Goal: Information Seeking & Learning: Learn about a topic

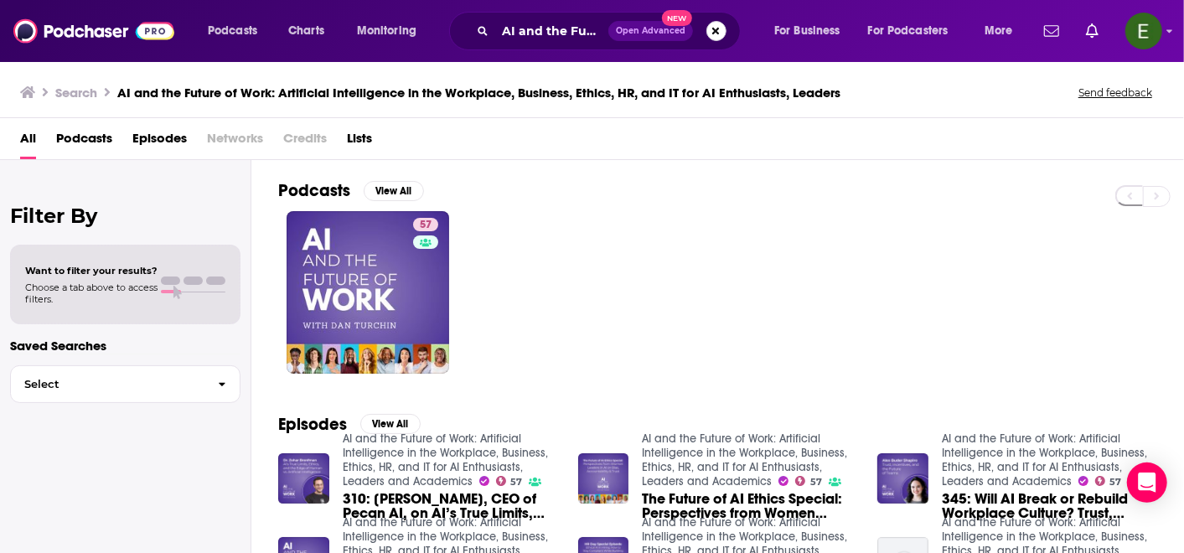
click at [710, 27] on button "Search podcasts, credits, & more..." at bounding box center [716, 31] width 20 height 20
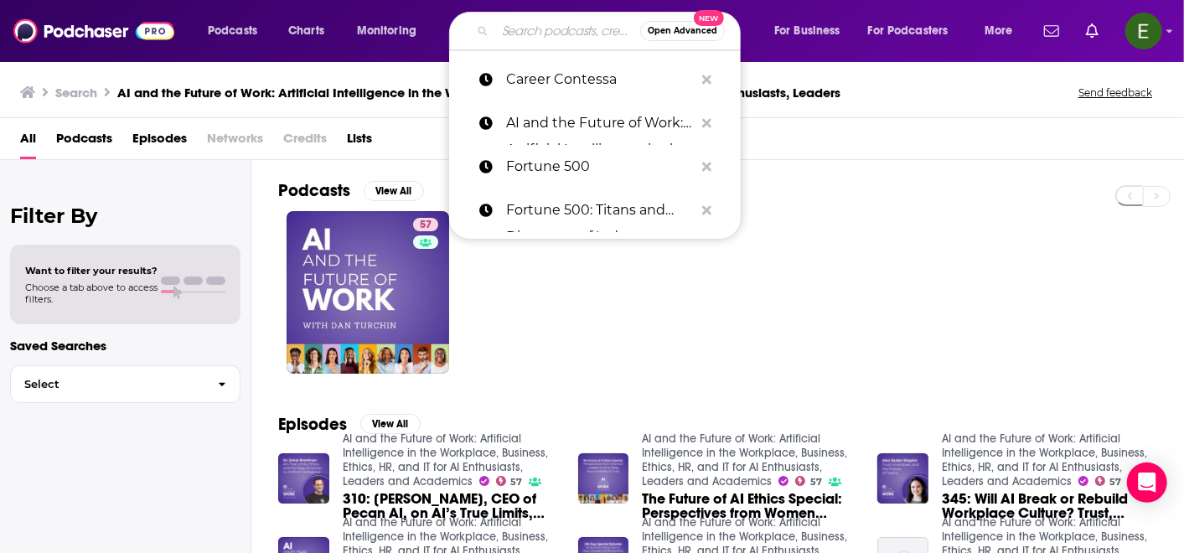
paste input "(NPR) All Thigns Considered"
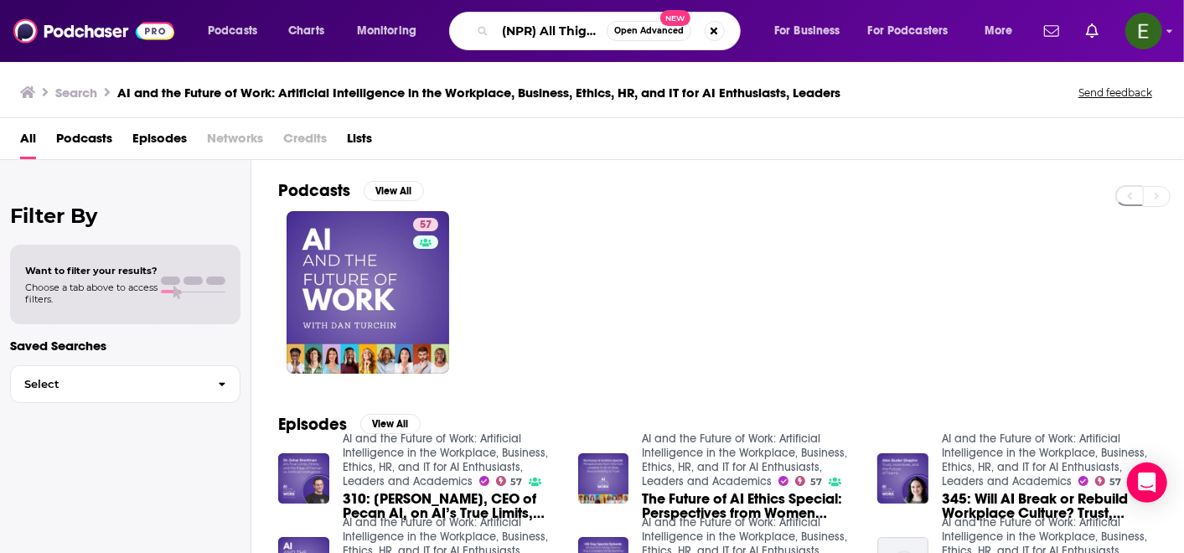
scroll to position [0, 74]
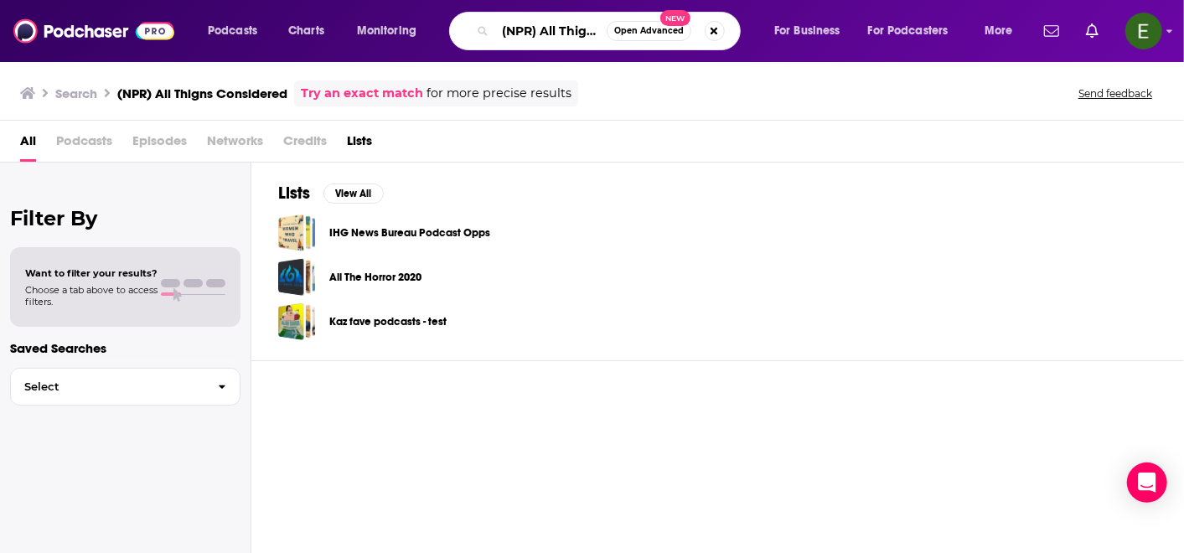
click at [583, 31] on input "(NPR) All Thigns Considered" at bounding box center [550, 31] width 111 height 27
type input "(NPR) All Things Considered"
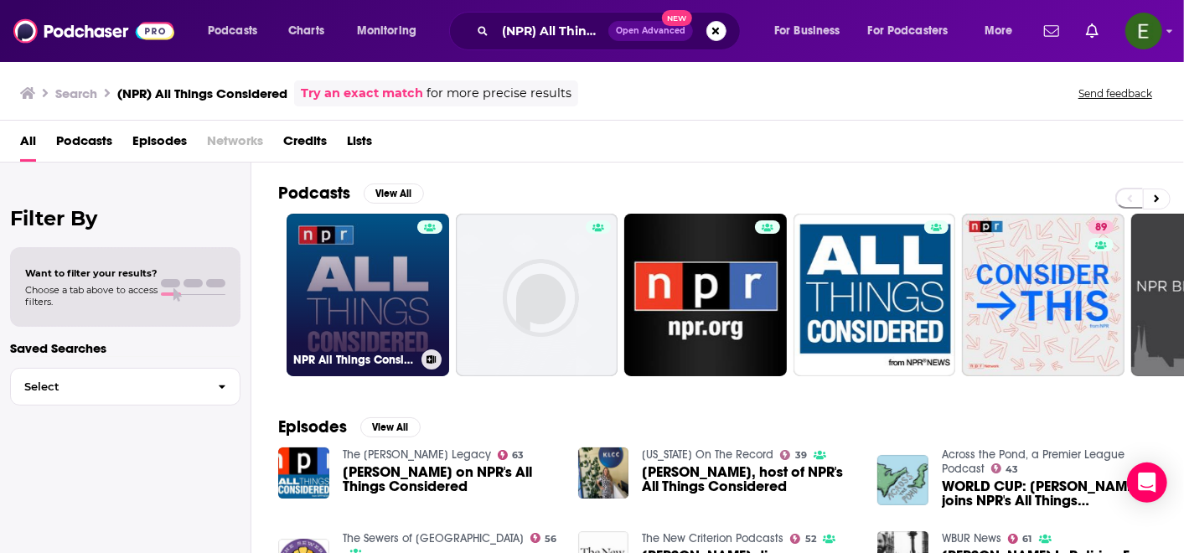
click at [387, 292] on link "NPR All Things Considered" at bounding box center [367, 295] width 163 height 163
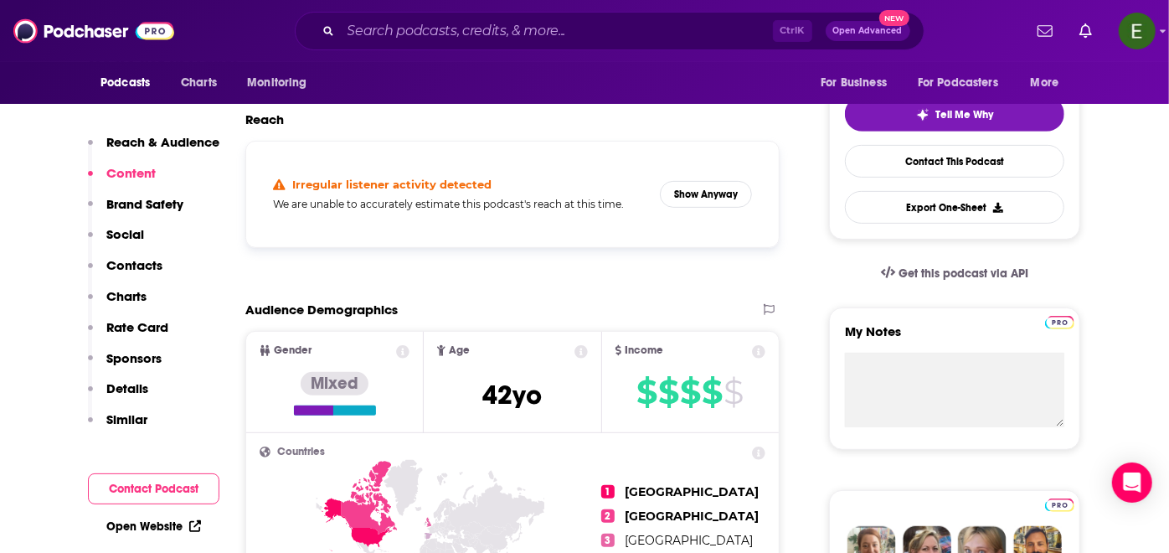
scroll to position [248, 0]
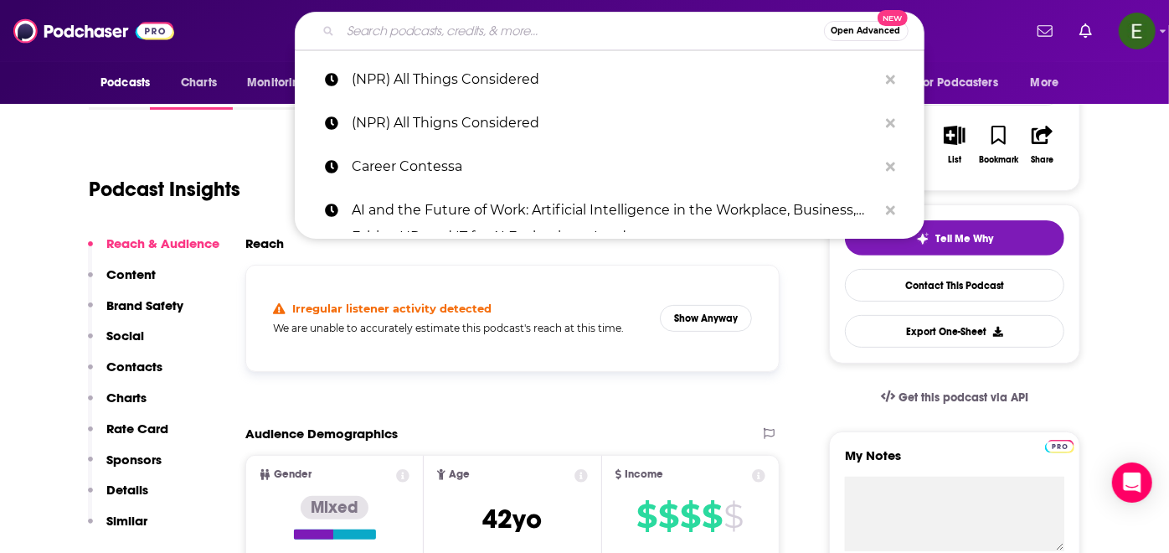
click at [537, 22] on input "Search podcasts, credits, & more..." at bounding box center [582, 31] width 483 height 27
paste input "The Anxious Achiever (presented by LinkedIn)"
type input "The Anxious Achiever (presented by LinkedIn)"
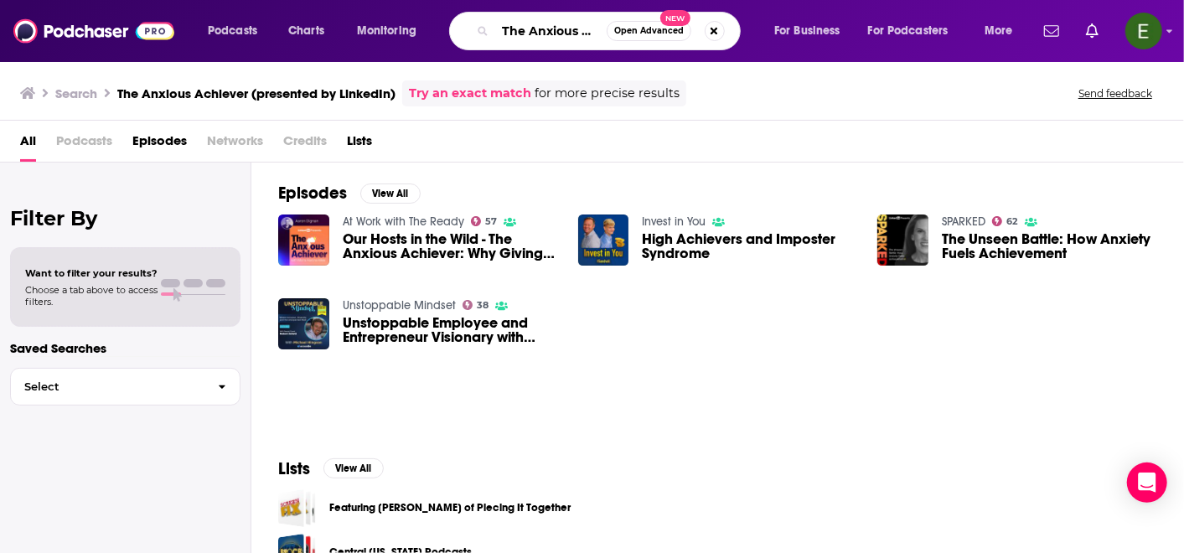
click at [563, 29] on input "The Anxious Achiever (presented by LinkedIn)" at bounding box center [550, 31] width 111 height 27
click at [550, 34] on input "The Anxious Achiever (presented by LinkedIn)" at bounding box center [550, 31] width 111 height 27
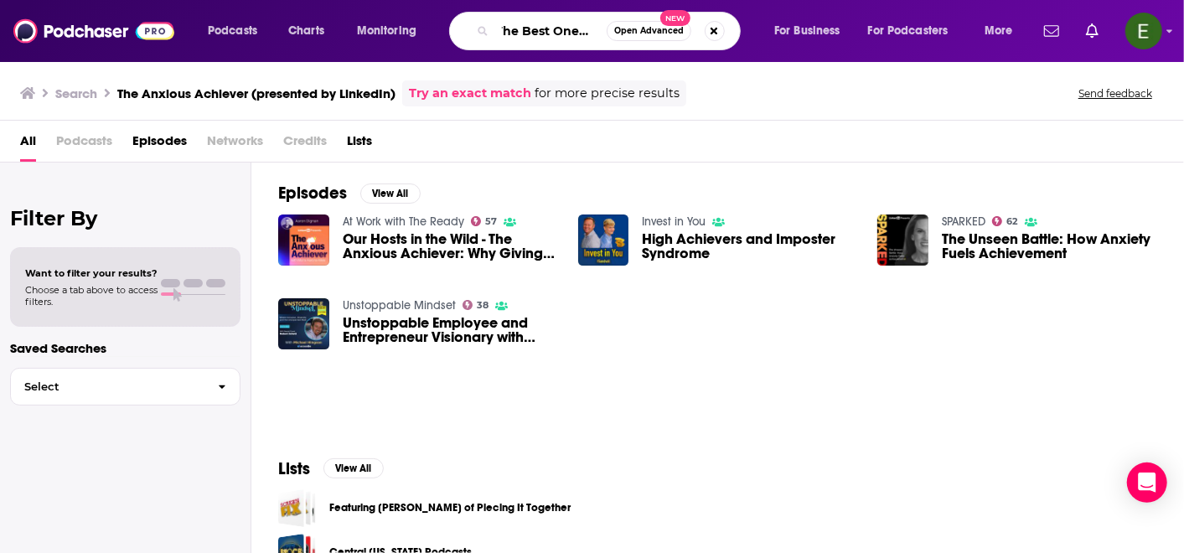
type input "The Best One Yet"
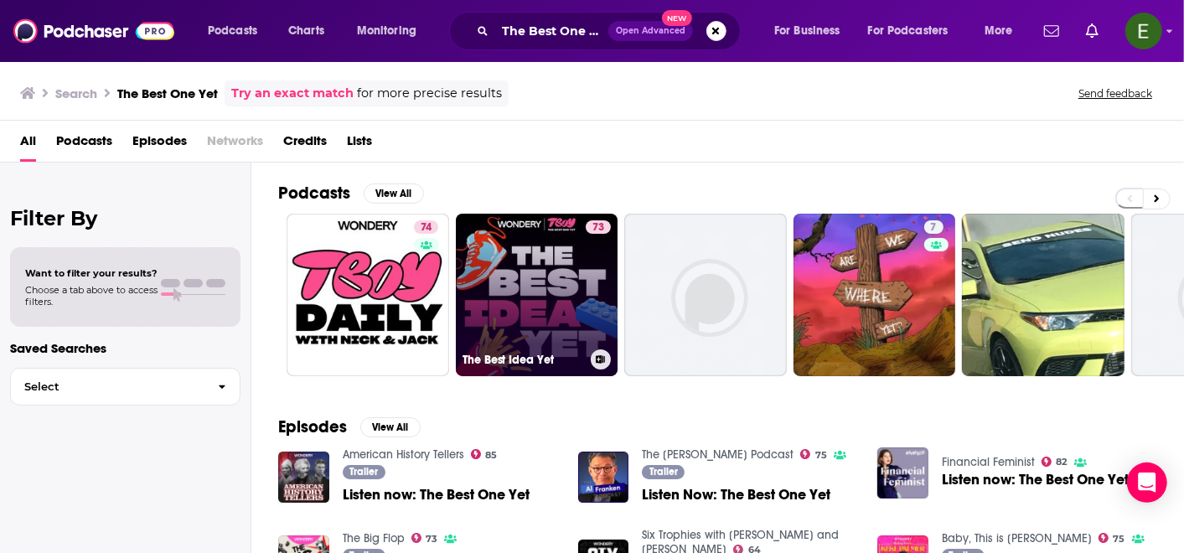
click at [565, 285] on link "73 The Best Idea Yet" at bounding box center [537, 295] width 163 height 163
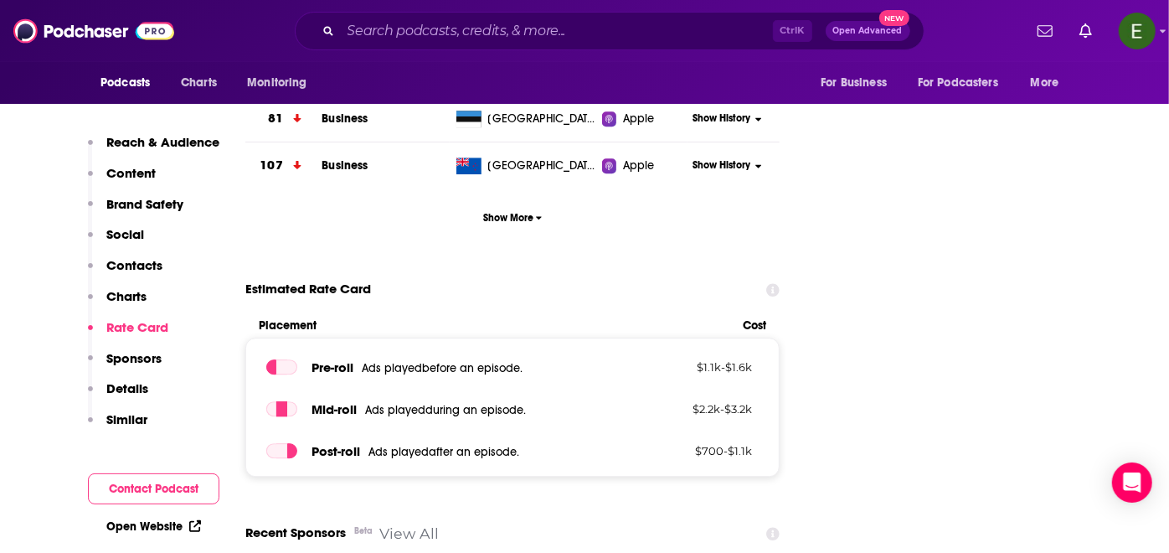
scroll to position [3226, 0]
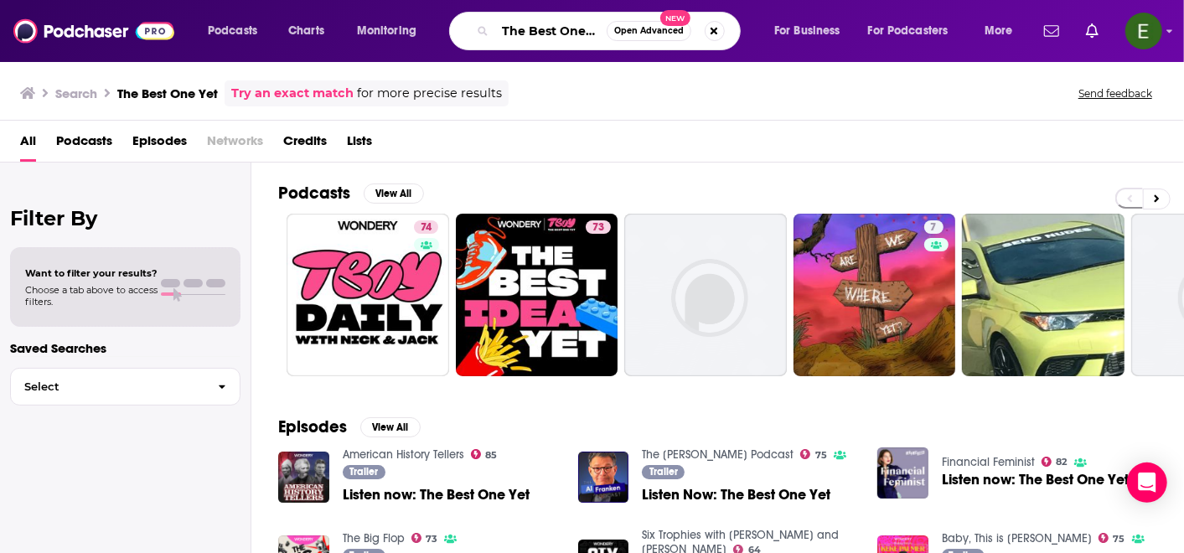
click at [552, 31] on input "The Best One Yet" at bounding box center [550, 31] width 111 height 27
click at [586, 27] on input "The Best One Yet" at bounding box center [550, 31] width 111 height 27
click at [395, 188] on button "View All" at bounding box center [394, 193] width 60 height 20
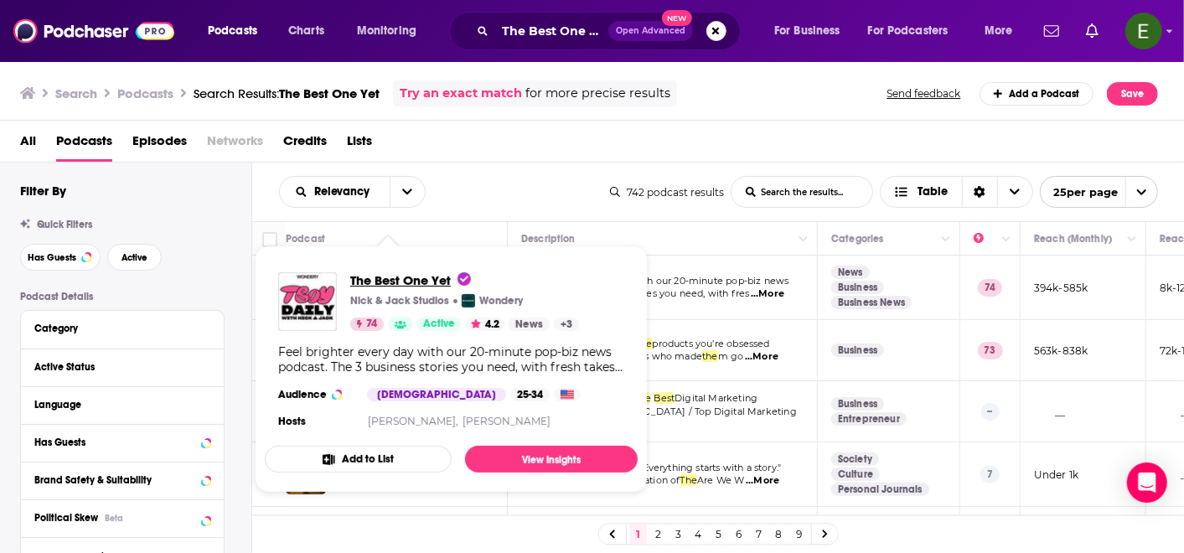
click at [397, 277] on span "The Best One Yet" at bounding box center [410, 280] width 121 height 16
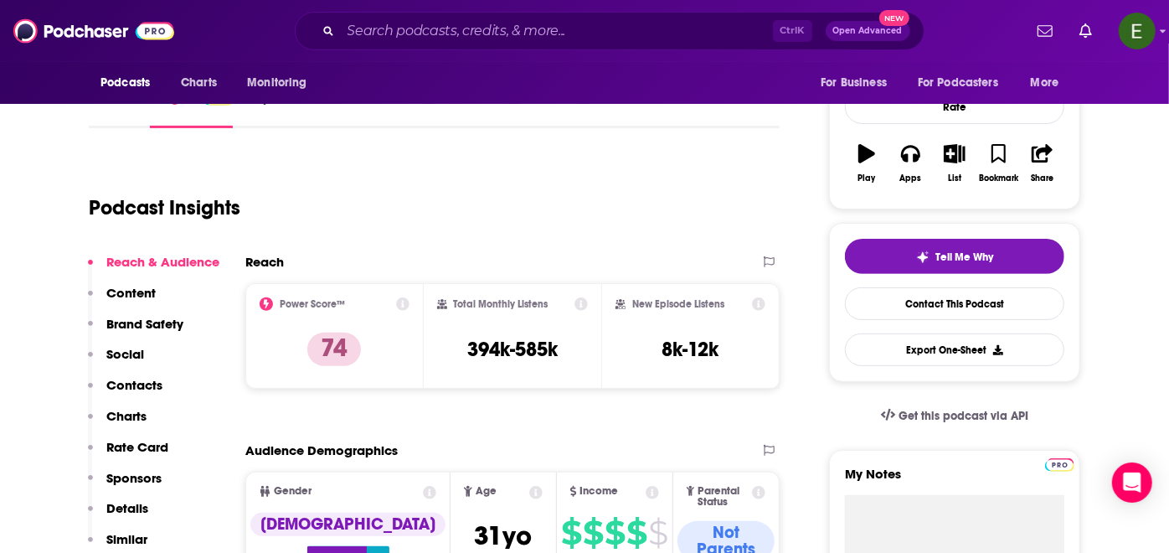
scroll to position [124, 0]
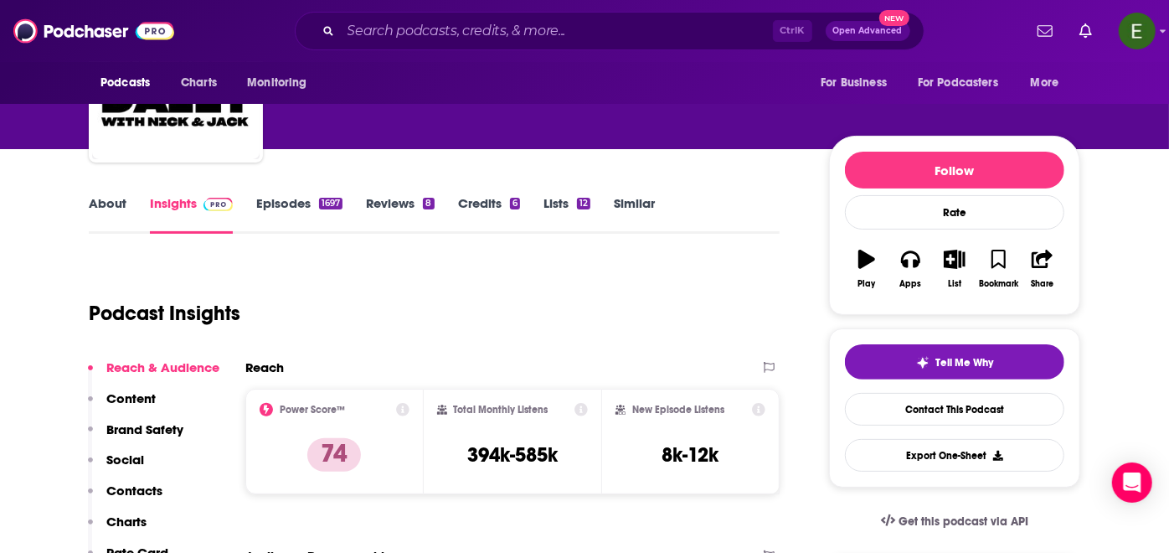
click at [100, 207] on link "About" at bounding box center [108, 214] width 38 height 39
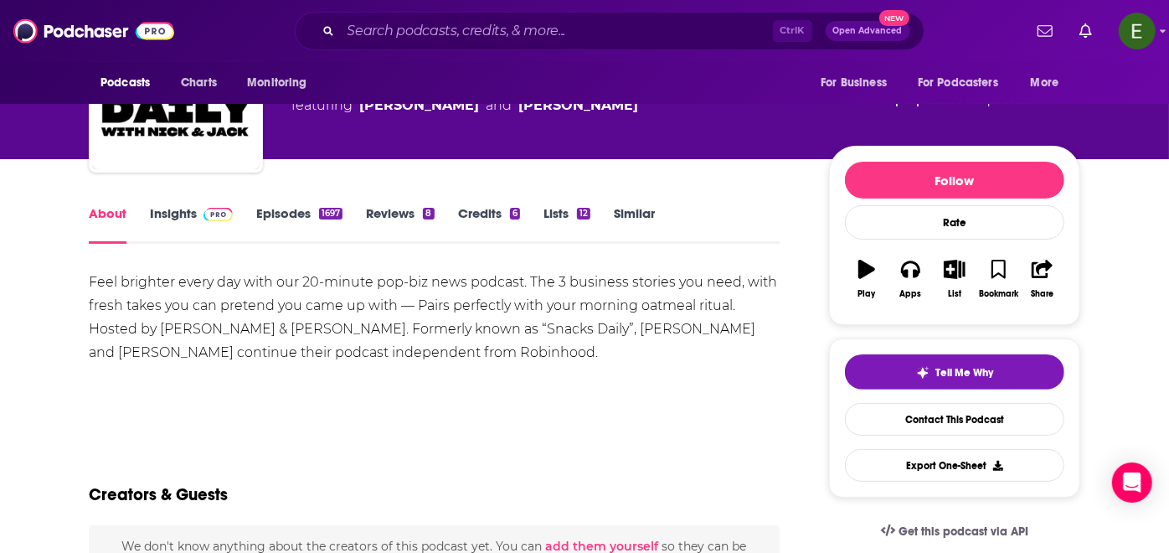
scroll to position [124, 0]
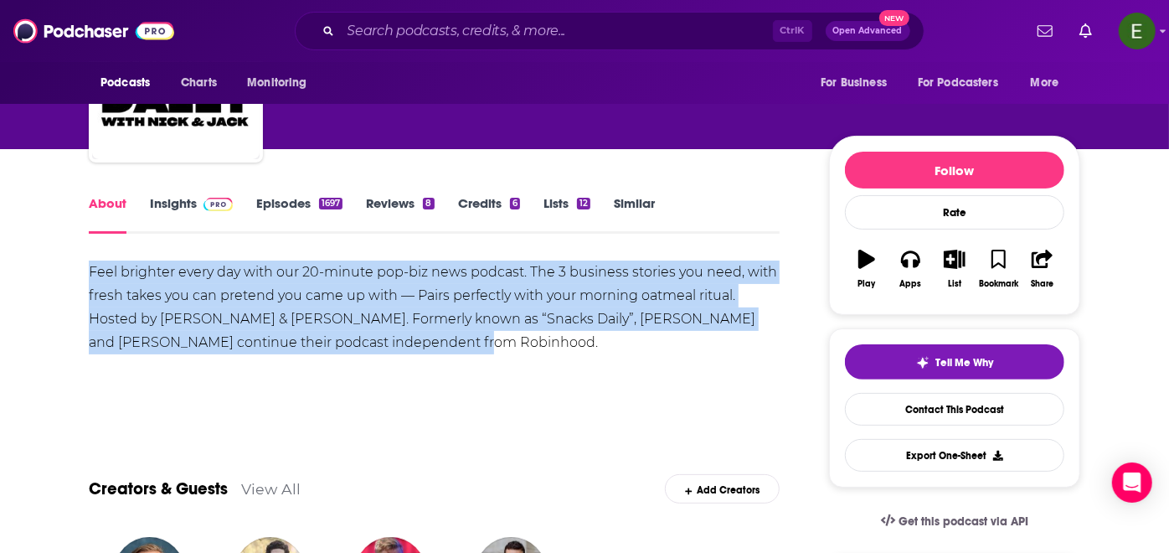
drag, startPoint x: 395, startPoint y: 342, endPoint x: 60, endPoint y: 266, distance: 343.6
copy div "Feel brighter every day with our 20-minute pop-biz news podcast. The 3 business…"
click at [475, 354] on div "Feel brighter every day with our 20-minute pop-biz news podcast. The 3 business…" at bounding box center [434, 319] width 691 height 117
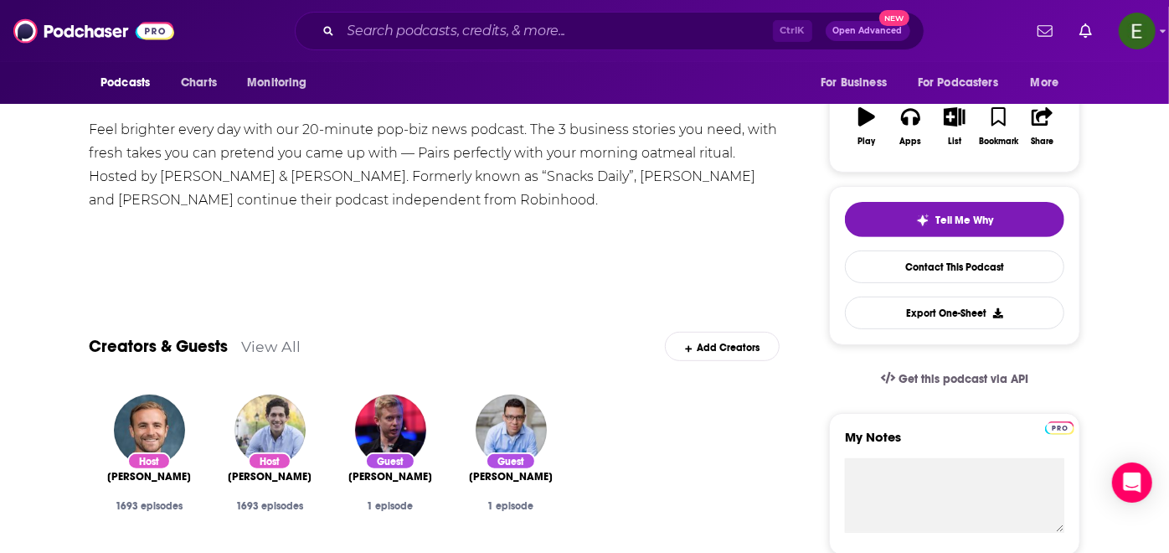
scroll to position [372, 0]
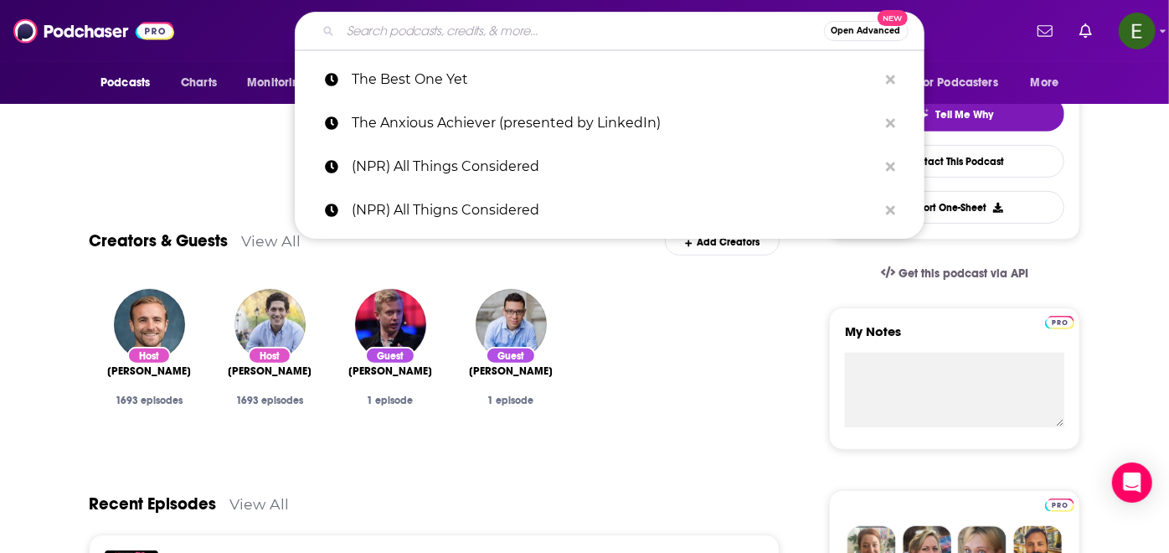
click at [544, 29] on input "Search podcasts, credits, & more..." at bounding box center [582, 31] width 483 height 27
paste input "Dish Podcast"
type input "Dish Podcast"
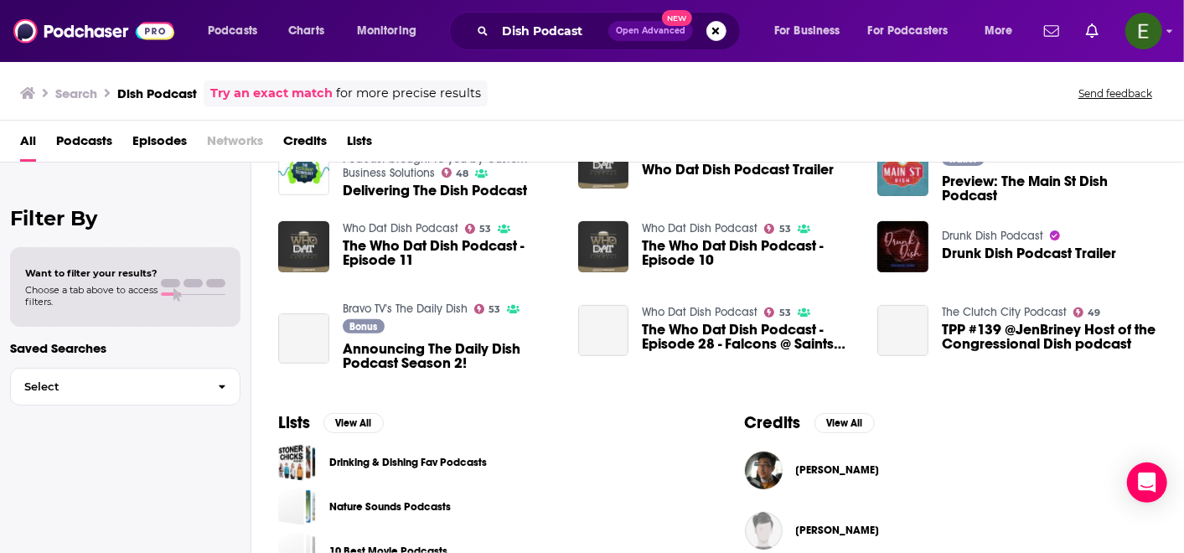
scroll to position [389, 0]
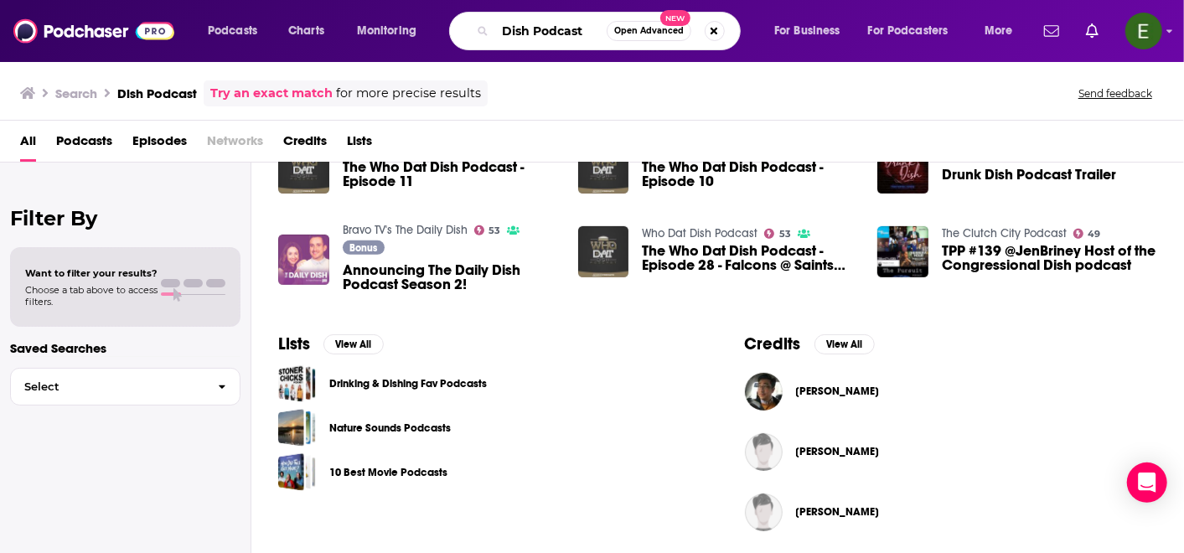
drag, startPoint x: 593, startPoint y: 33, endPoint x: 536, endPoint y: 37, distance: 57.1
click at [536, 37] on input "Dish Podcast" at bounding box center [550, 31] width 111 height 27
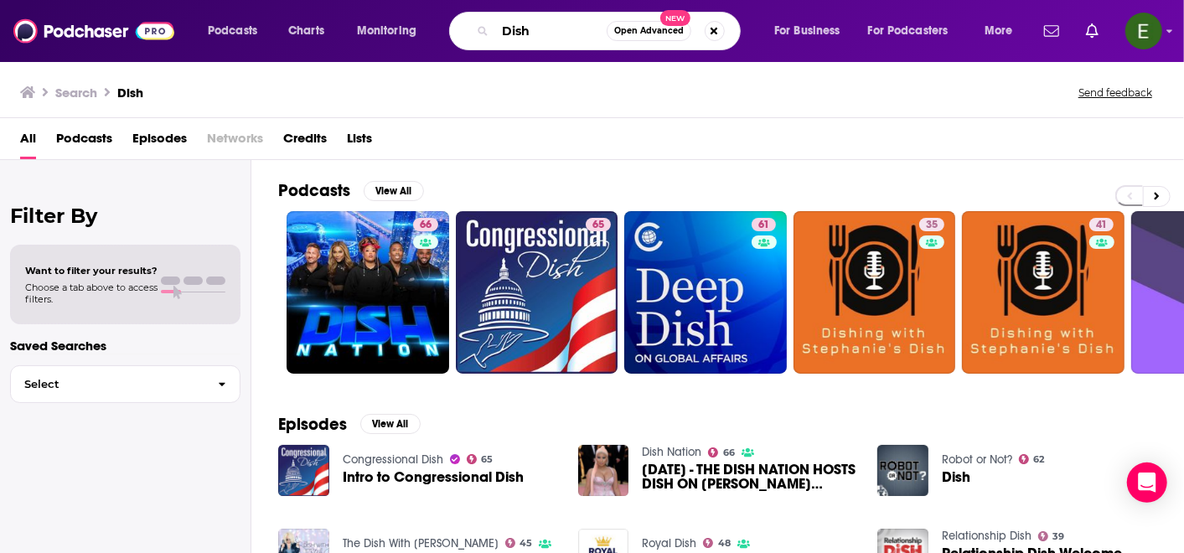
click at [543, 32] on input "Dish" at bounding box center [550, 31] width 111 height 27
paste input "Morning Brew Daily"
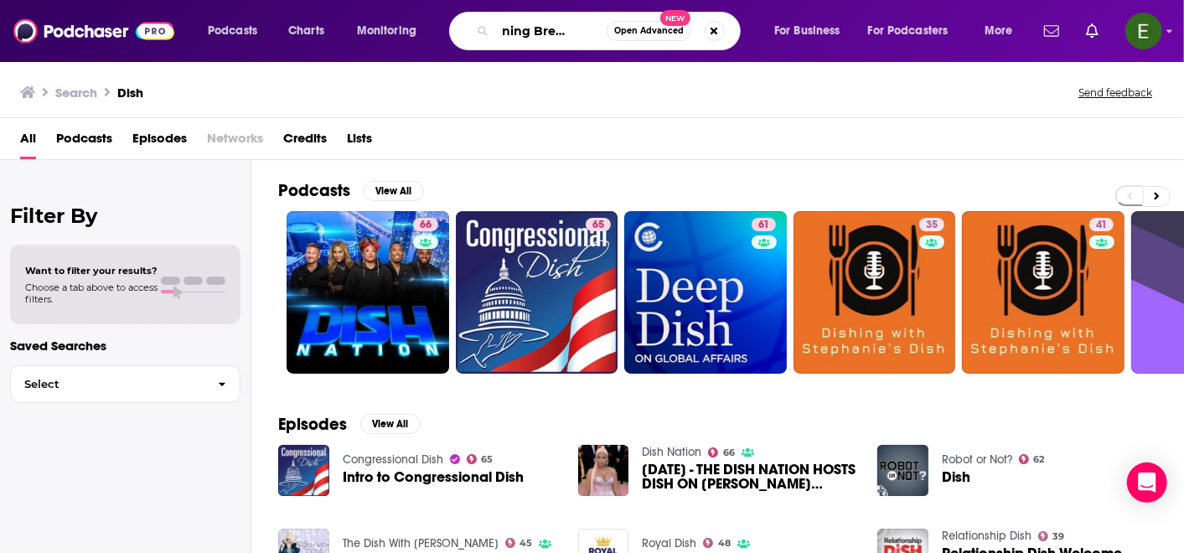
type input "Morning Brew Daily"
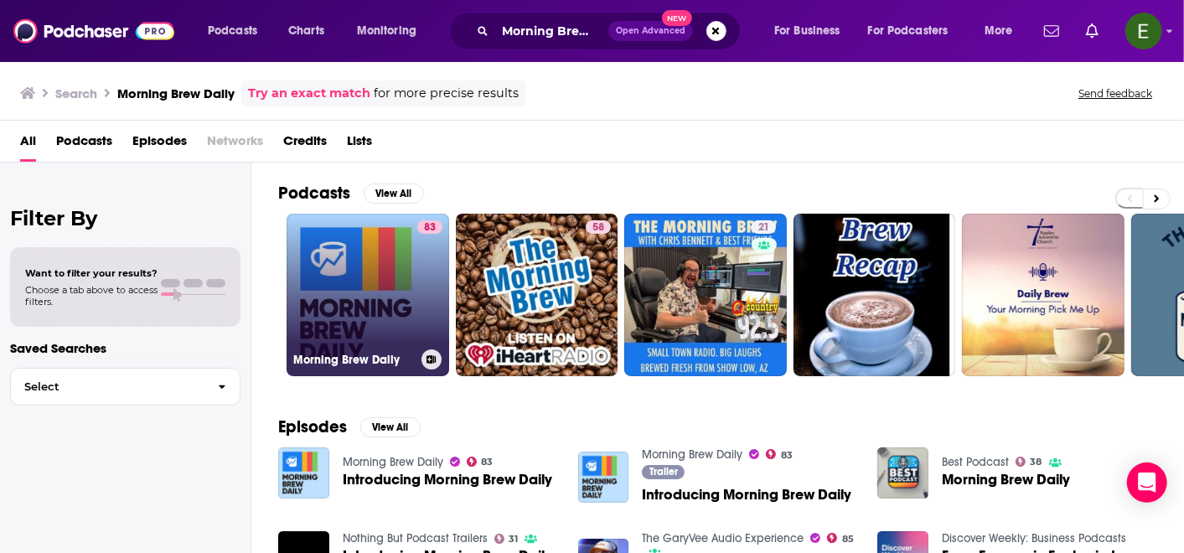
click at [378, 234] on link "83 Morning Brew Daily" at bounding box center [367, 295] width 163 height 163
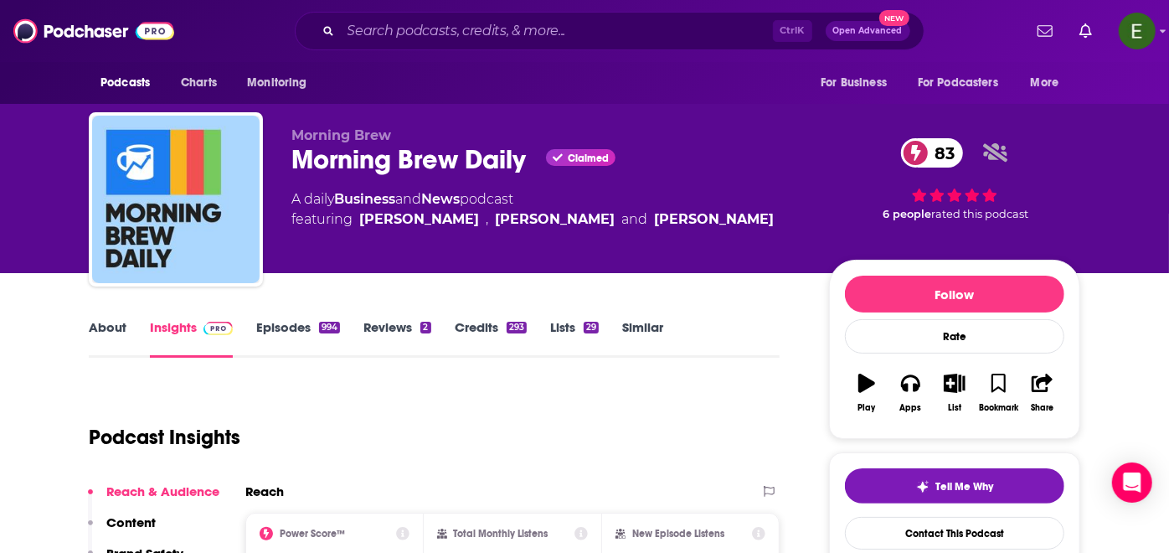
click at [109, 329] on link "About" at bounding box center [108, 338] width 38 height 39
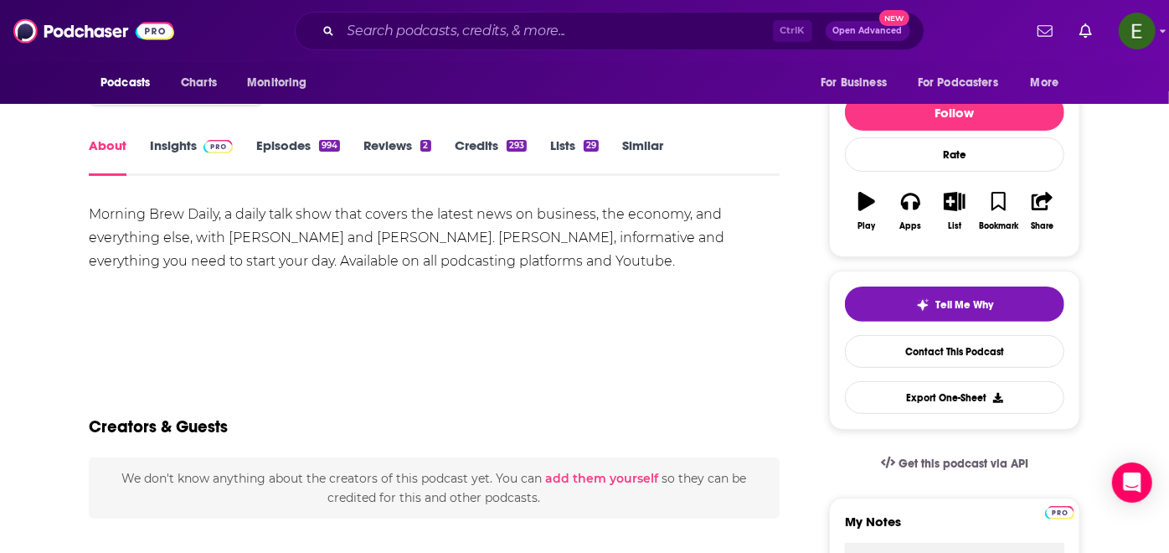
scroll to position [186, 0]
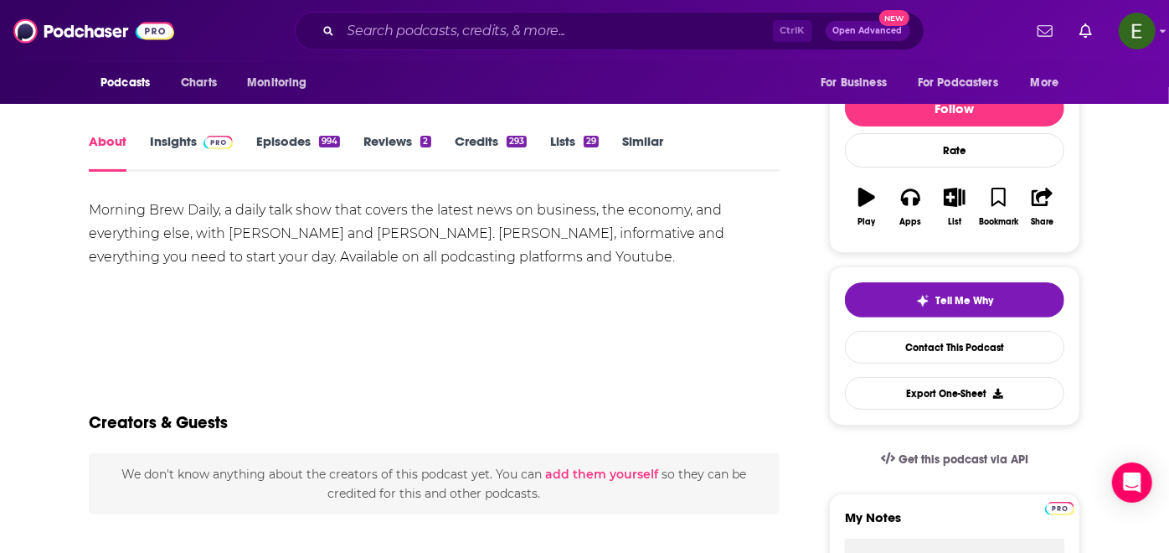
click at [352, 215] on div "Morning Brew Daily, a daily talk show that covers the latest news on business, …" at bounding box center [434, 234] width 691 height 70
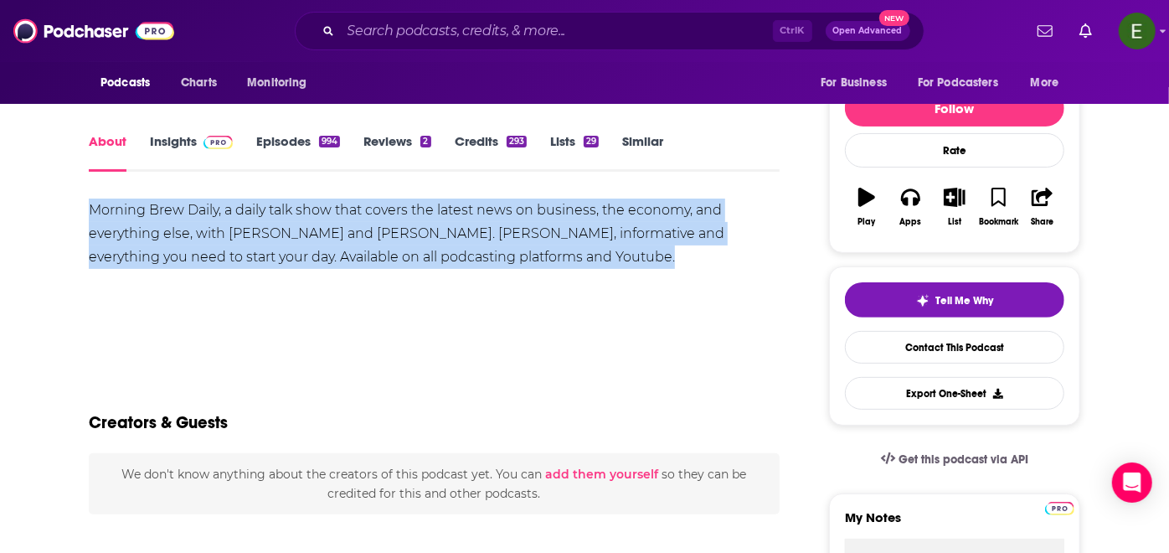
click at [352, 215] on div "Morning Brew Daily, a daily talk show that covers the latest news on business, …" at bounding box center [434, 234] width 691 height 70
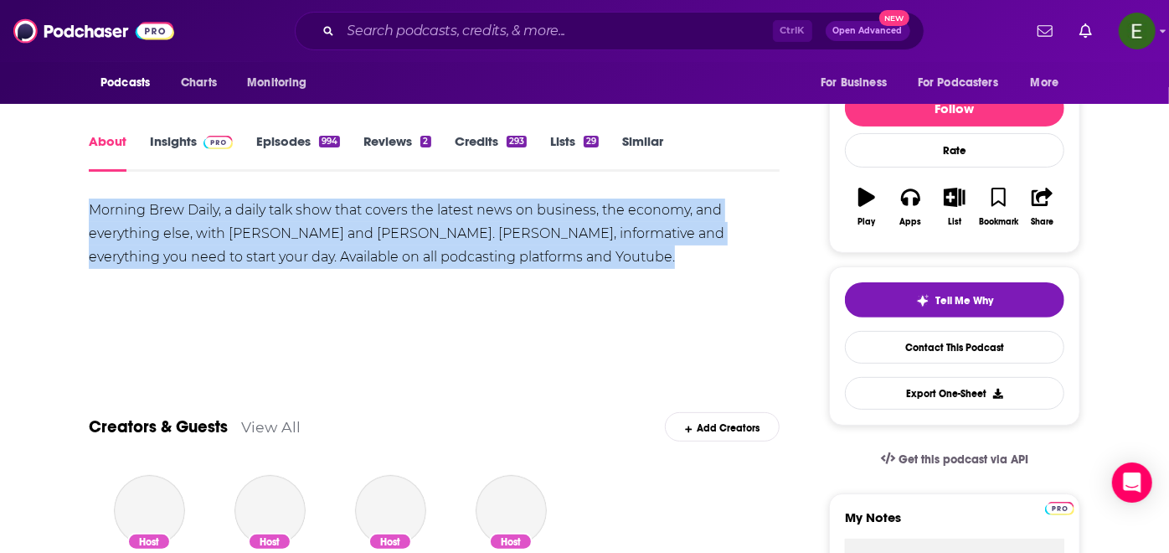
copy div "Morning Brew Daily, a daily talk show that covers the latest news on business, …"
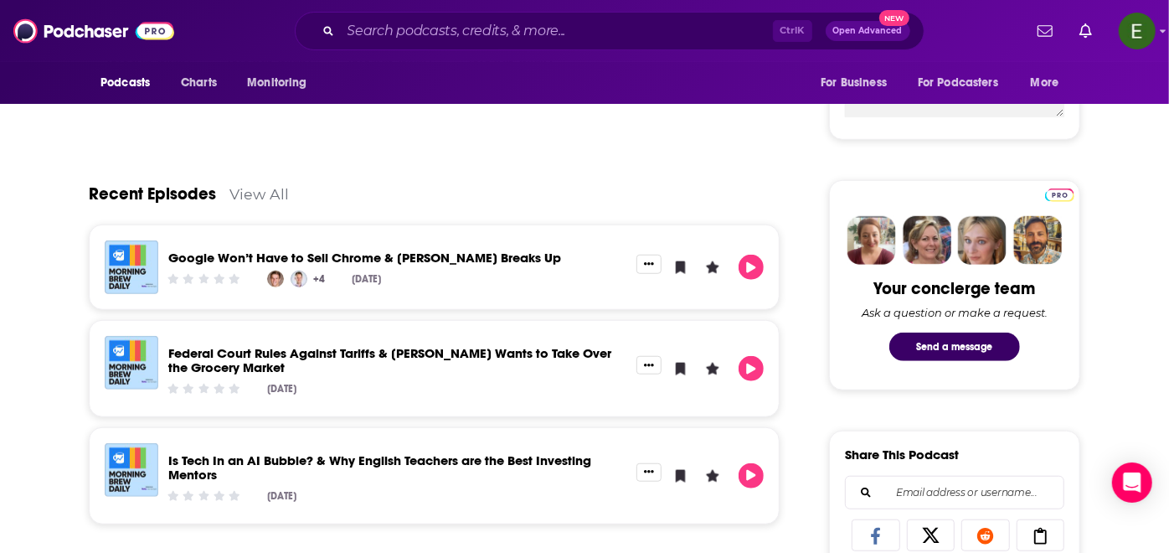
scroll to position [62, 0]
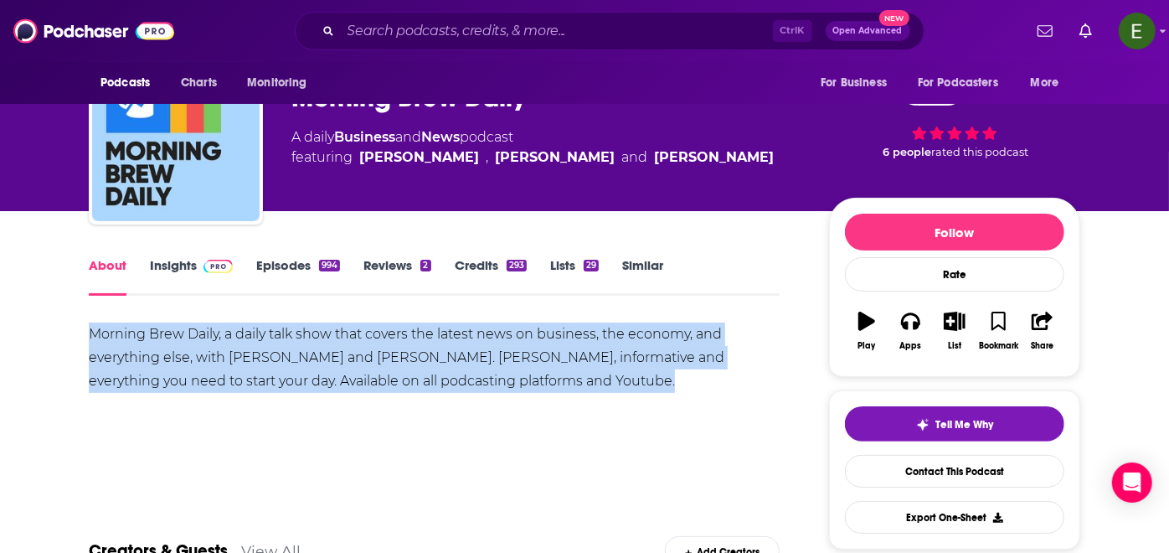
click at [176, 257] on link "Insights" at bounding box center [191, 276] width 83 height 39
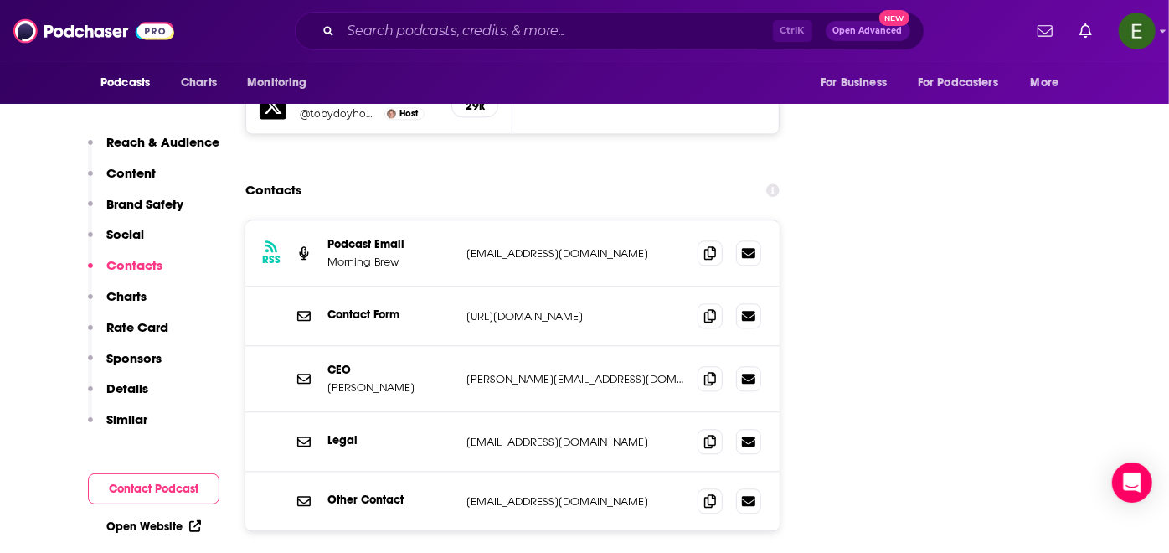
scroll to position [2295, 0]
click at [708, 245] on icon at bounding box center [710, 251] width 12 height 13
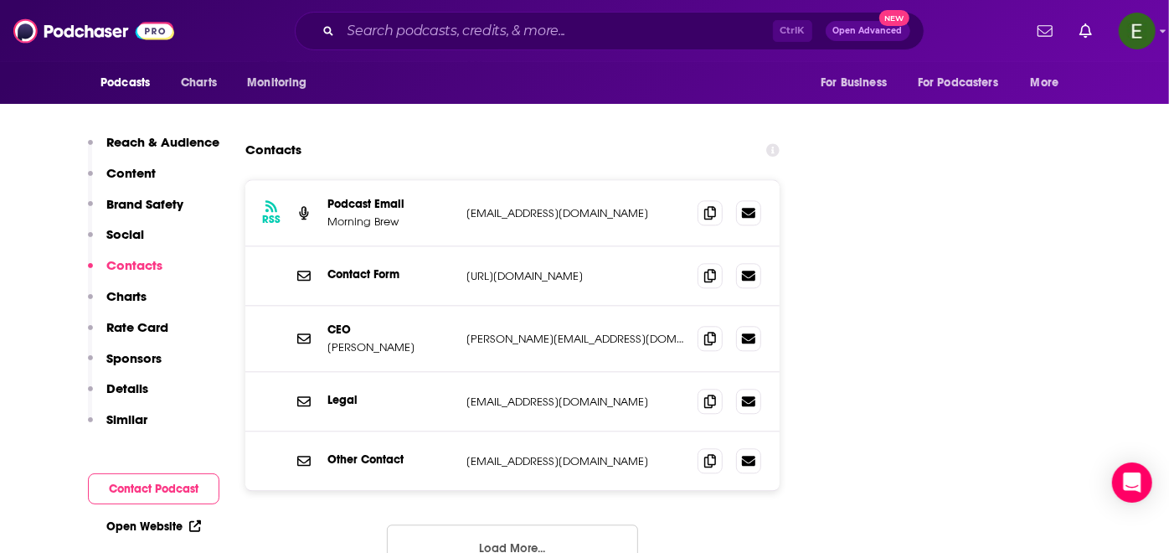
scroll to position [2357, 0]
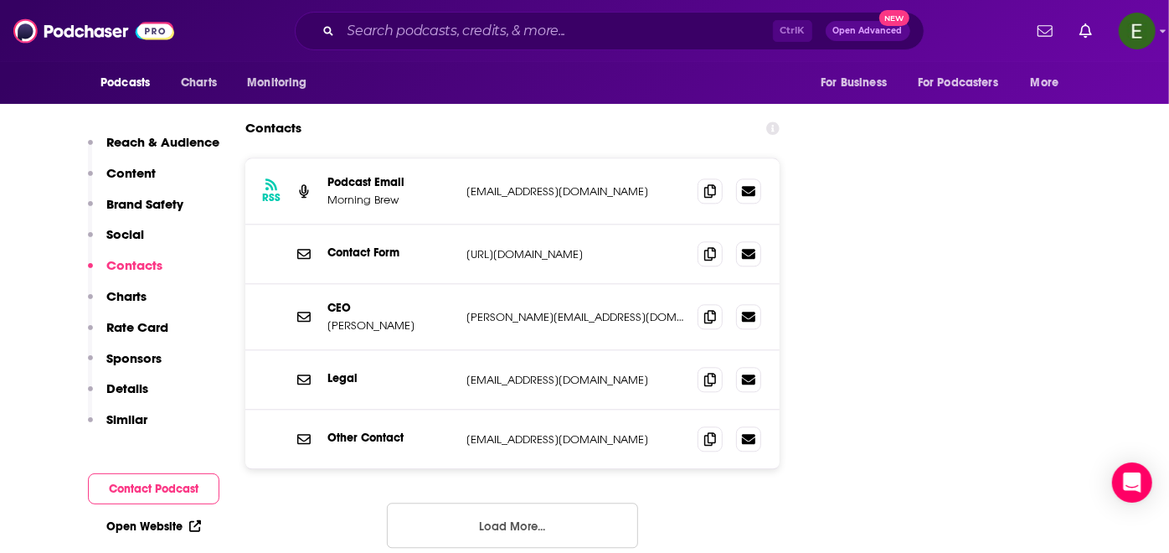
click at [508, 503] on button "Load More..." at bounding box center [512, 525] width 251 height 45
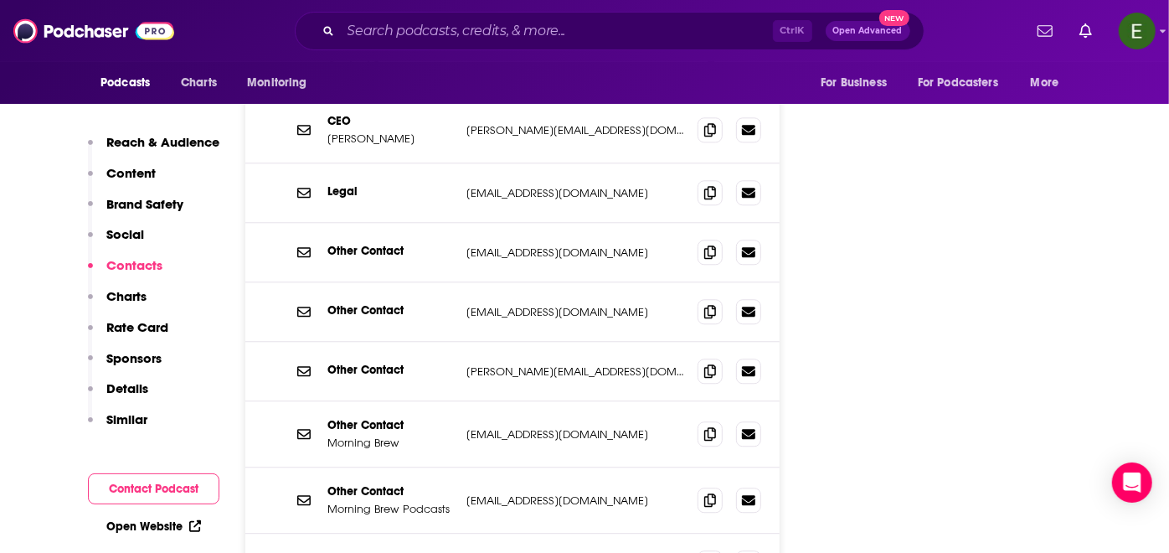
scroll to position [2481, 0]
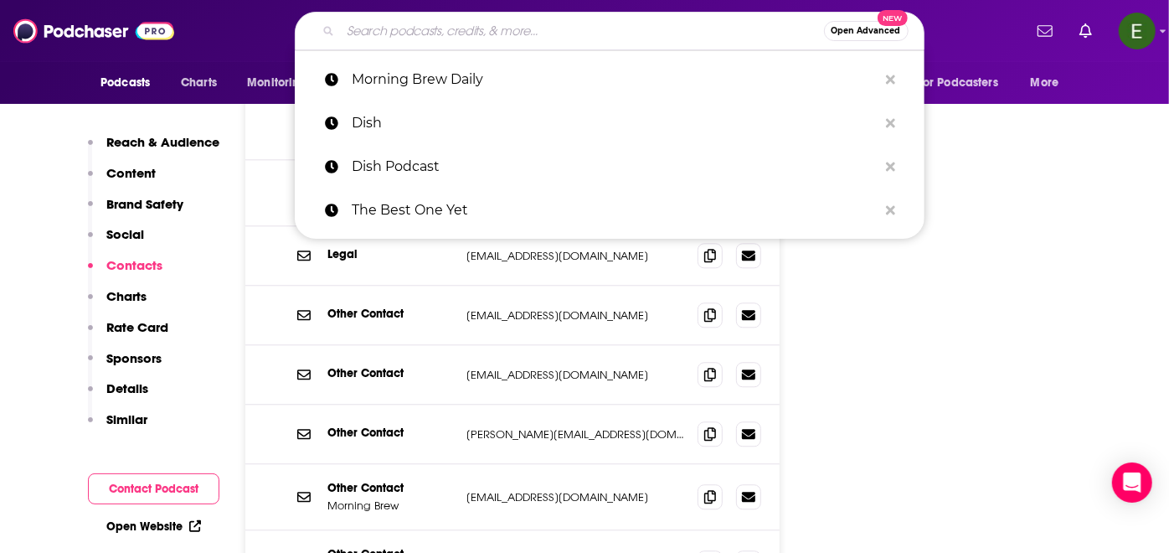
click at [536, 23] on input "Search podcasts, credits, & more..." at bounding box center [582, 31] width 483 height 27
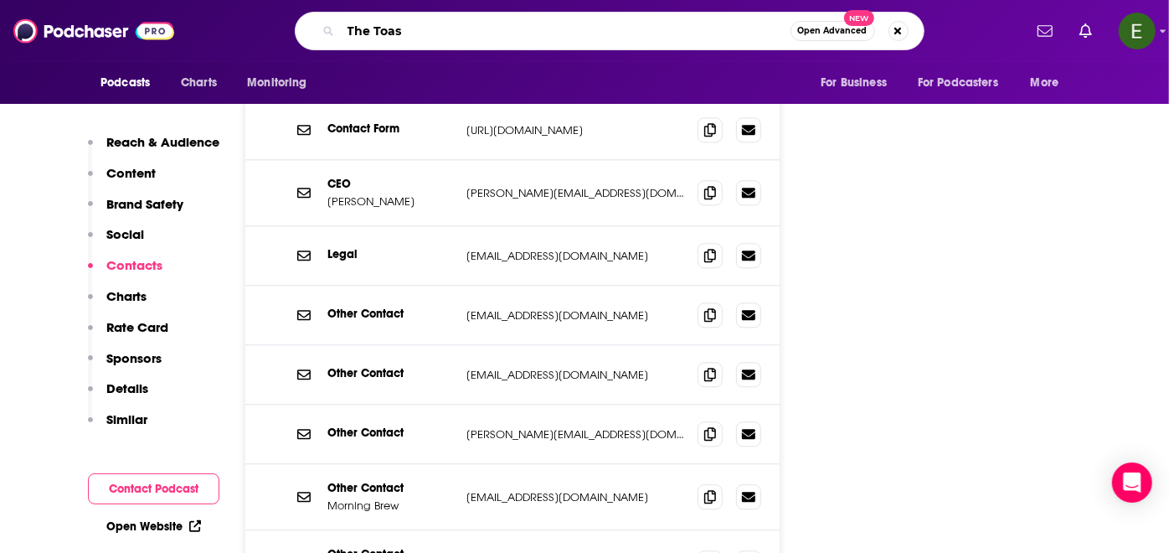
type input "The Toast"
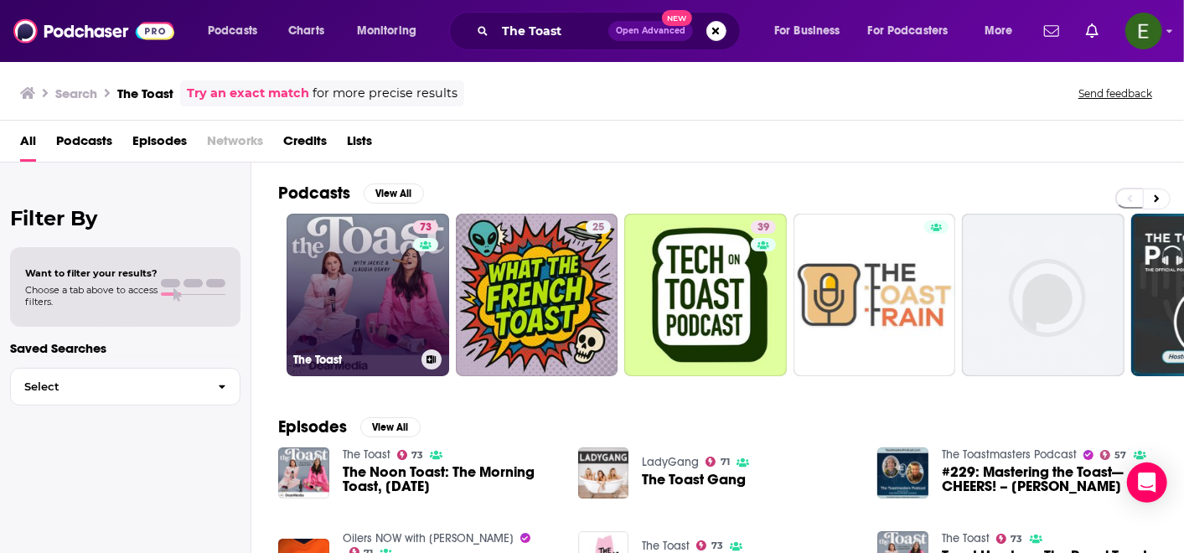
click at [413, 284] on div "73" at bounding box center [427, 284] width 29 height 129
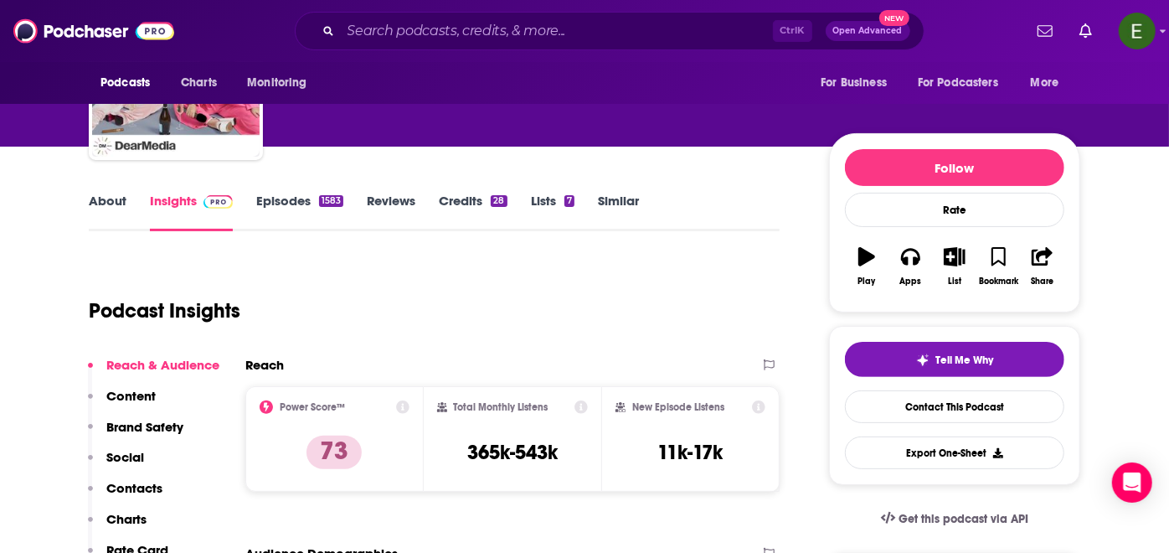
scroll to position [124, 0]
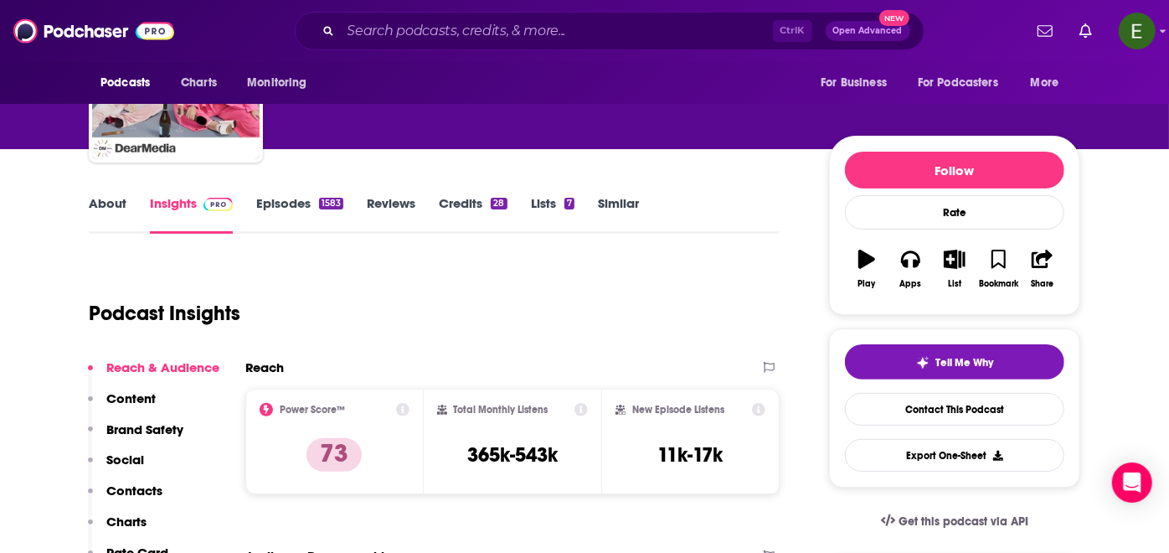
click at [117, 210] on link "About" at bounding box center [108, 214] width 38 height 39
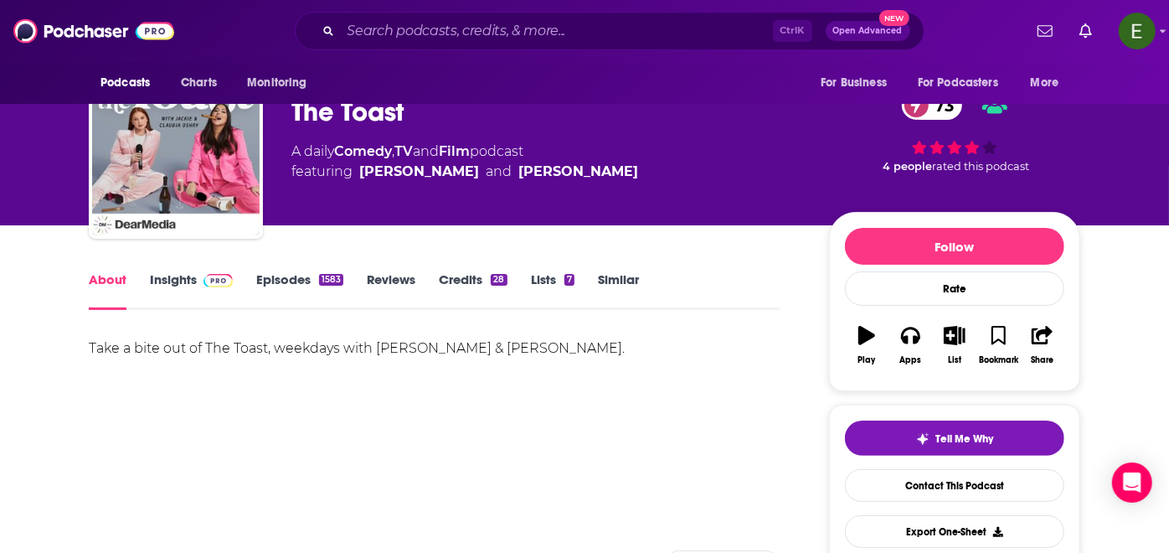
scroll to position [62, 0]
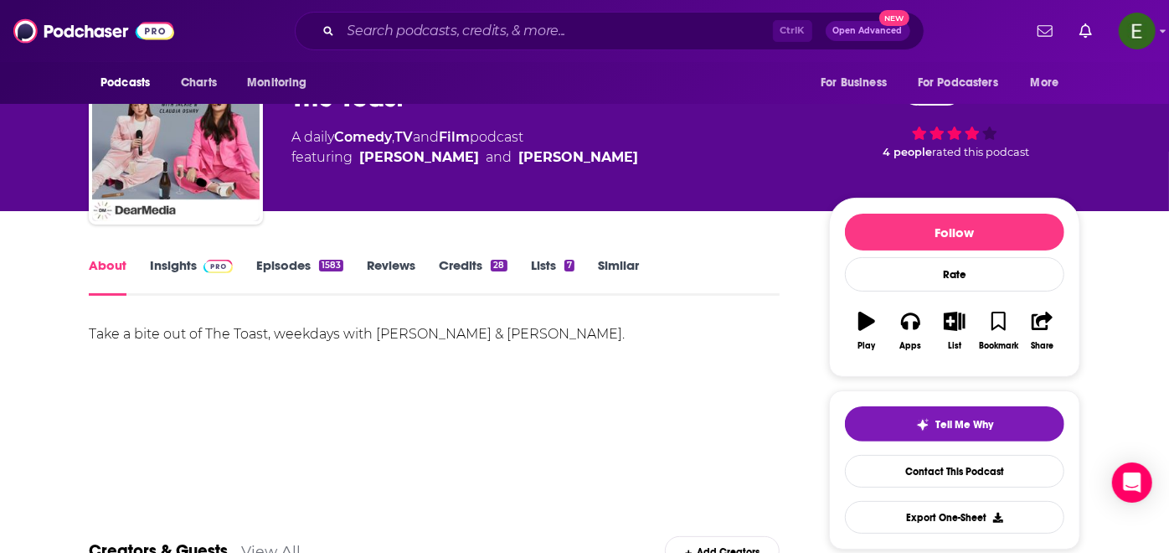
click at [178, 261] on link "Insights" at bounding box center [191, 276] width 83 height 39
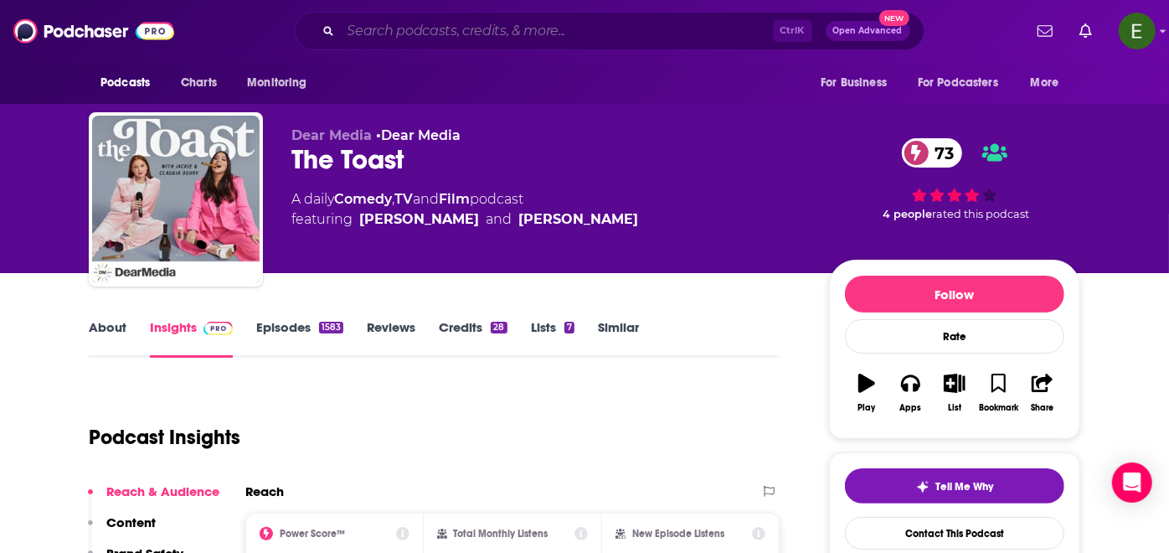
click at [544, 23] on input "Search podcasts, credits, & more..." at bounding box center [557, 31] width 432 height 27
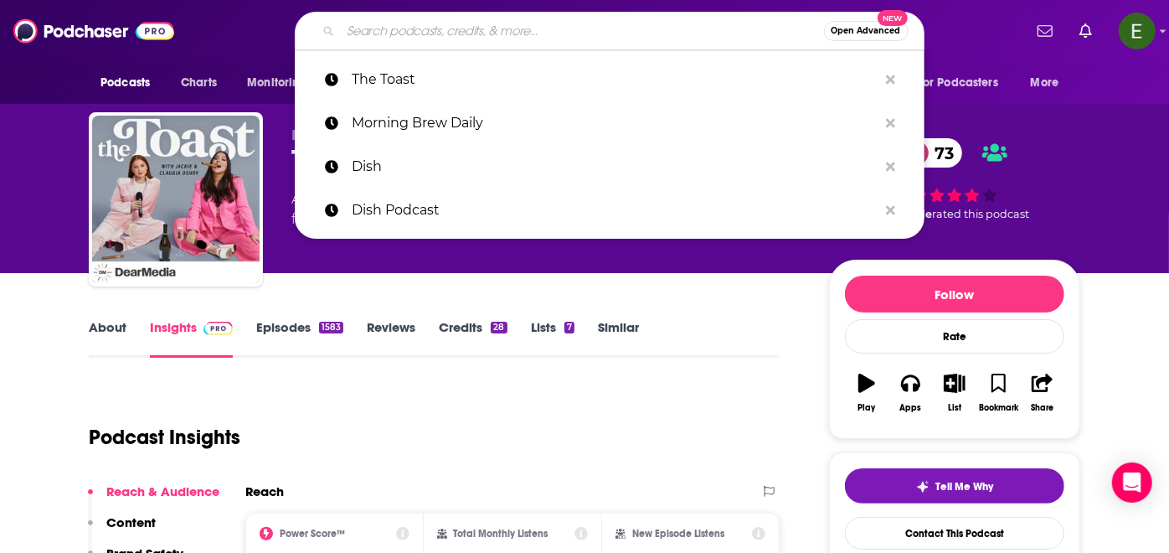
paste input "Sustainability Defined"
type input "Sustainability Defined"
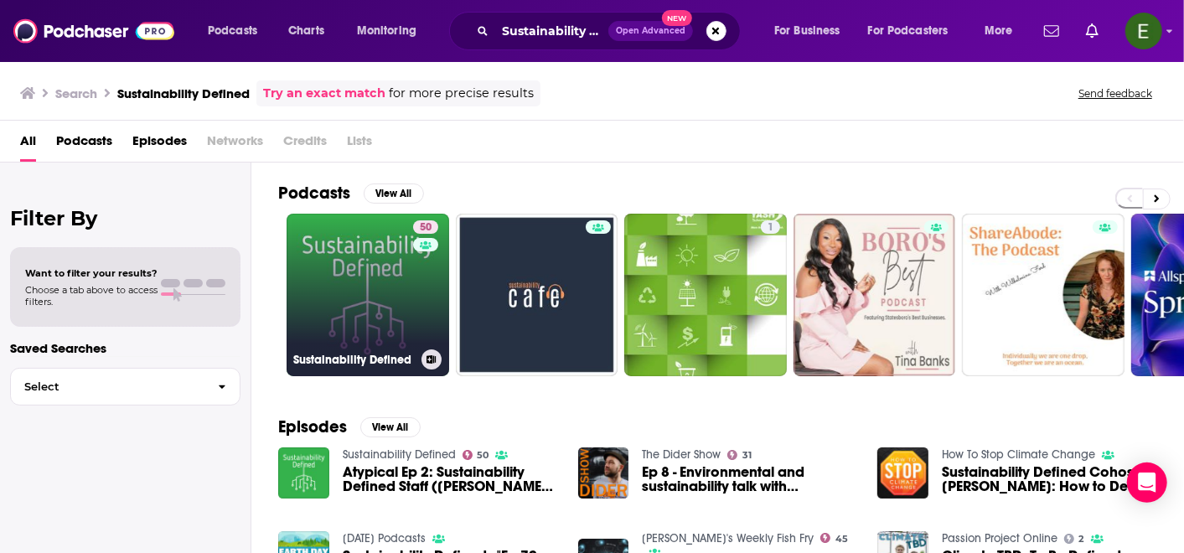
click at [352, 303] on link "50 Sustainability Defined" at bounding box center [367, 295] width 163 height 163
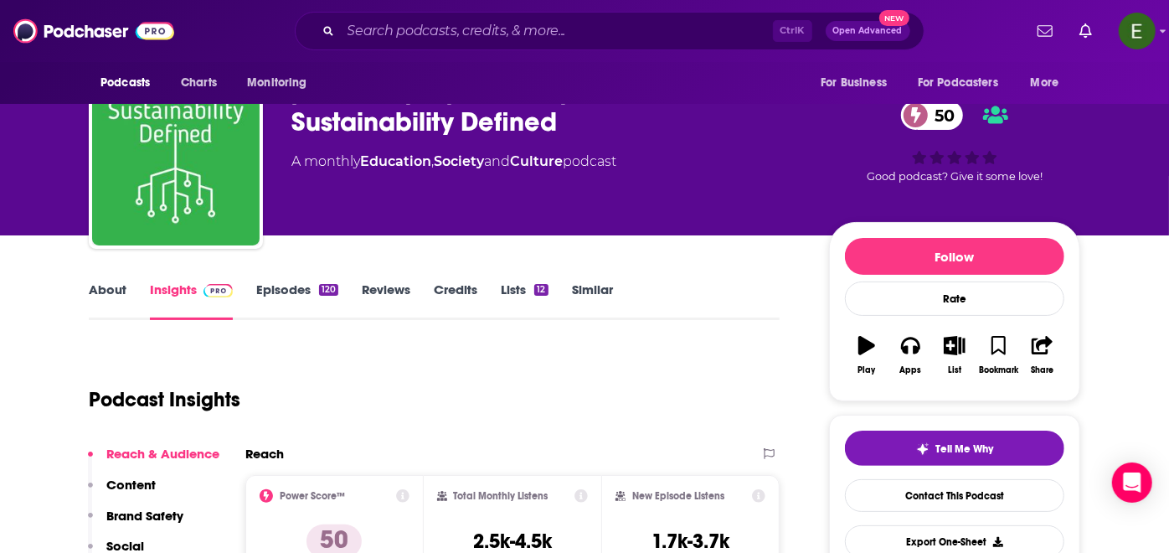
scroll to position [186, 0]
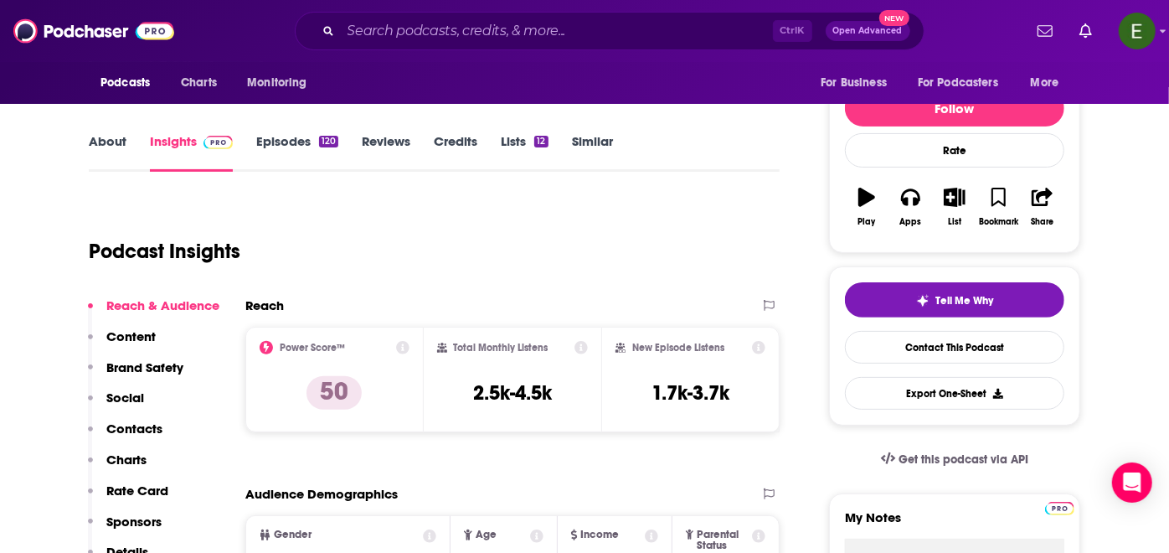
click at [103, 145] on link "About" at bounding box center [108, 152] width 38 height 39
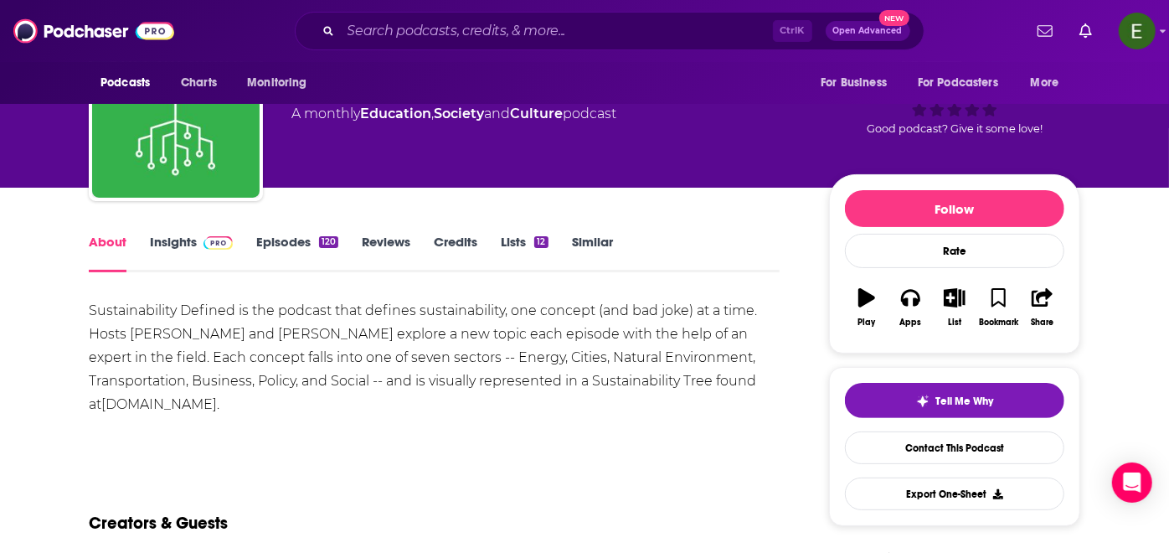
scroll to position [124, 0]
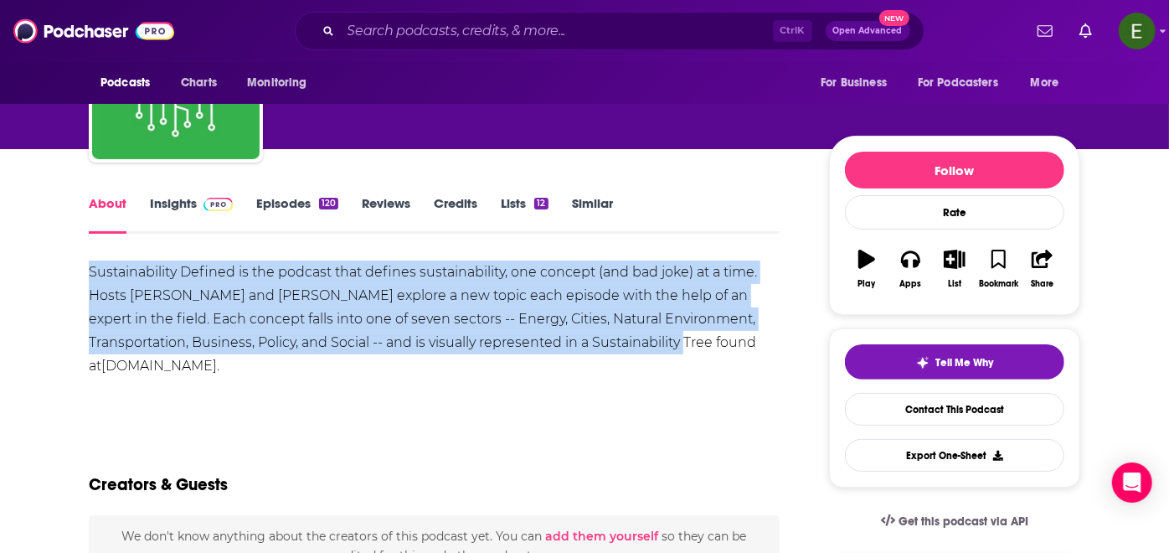
drag, startPoint x: 84, startPoint y: 261, endPoint x: 612, endPoint y: 353, distance: 535.9
copy div "Sustainability Defined is the podcast that defines sustainability, one concept …"
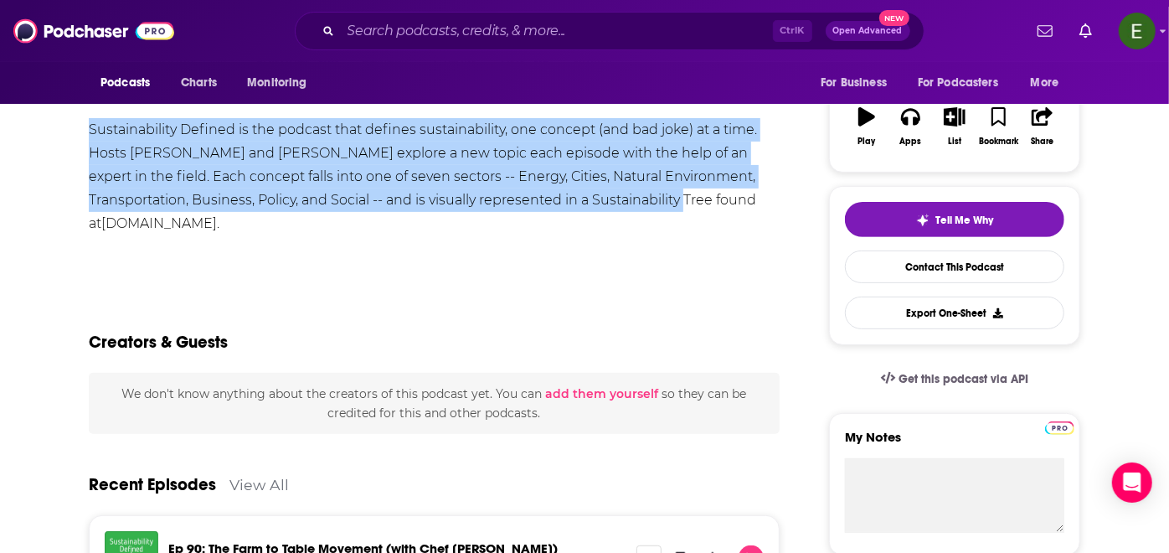
scroll to position [62, 0]
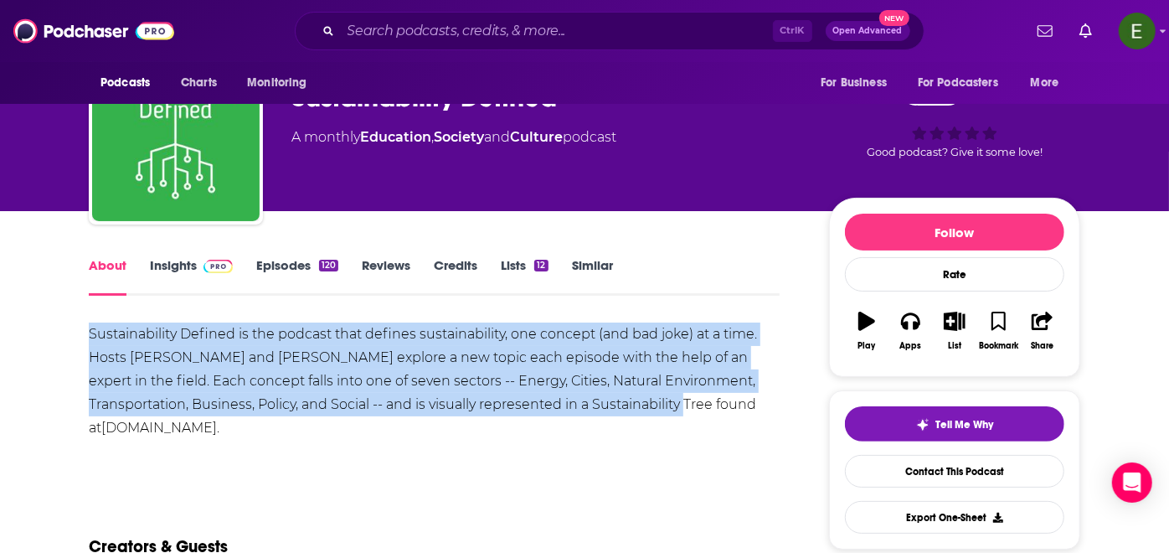
click at [177, 270] on link "Insights" at bounding box center [191, 276] width 83 height 39
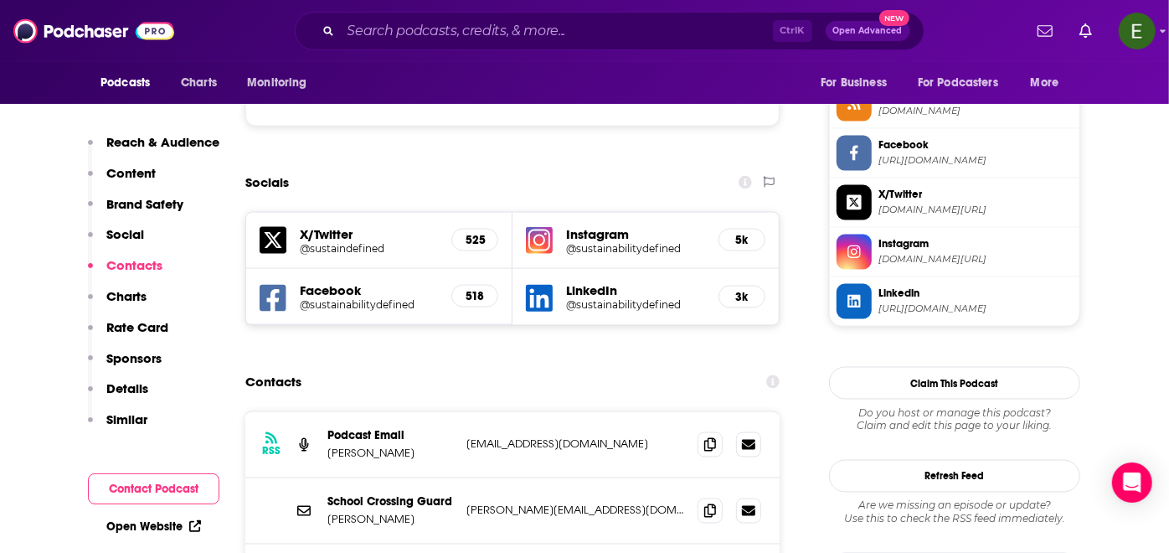
scroll to position [1613, 0]
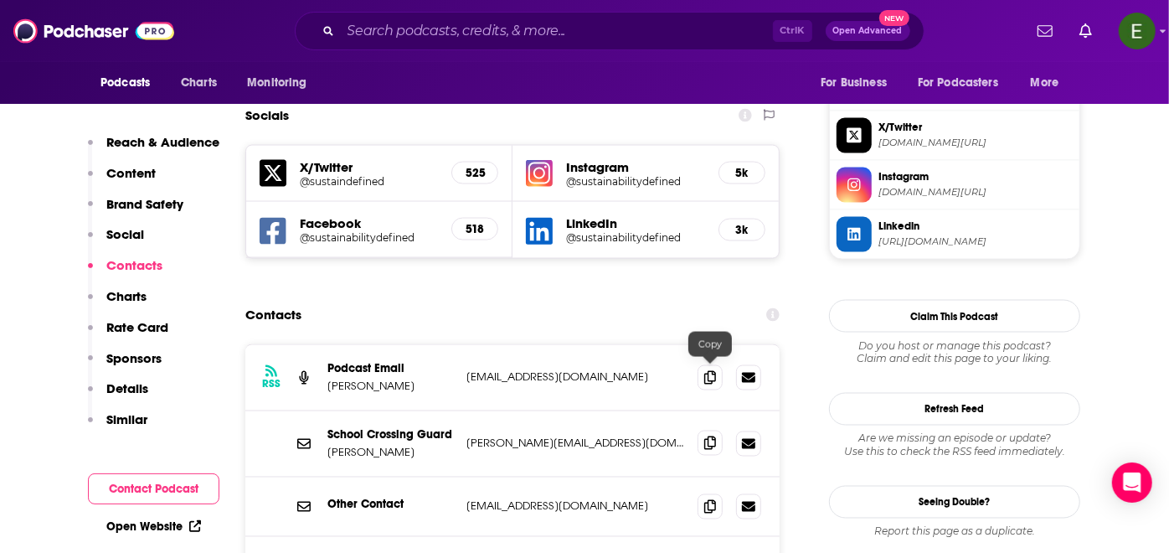
drag, startPoint x: 710, startPoint y: 370, endPoint x: 701, endPoint y: 368, distance: 9.6
click at [705, 436] on icon at bounding box center [710, 442] width 12 height 13
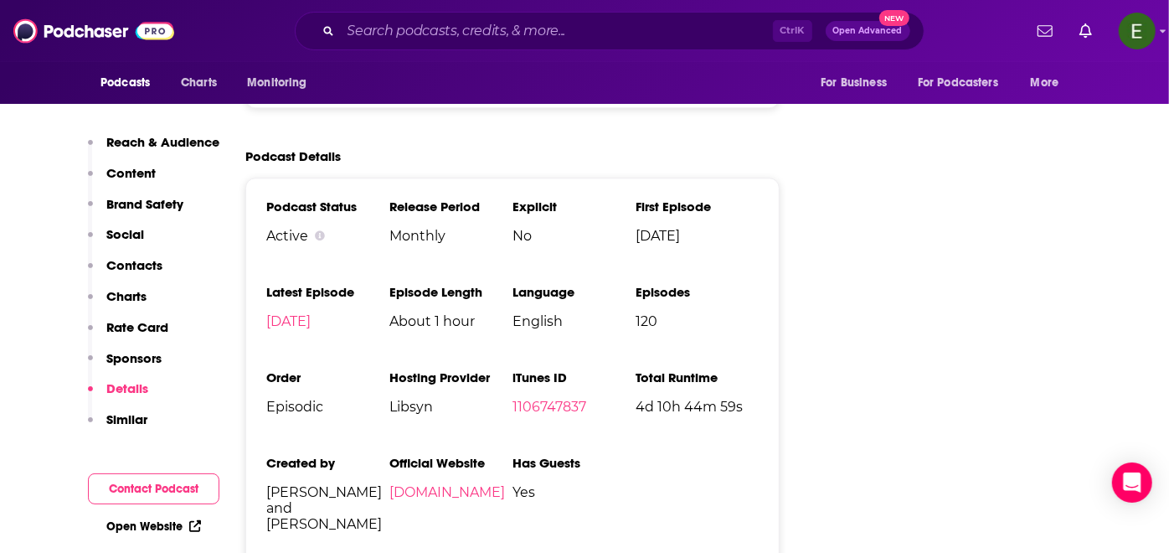
scroll to position [2730, 0]
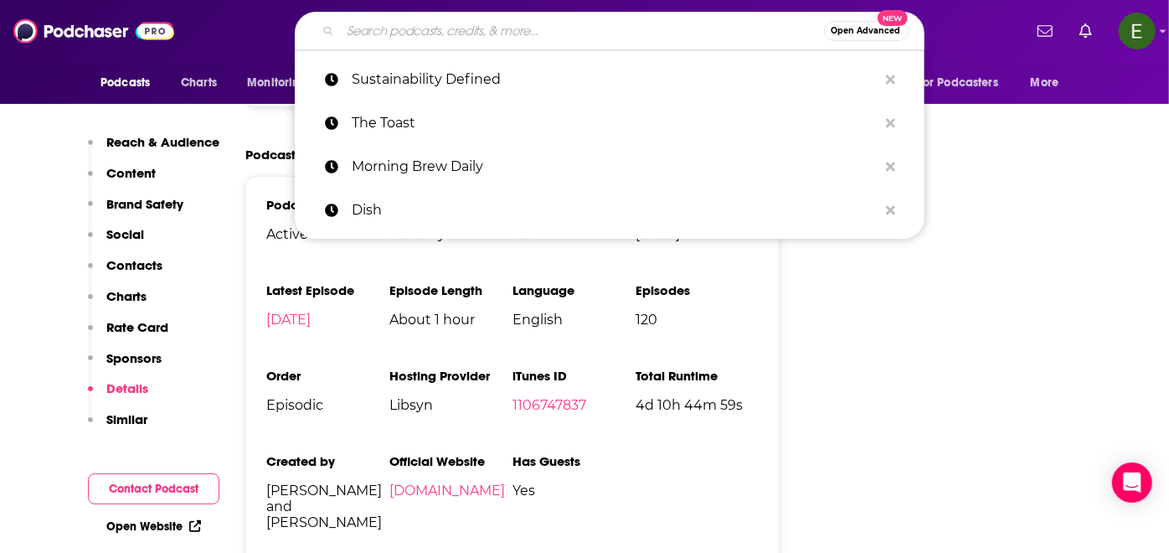
click at [538, 33] on input "Search podcasts, credits, & more..." at bounding box center [582, 31] width 483 height 27
paste input "[PERSON_NAME]"
type input "[PERSON_NAME]"
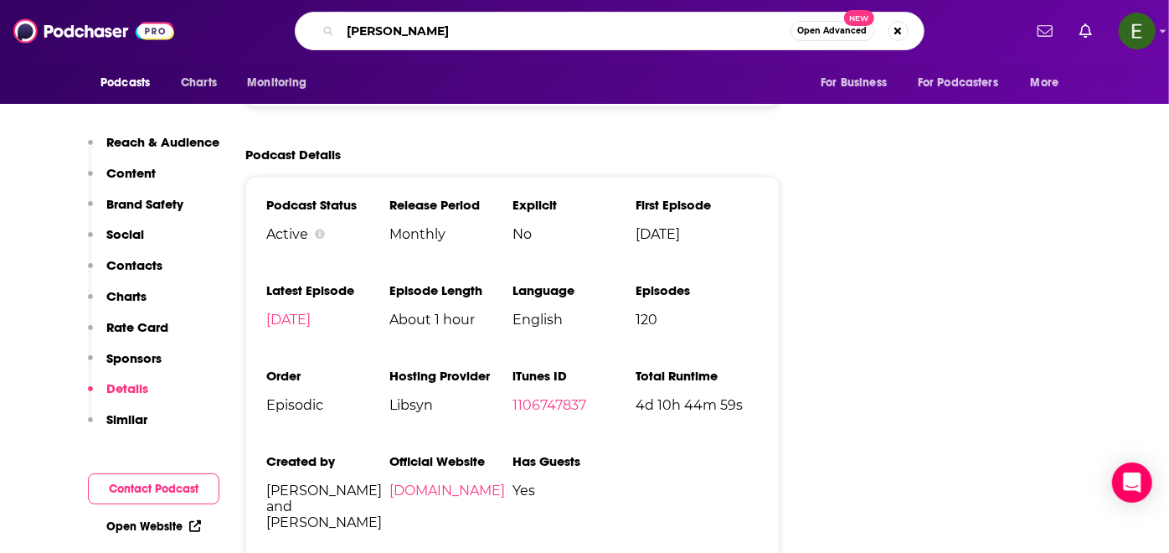
scroll to position [0, 14]
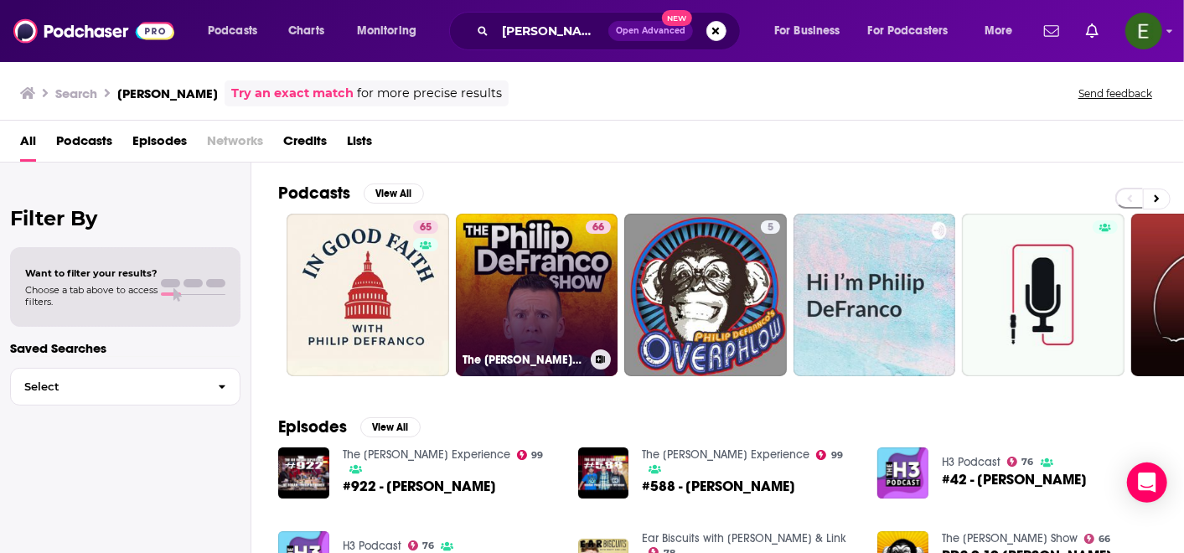
click at [555, 270] on link "66 The [PERSON_NAME] Show" at bounding box center [537, 295] width 163 height 163
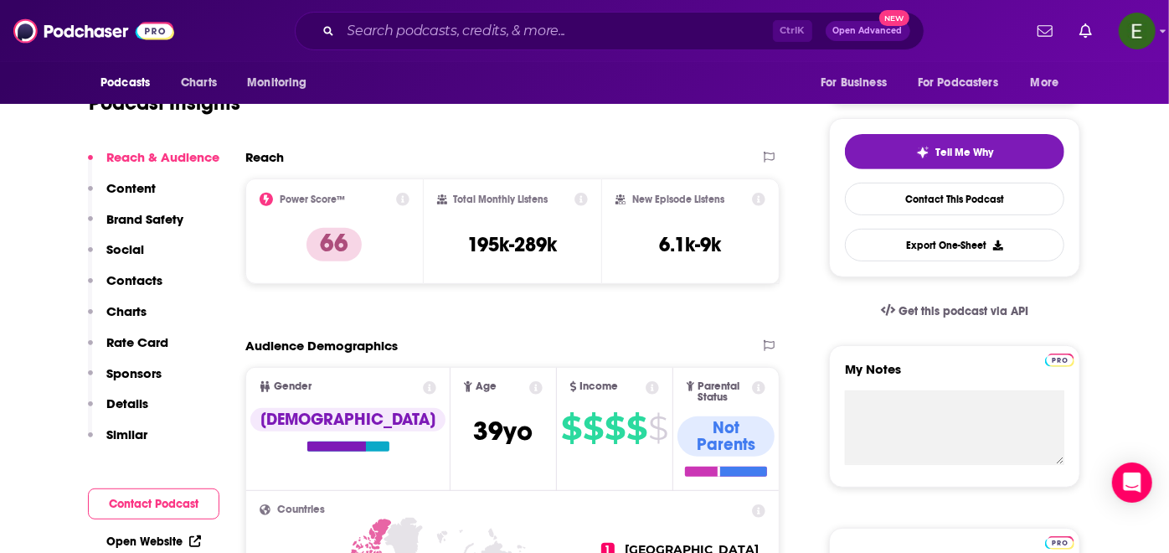
scroll to position [124, 0]
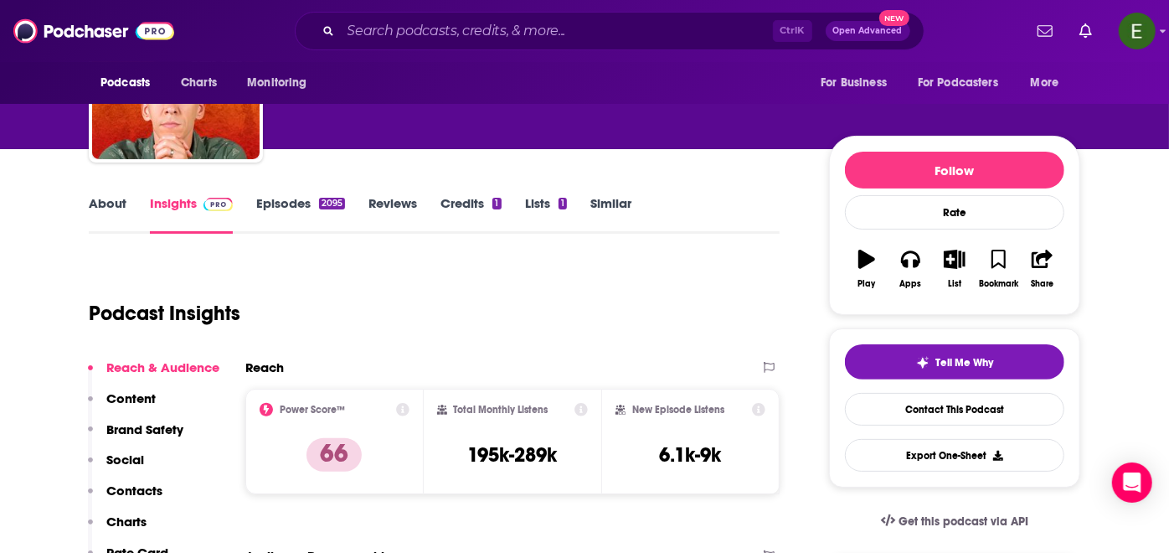
click at [95, 205] on link "About" at bounding box center [108, 214] width 38 height 39
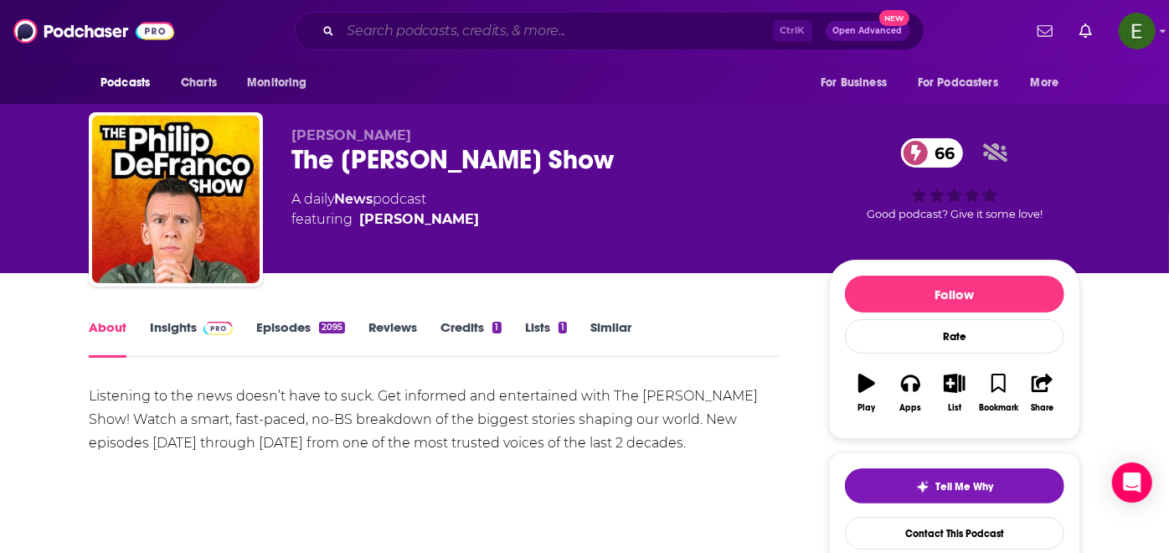
click at [515, 31] on input "Search podcasts, credits, & more..." at bounding box center [557, 31] width 432 height 27
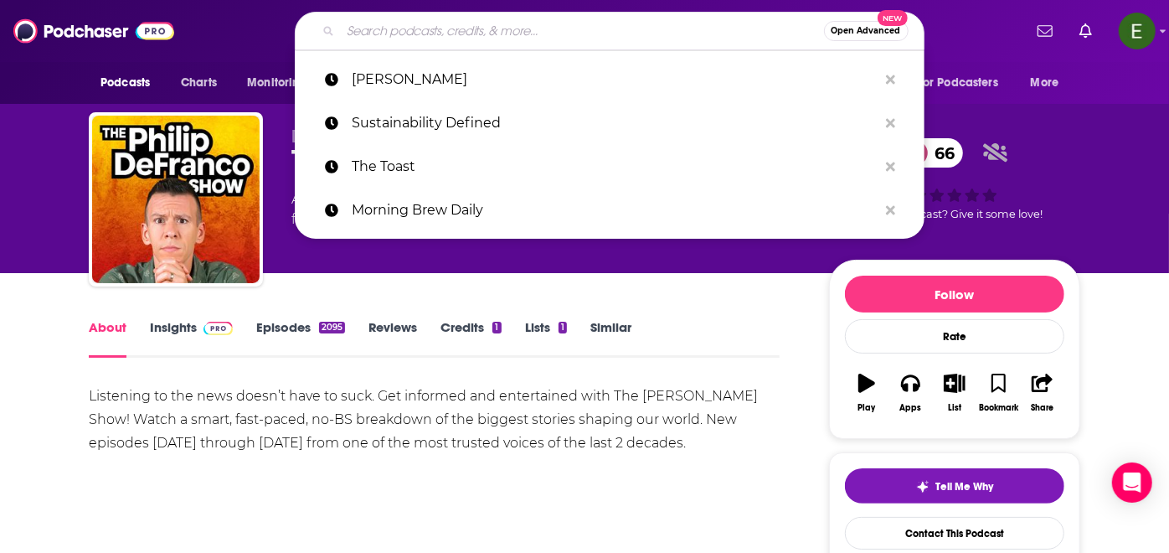
paste input "Official Flagrant with [PERSON_NAME] and [PERSON_NAME]"
type input "Official Flagrant with [PERSON_NAME] and [PERSON_NAME]"
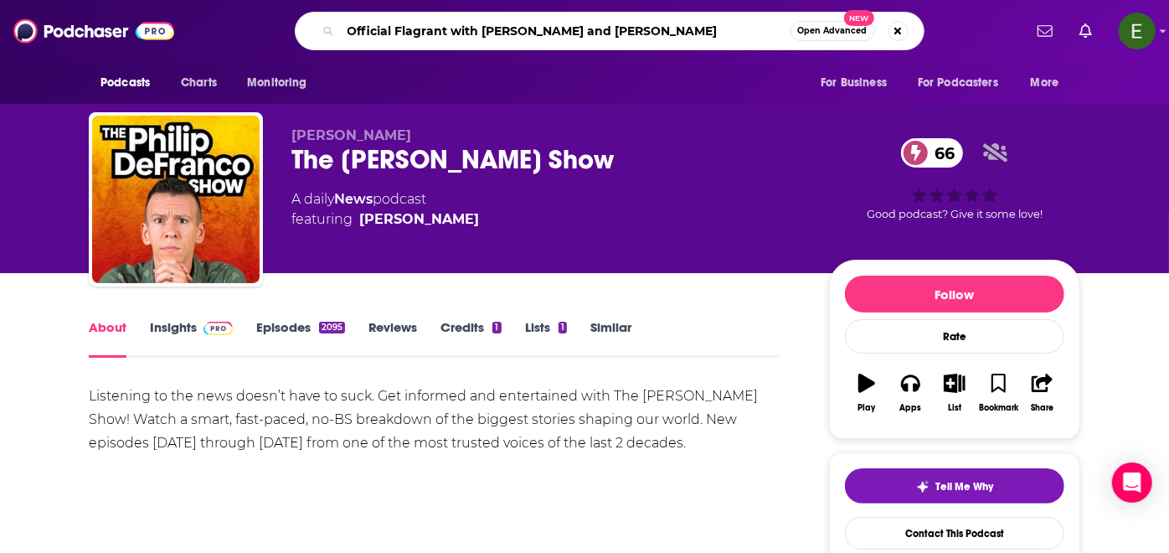
scroll to position [0, 256]
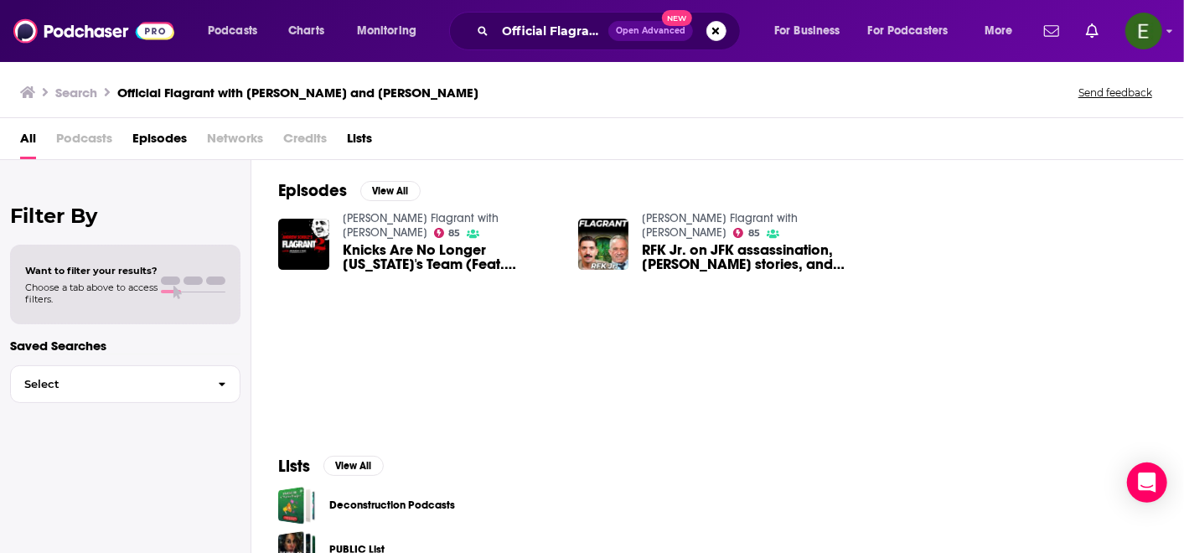
click at [376, 257] on span "Knicks Are No Longer [US_STATE]'s Team (Feat. [PERSON_NAME])" at bounding box center [450, 257] width 215 height 28
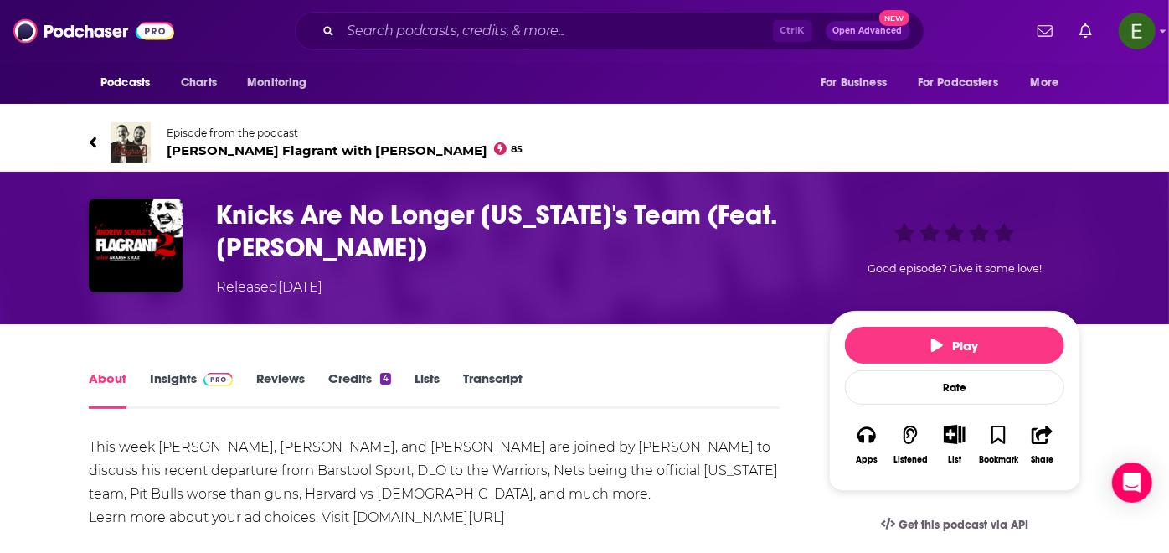
click at [233, 142] on span "[PERSON_NAME] Flagrant with [PERSON_NAME] 85" at bounding box center [345, 150] width 357 height 16
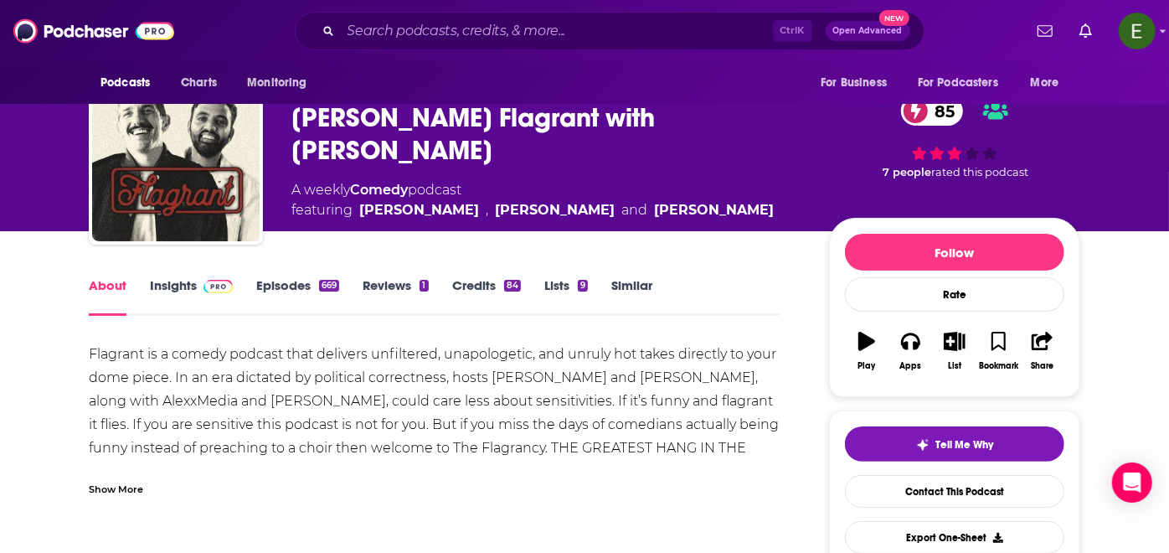
scroll to position [62, 0]
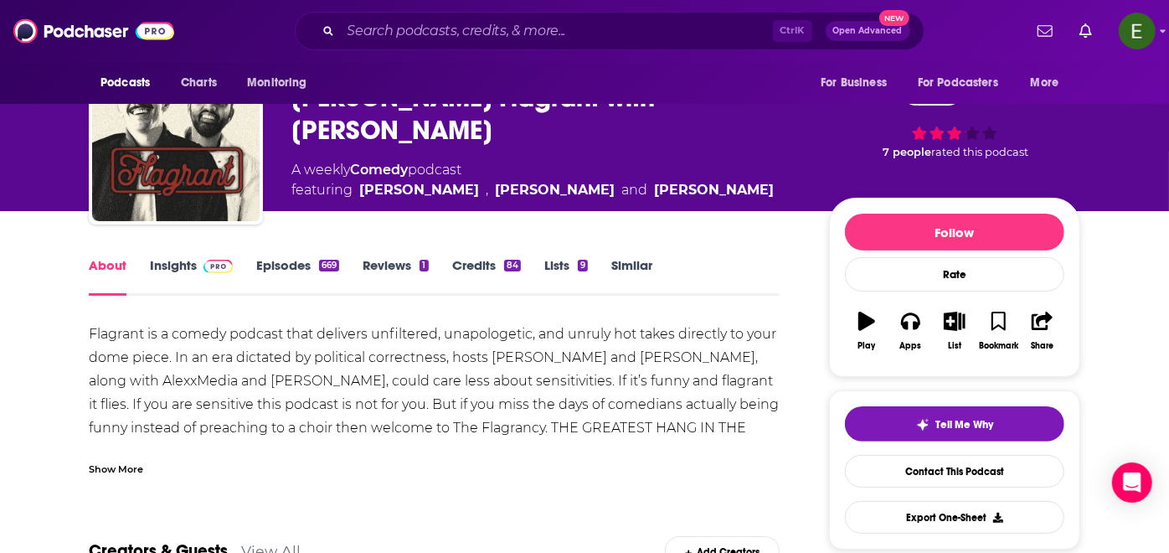
click at [92, 464] on div "Show More" at bounding box center [116, 468] width 54 height 16
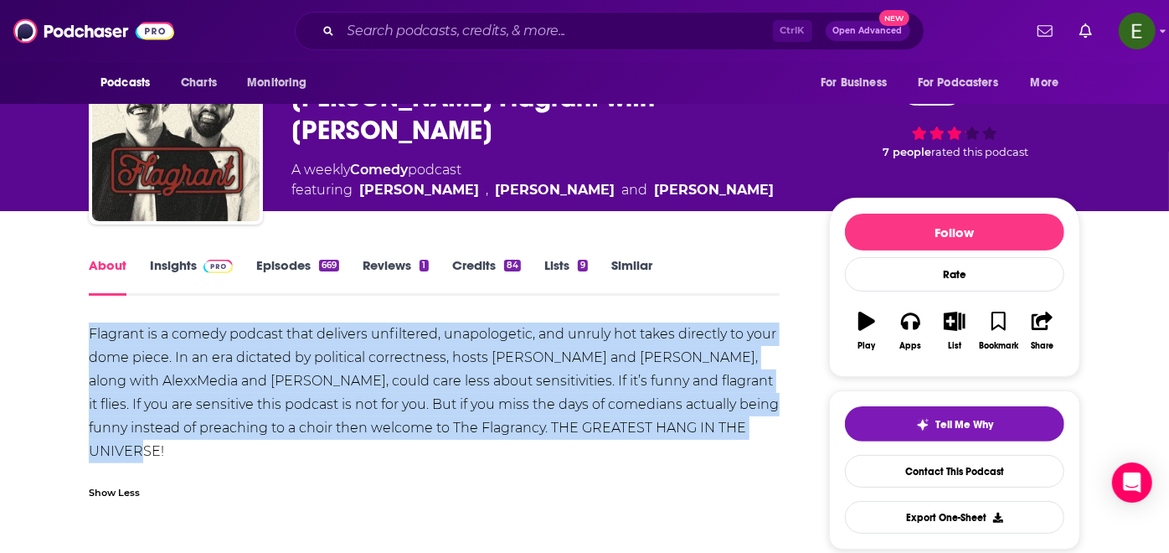
drag, startPoint x: 189, startPoint y: 442, endPoint x: 63, endPoint y: 330, distance: 169.1
copy div "Flagrant is a comedy podcast that delivers unfiltered, unapologetic, and unruly…"
click at [171, 266] on link "Insights" at bounding box center [191, 276] width 83 height 39
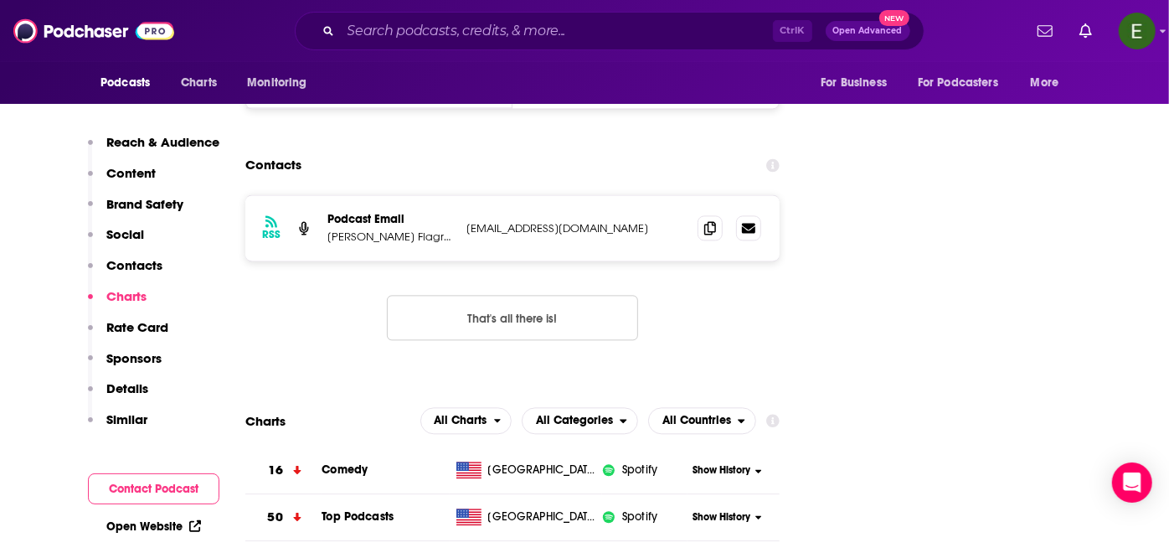
scroll to position [2047, 0]
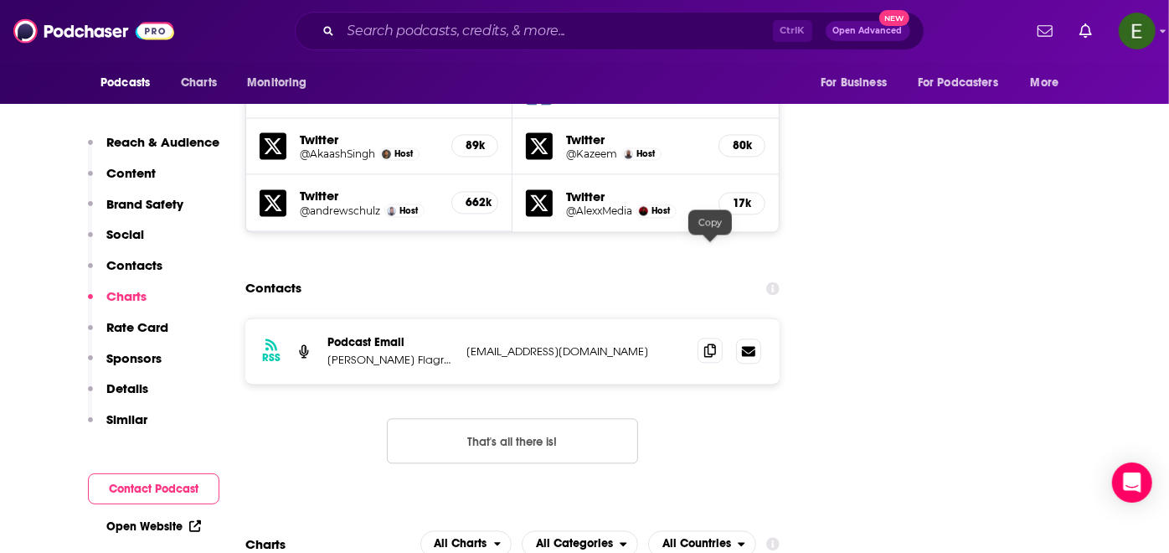
click at [704, 343] on icon at bounding box center [710, 349] width 12 height 13
click at [547, 20] on input "Search podcasts, credits, & more..." at bounding box center [557, 31] width 432 height 27
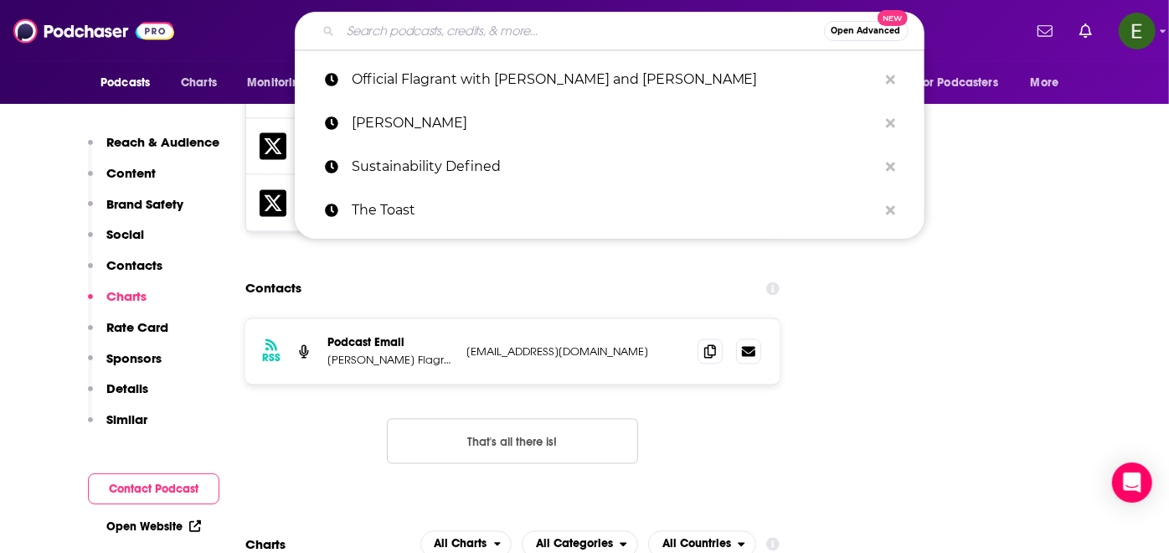
paste input "Not Gonna Lie with [PERSON_NAME]"
type input "Not Gonna Lie with [PERSON_NAME]"
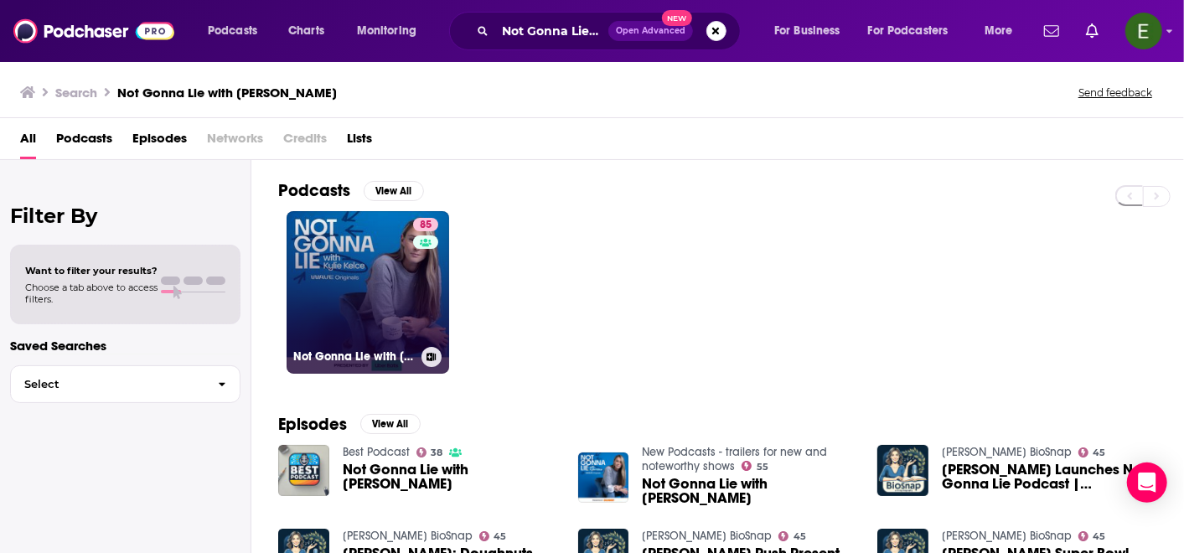
click at [343, 299] on link "85 Not Gonna Lie with [PERSON_NAME]" at bounding box center [367, 292] width 163 height 163
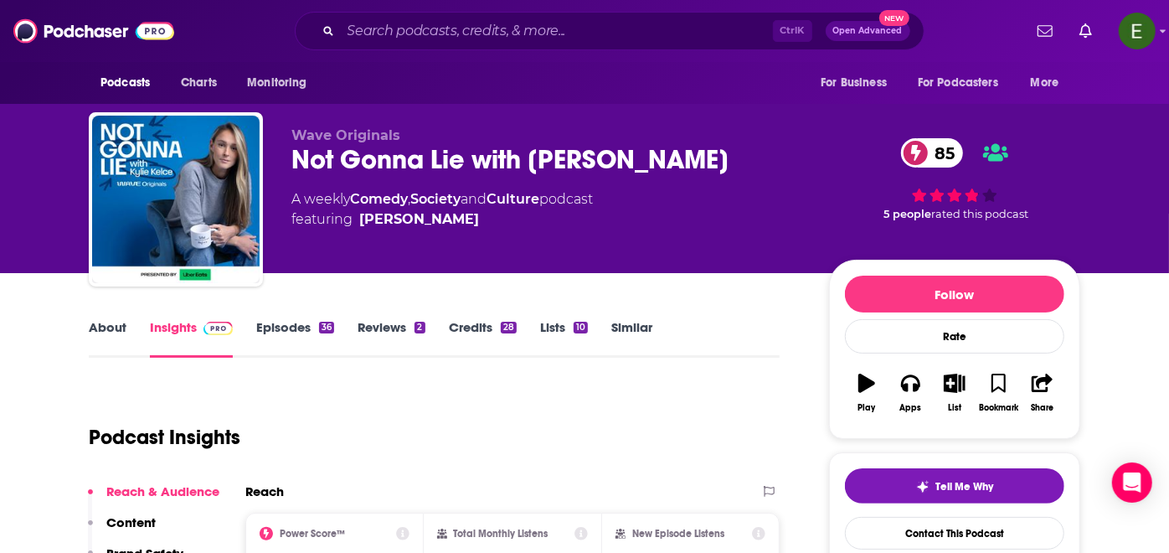
click at [112, 330] on link "About" at bounding box center [108, 338] width 38 height 39
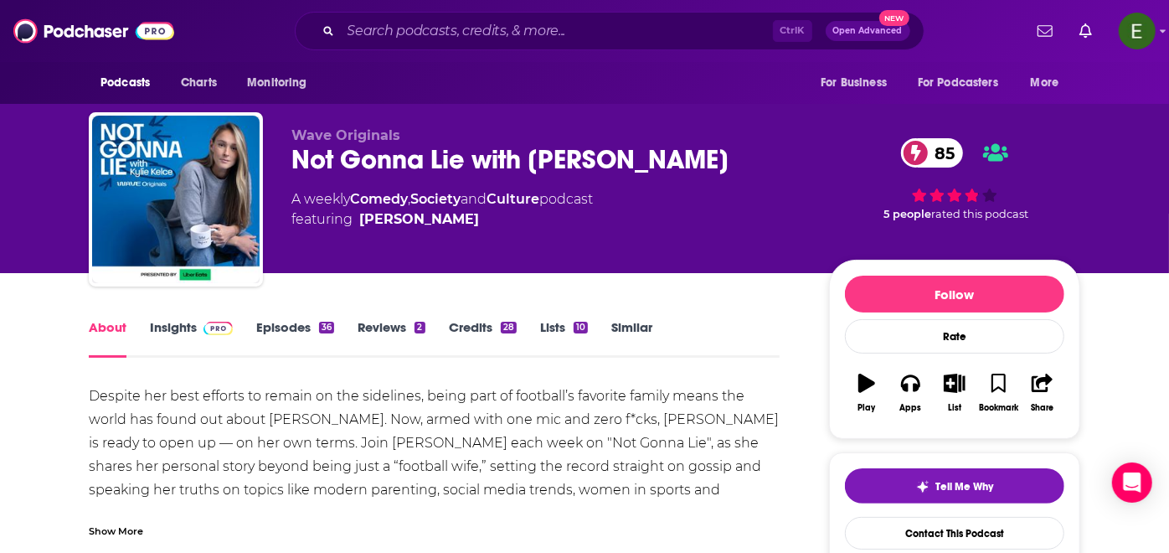
click at [116, 534] on div "Show More" at bounding box center [116, 530] width 54 height 16
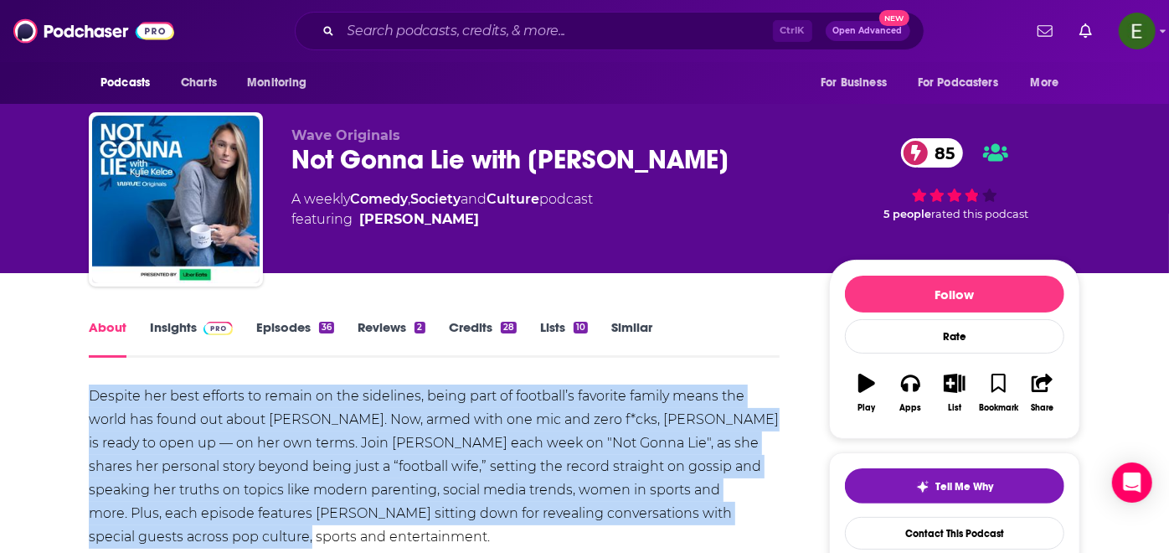
drag, startPoint x: 81, startPoint y: 392, endPoint x: 195, endPoint y: 536, distance: 183.7
copy div "Despite her best efforts to remain on the sidelines, being part of football’s f…"
click at [187, 336] on link "Insights" at bounding box center [191, 338] width 83 height 39
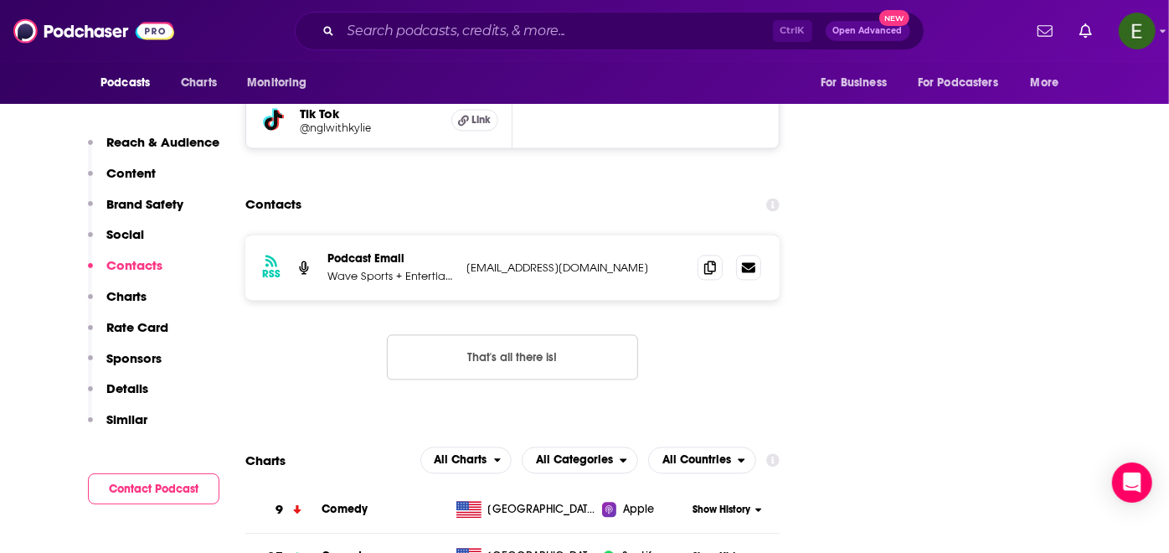
scroll to position [2047, 0]
click at [708, 259] on icon at bounding box center [710, 265] width 12 height 13
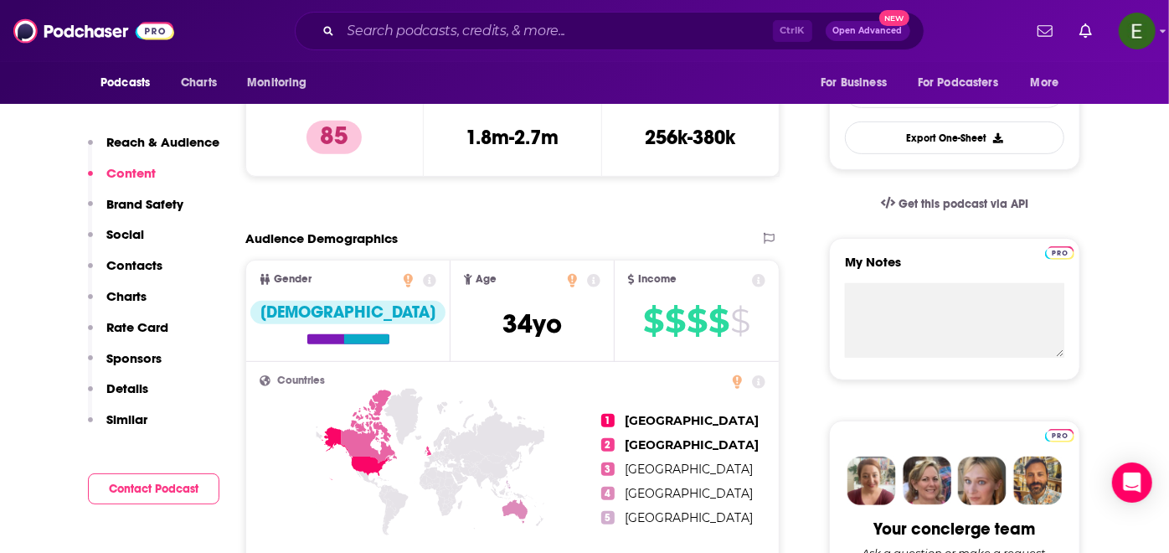
scroll to position [372, 0]
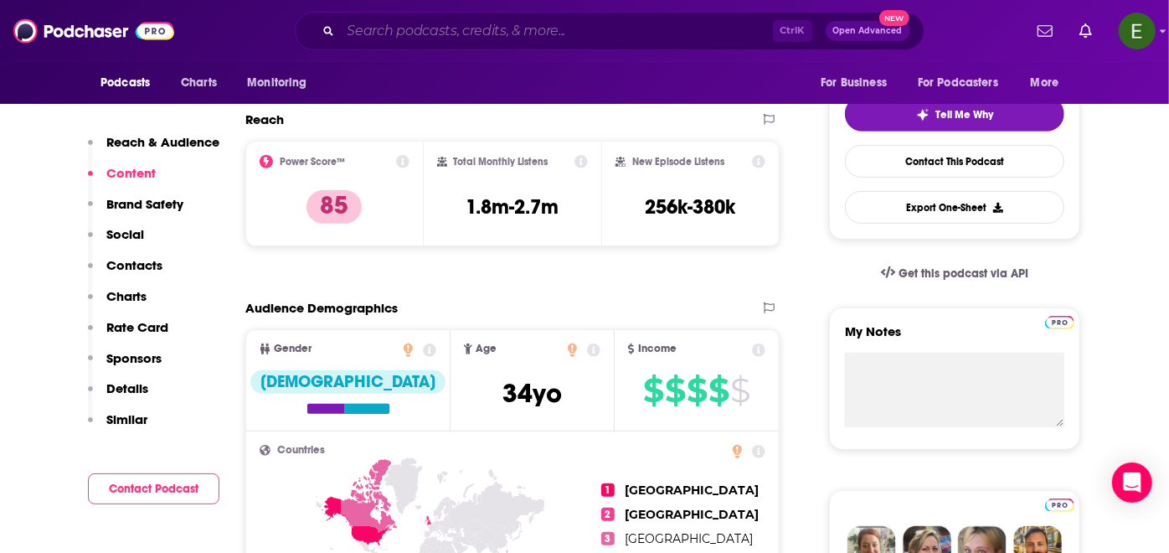
click at [528, 24] on input "Search podcasts, credits, & more..." at bounding box center [557, 31] width 432 height 27
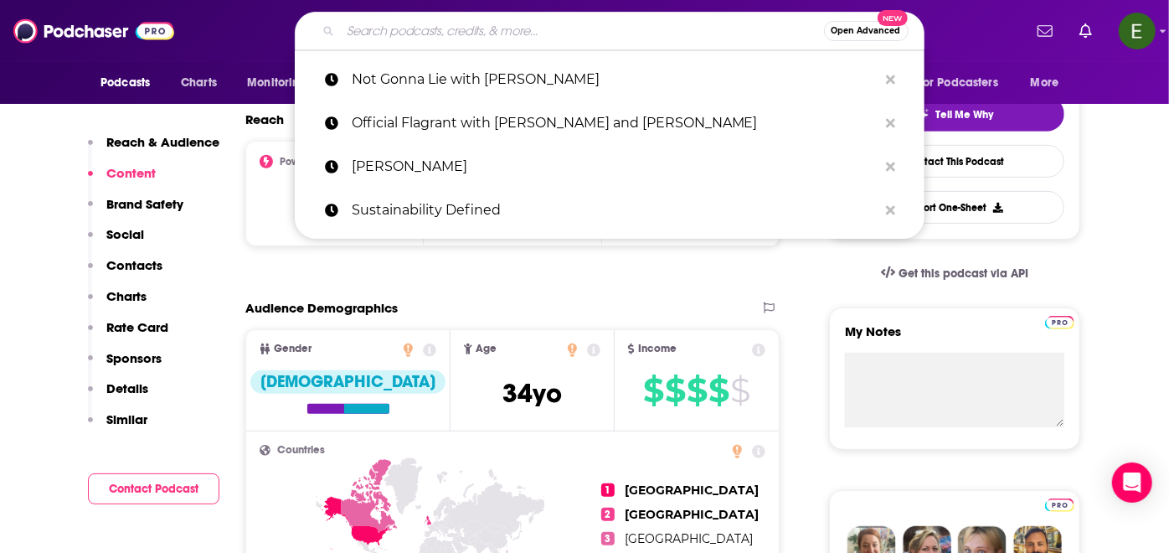
paste input "Giggle Squad"
type input "Giggle Squad"
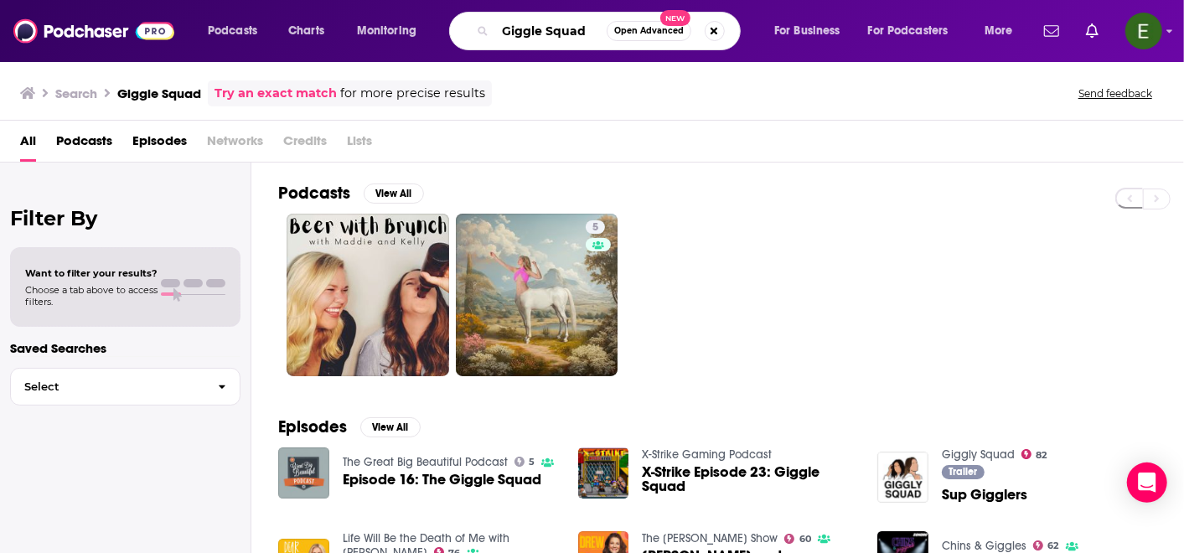
click at [577, 20] on input "Giggle Squad" at bounding box center [550, 31] width 111 height 27
click at [540, 25] on input "Giggle Squad" at bounding box center [550, 31] width 111 height 27
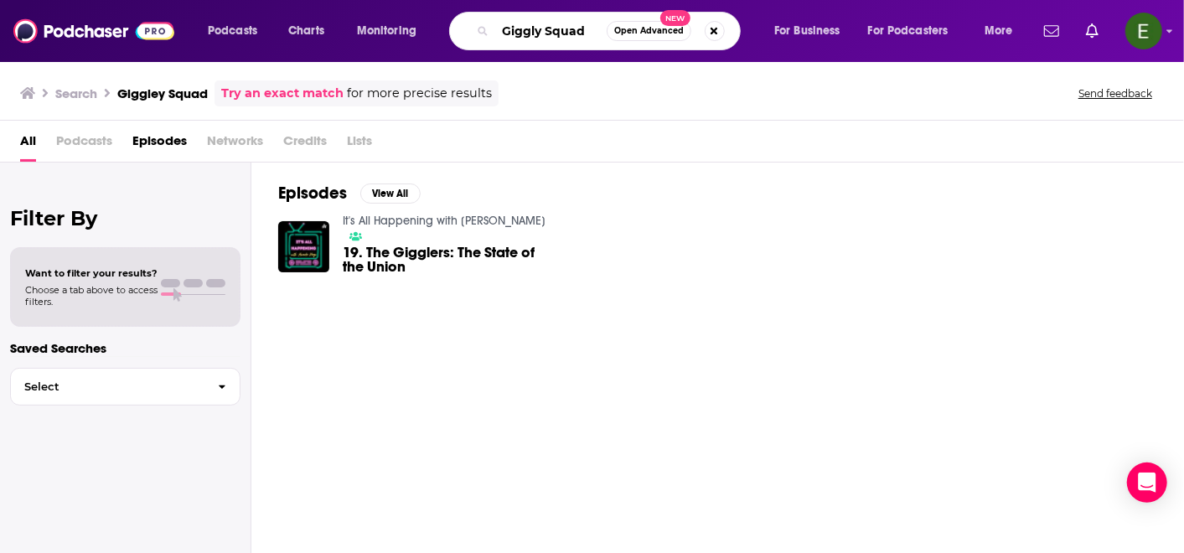
type input "Giggly Squad"
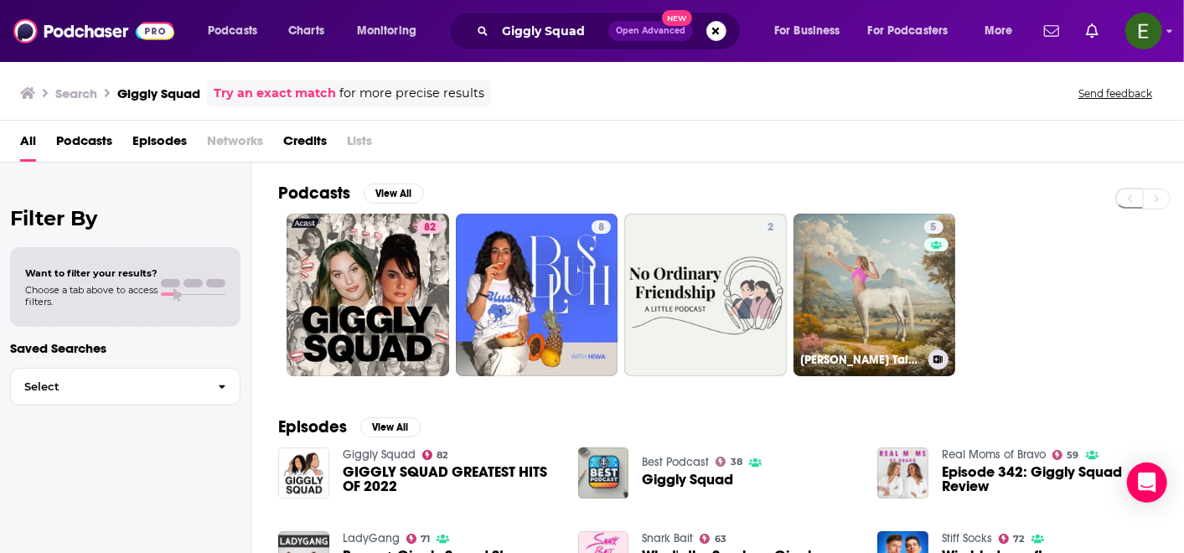
drag, startPoint x: 898, startPoint y: 272, endPoint x: 846, endPoint y: 203, distance: 86.8
click at [846, 203] on div "Podcasts View All" at bounding box center [731, 198] width 906 height 31
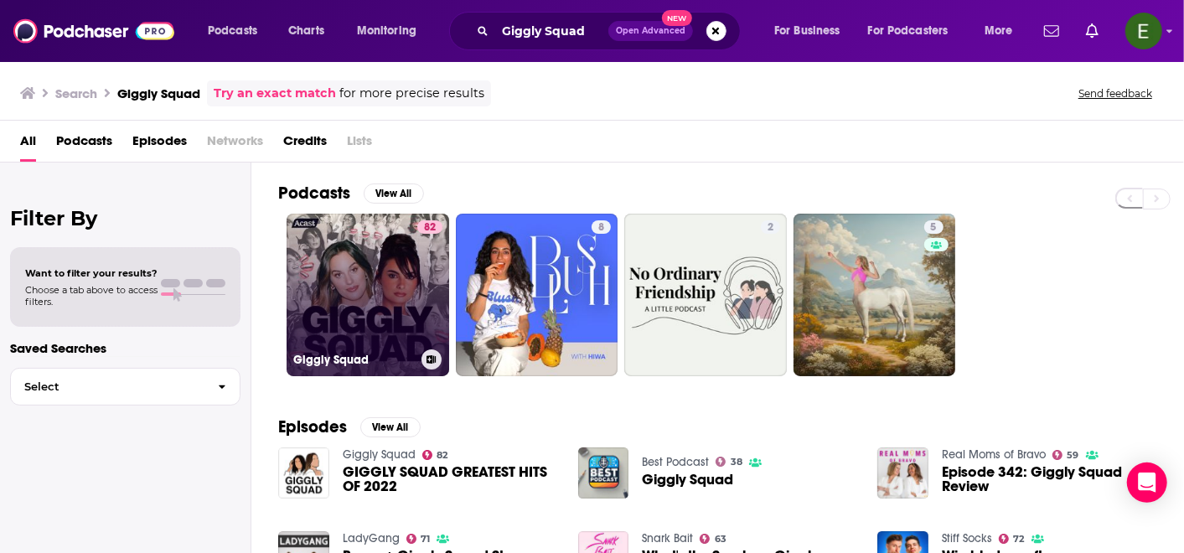
click at [411, 281] on link "82 Giggly Squad" at bounding box center [367, 295] width 163 height 163
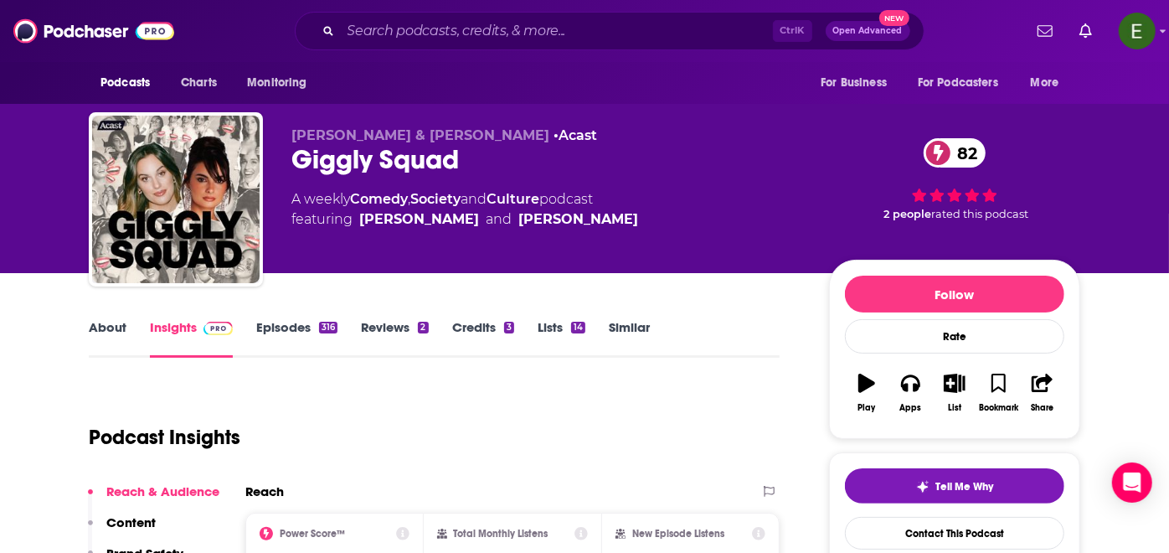
click at [106, 330] on link "About" at bounding box center [108, 338] width 38 height 39
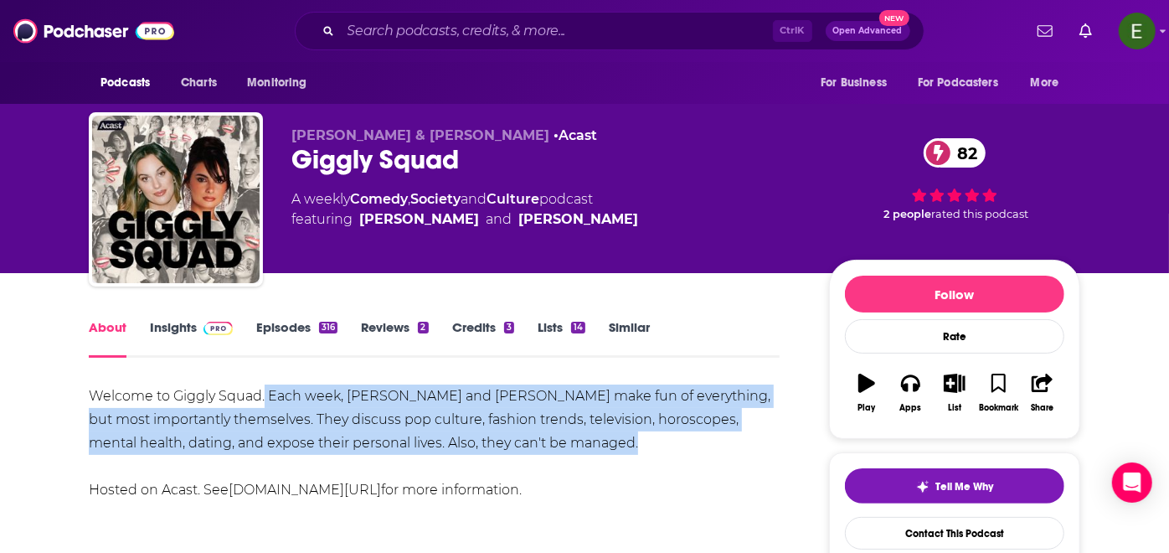
drag, startPoint x: 265, startPoint y: 397, endPoint x: 627, endPoint y: 440, distance: 364.4
click at [627, 440] on div "Welcome to Giggly Squad. Each week, [PERSON_NAME] and [PERSON_NAME] make fun of…" at bounding box center [434, 442] width 691 height 117
copy div "Each week, [PERSON_NAME] and [PERSON_NAME] make fun of everything, but most imp…"
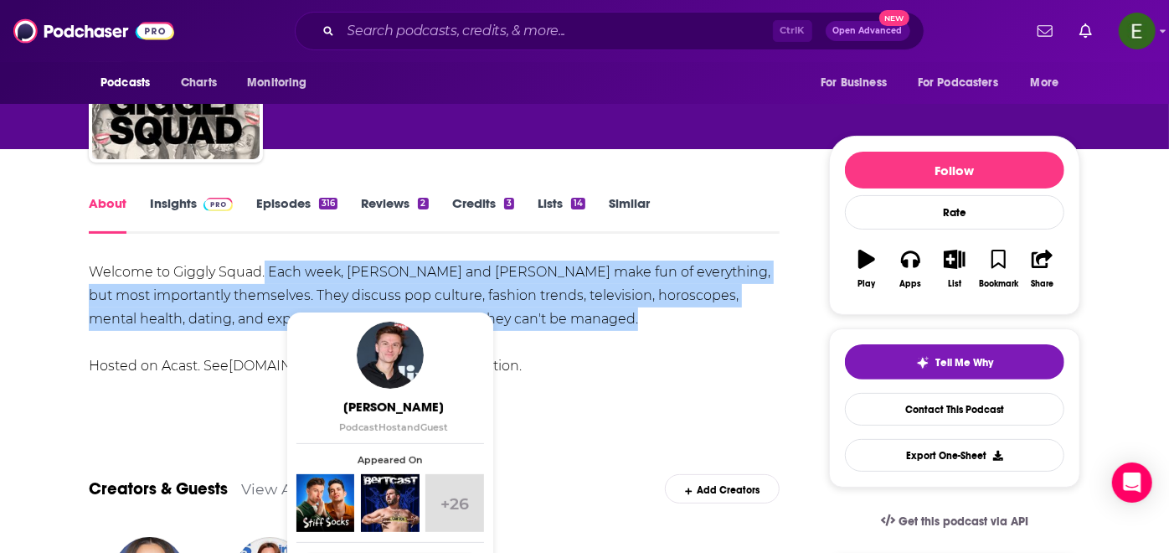
scroll to position [124, 0]
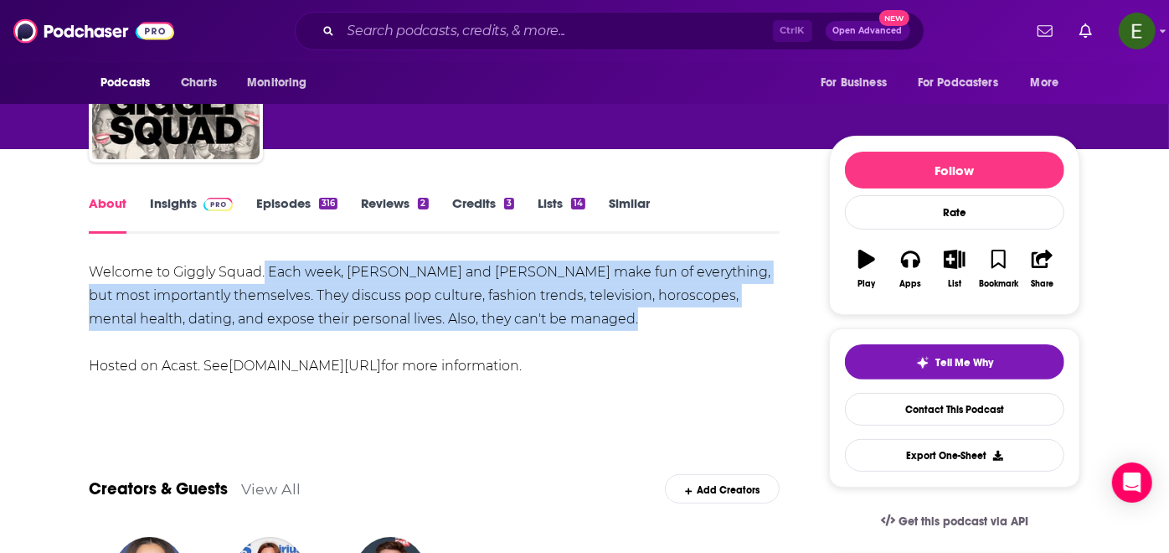
click at [189, 198] on link "Insights" at bounding box center [191, 214] width 83 height 39
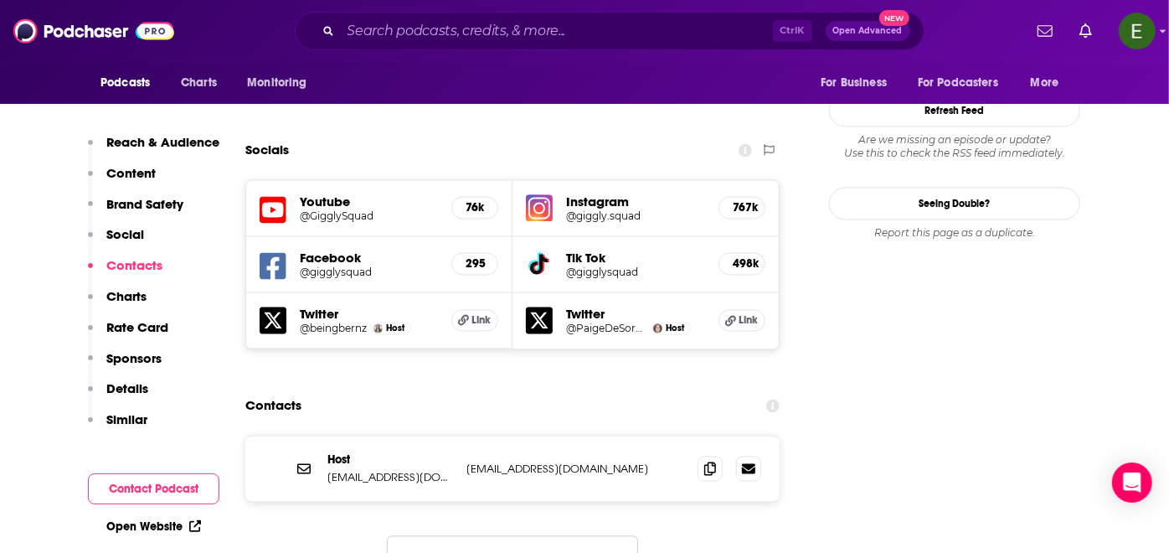
scroll to position [1923, 0]
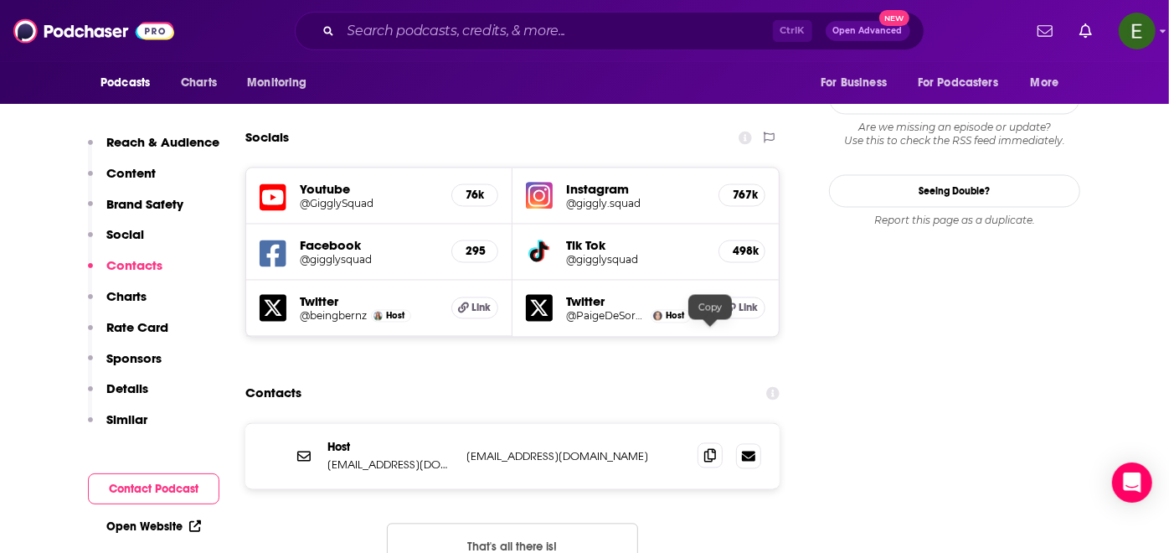
click at [708, 449] on icon at bounding box center [710, 455] width 12 height 13
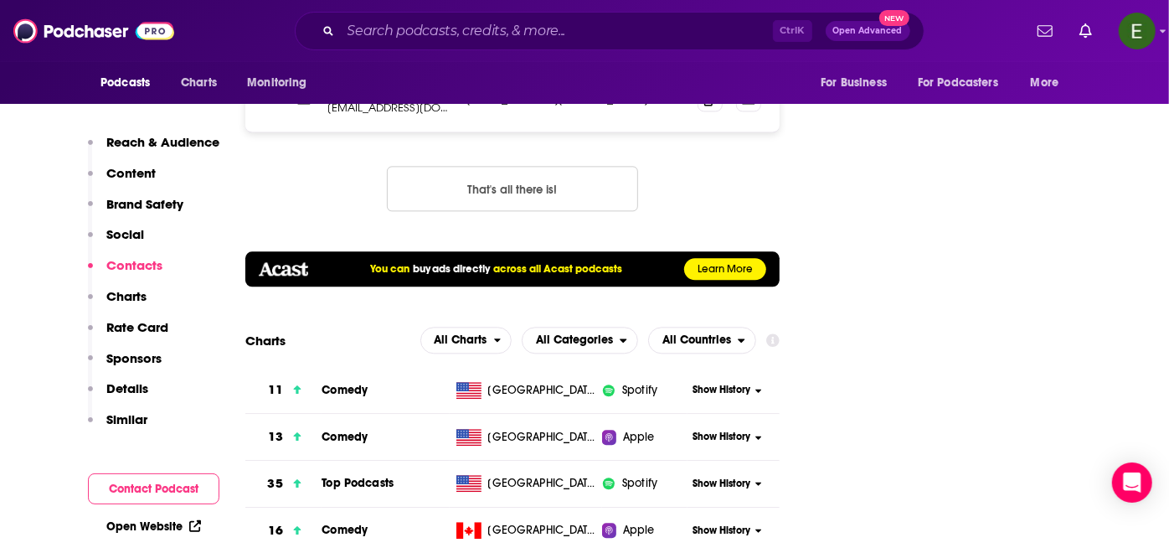
scroll to position [2295, 0]
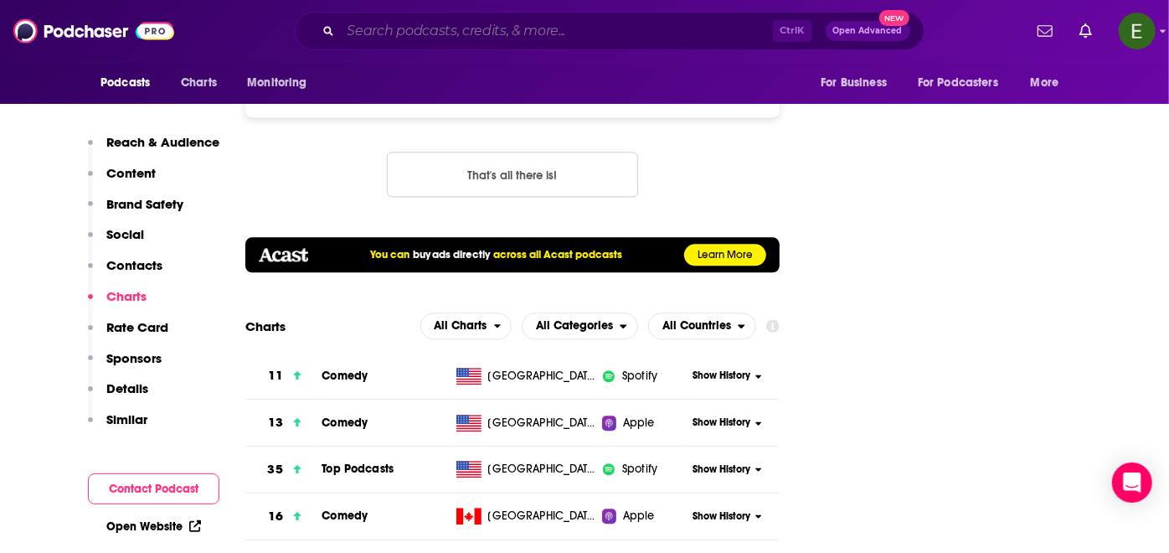
click at [531, 28] on input "Search podcasts, credits, & more..." at bounding box center [557, 31] width 432 height 27
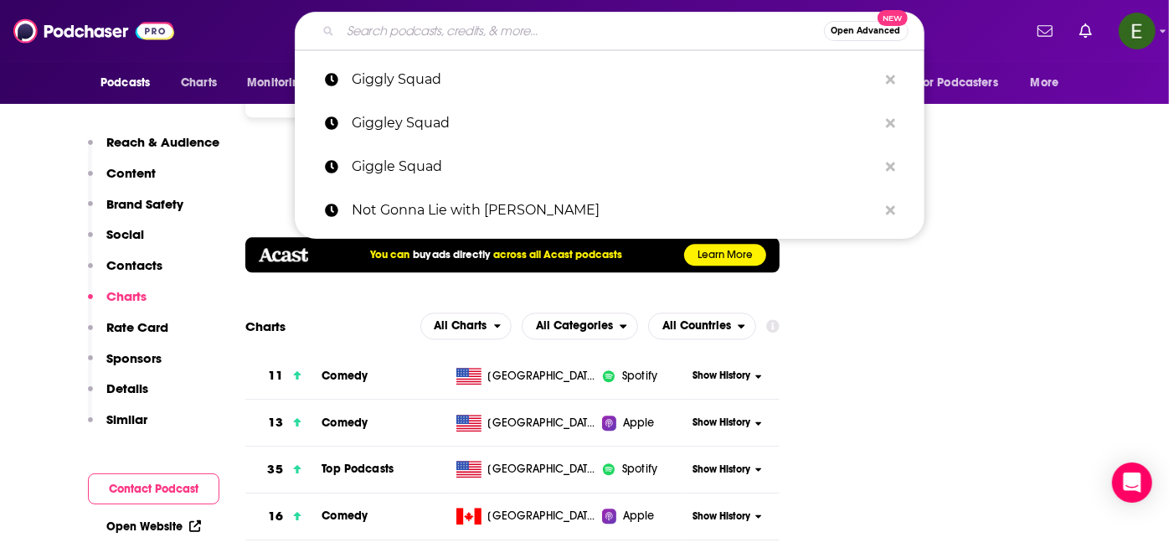
paste input "HR Unplugged"
type input "HR Unplugged"
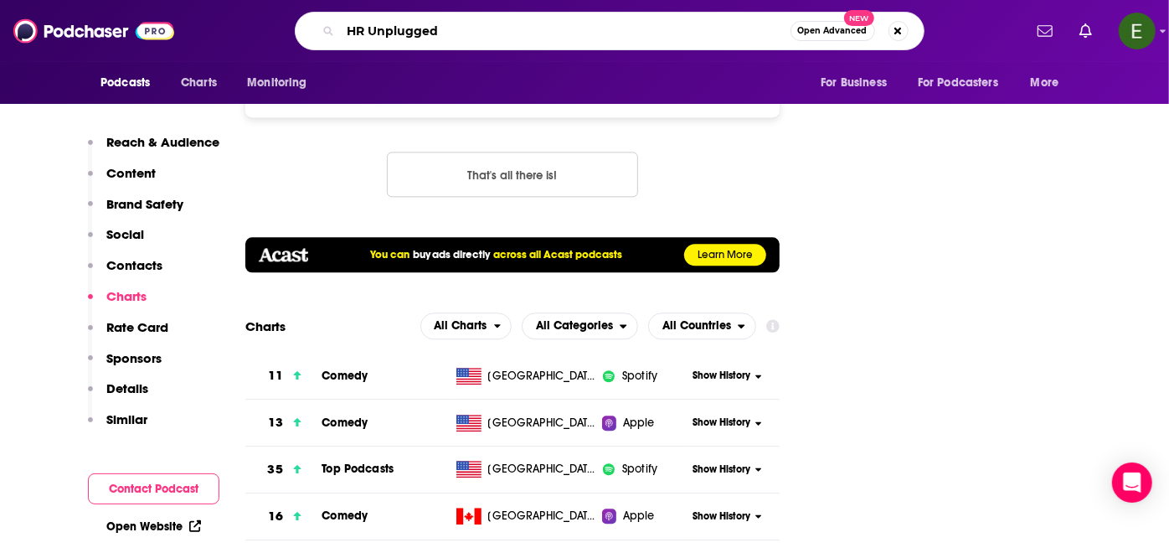
scroll to position [0, 7]
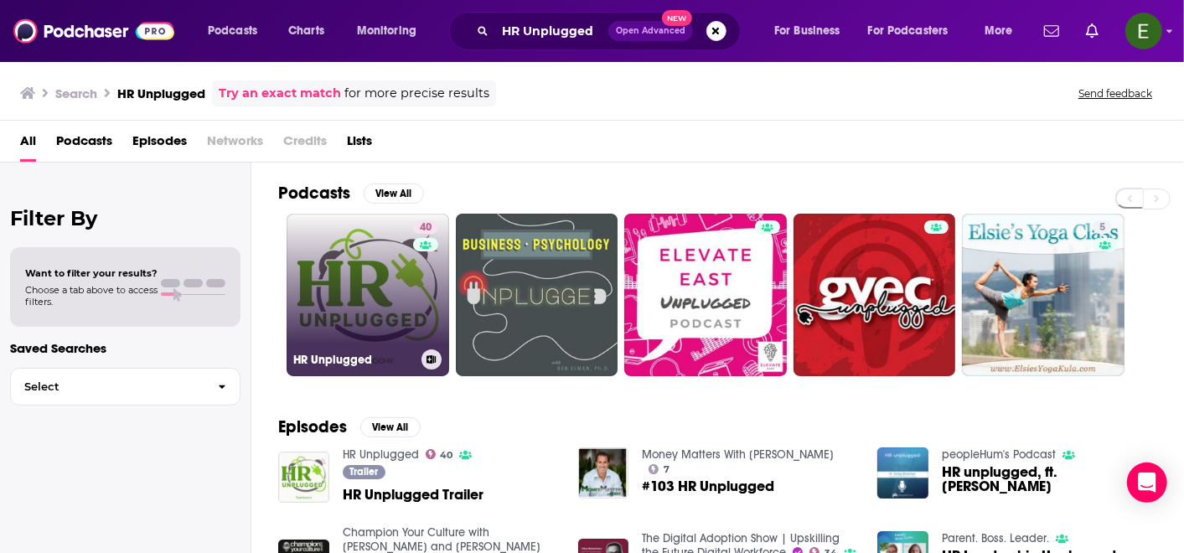
click at [395, 280] on link "40 HR Unplugged" at bounding box center [367, 295] width 163 height 163
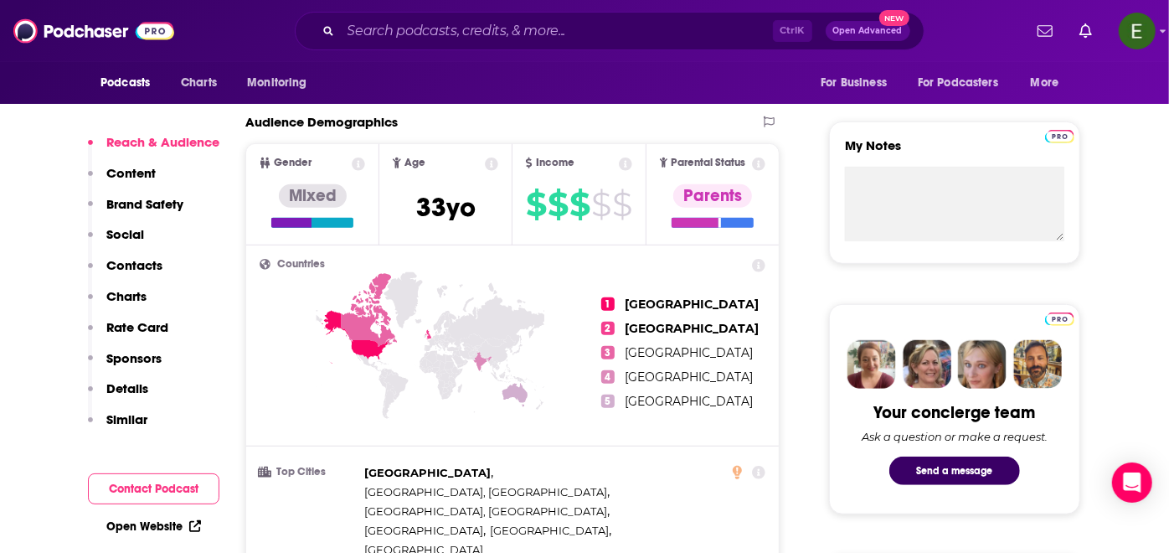
scroll to position [186, 0]
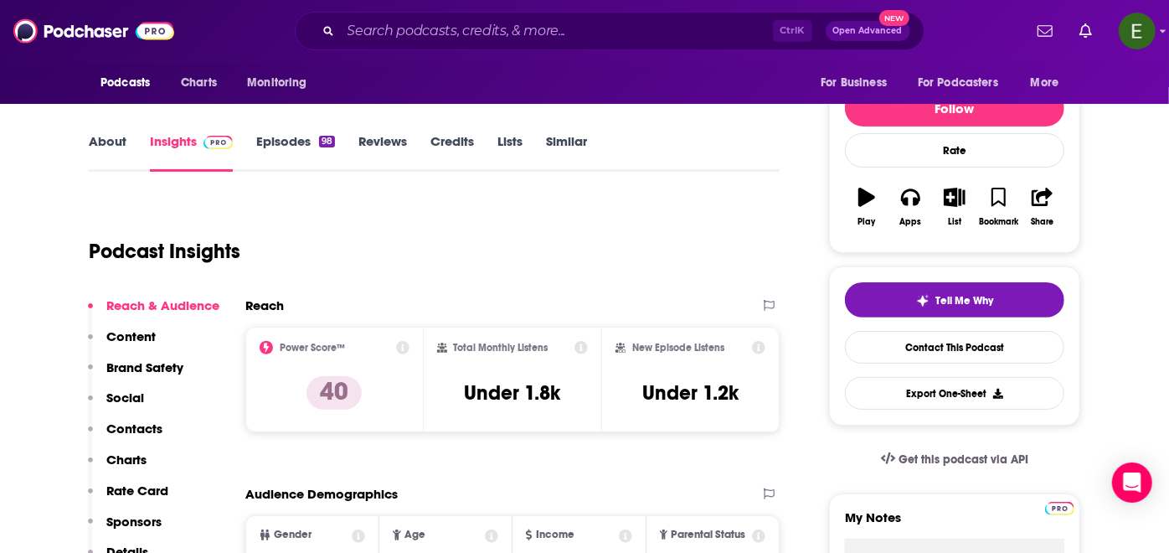
click at [107, 138] on link "About" at bounding box center [108, 152] width 38 height 39
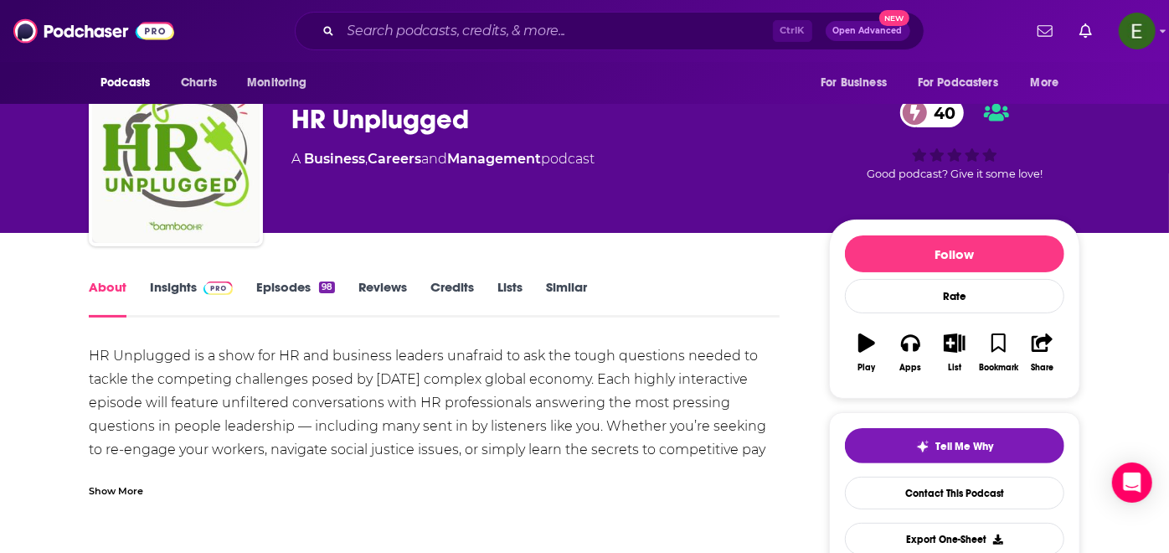
scroll to position [62, 0]
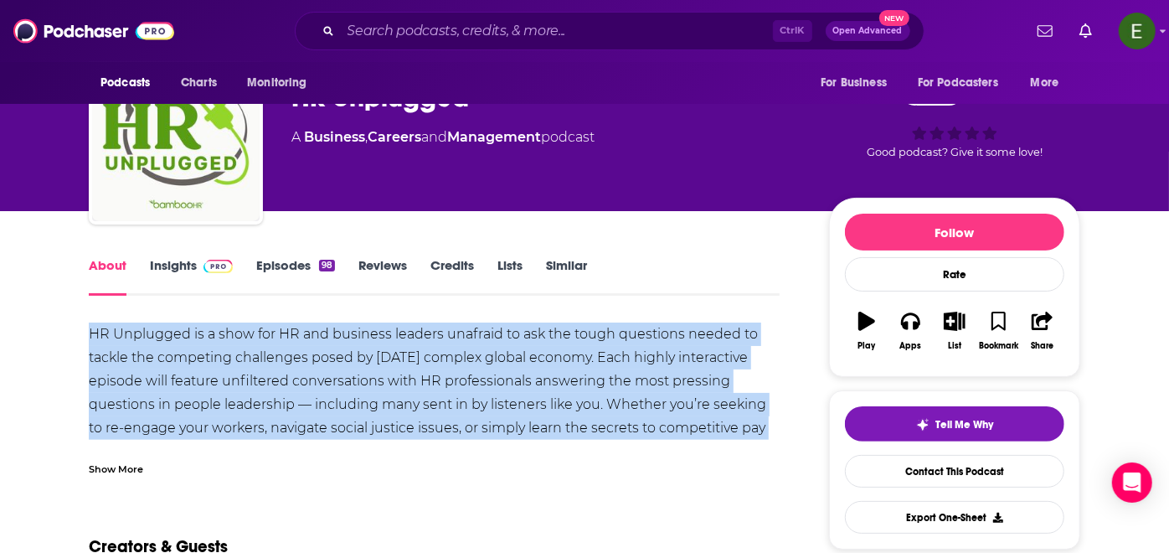
drag, startPoint x: 84, startPoint y: 328, endPoint x: 784, endPoint y: 434, distance: 708.3
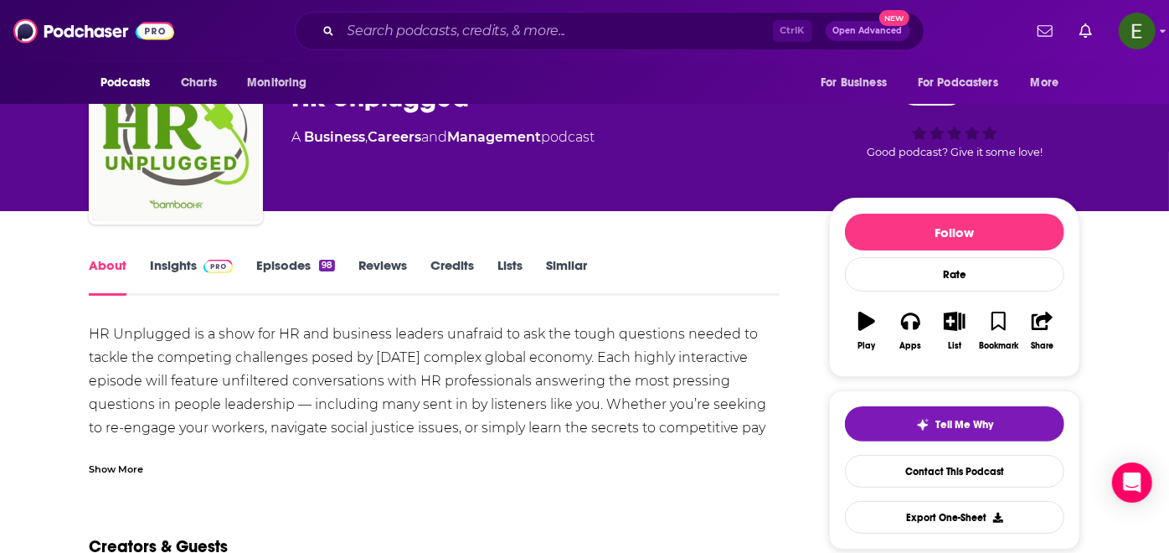
click at [101, 469] on div "Show More" at bounding box center [116, 468] width 54 height 16
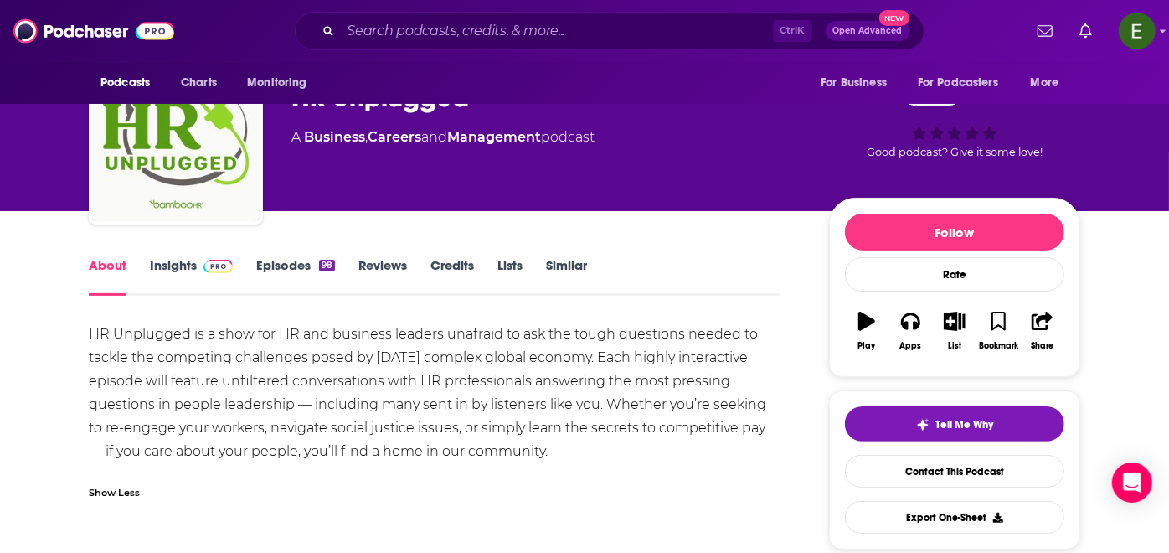
drag, startPoint x: 436, startPoint y: 433, endPoint x: 44, endPoint y: 309, distance: 412.0
copy div "HR Unplugged is a show for HR and business leaders unafraid to ask the tough qu…"
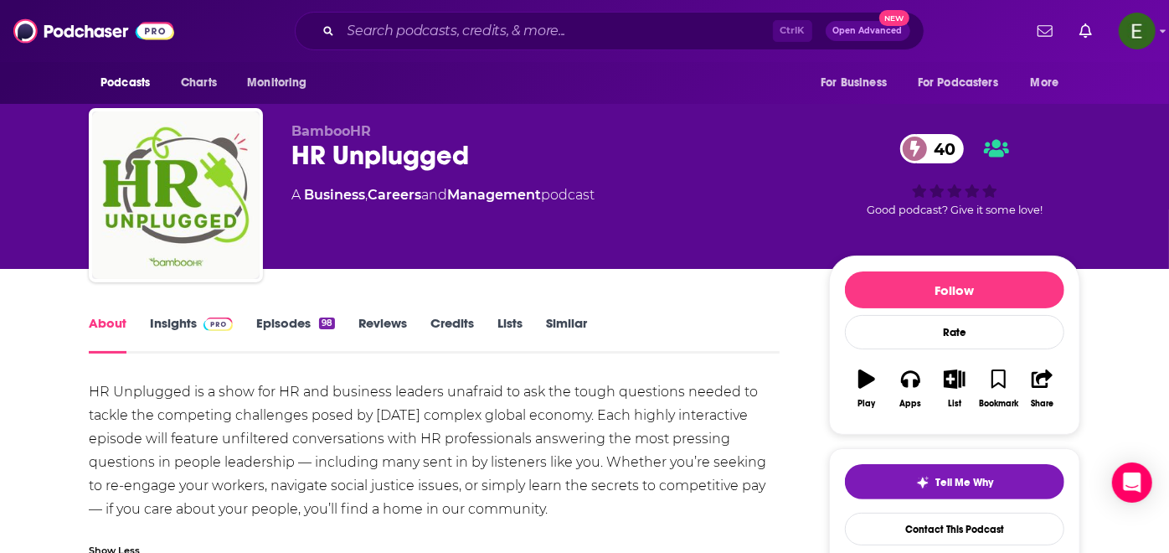
scroll to position [0, 0]
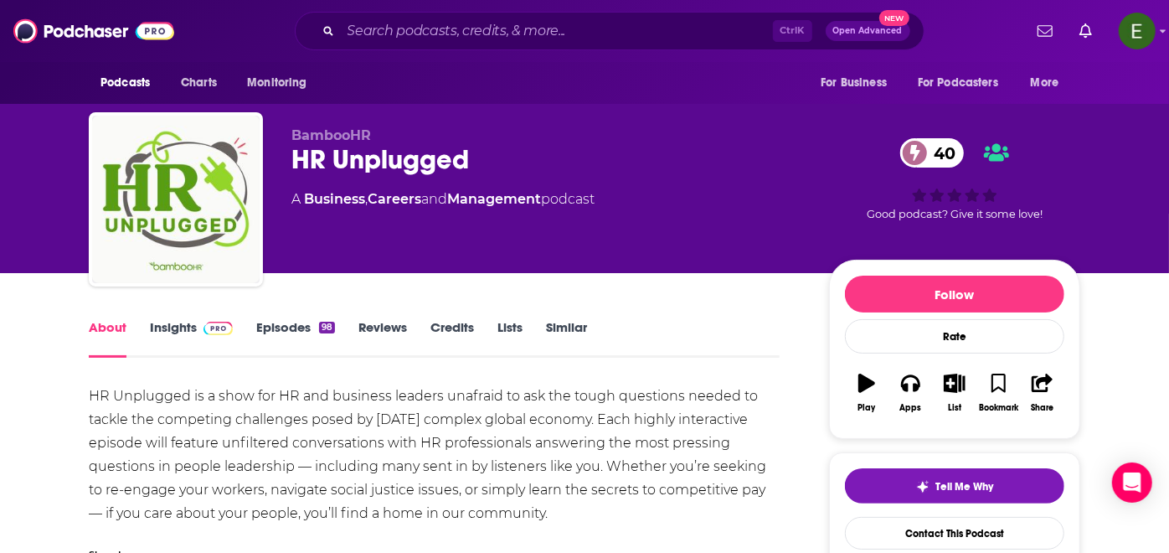
click at [194, 328] on link "Insights" at bounding box center [191, 338] width 83 height 39
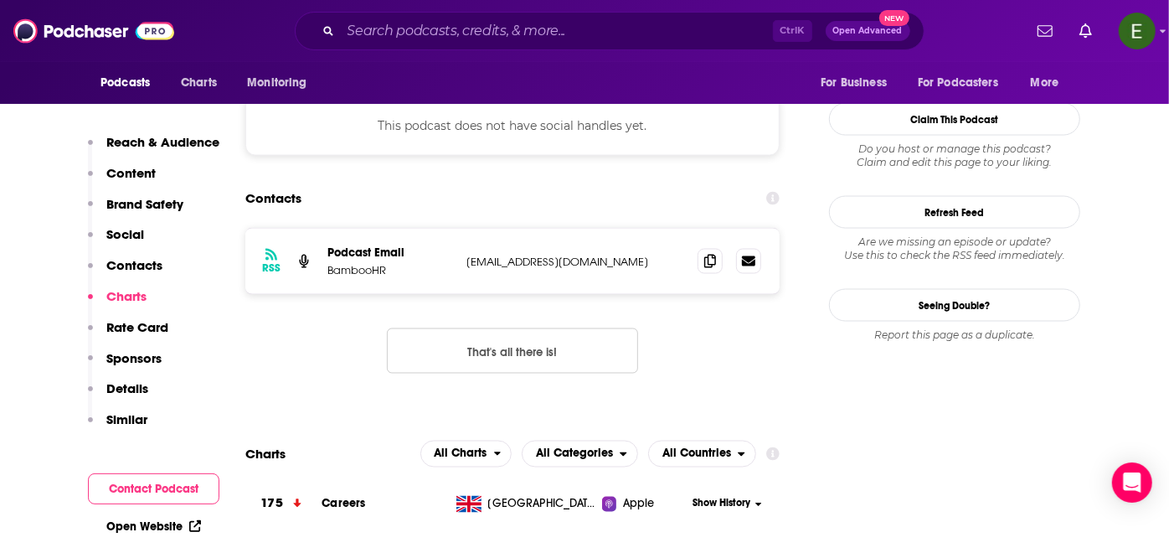
scroll to position [1551, 0]
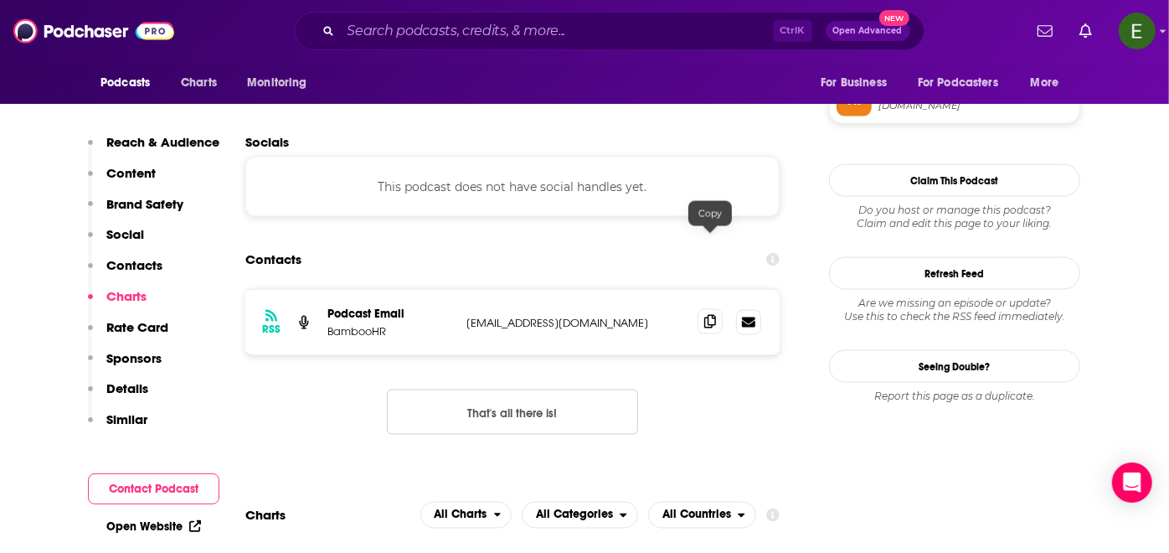
click at [704, 315] on icon at bounding box center [710, 321] width 12 height 13
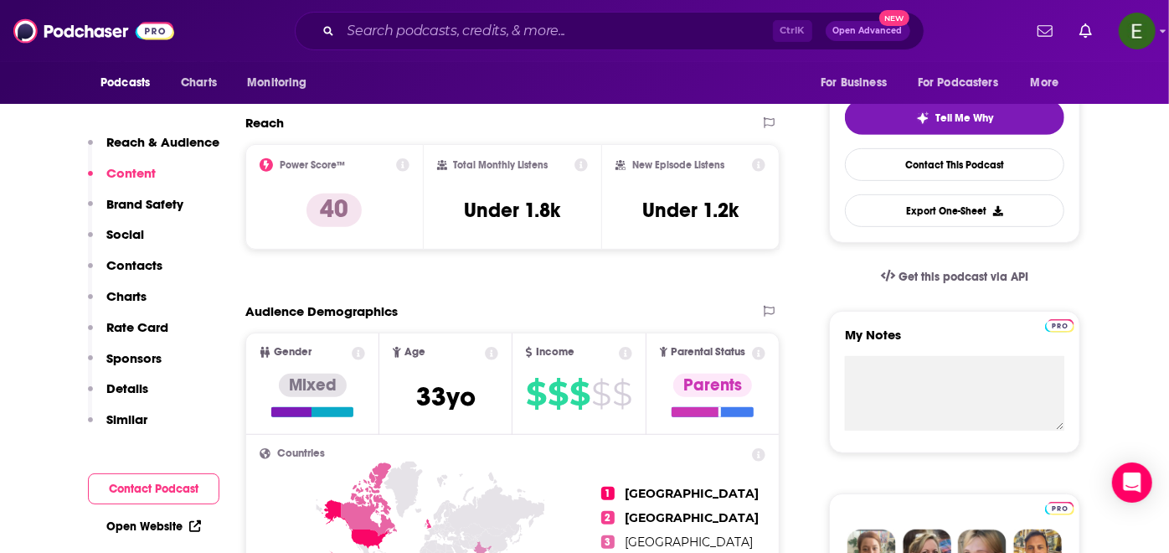
scroll to position [0, 0]
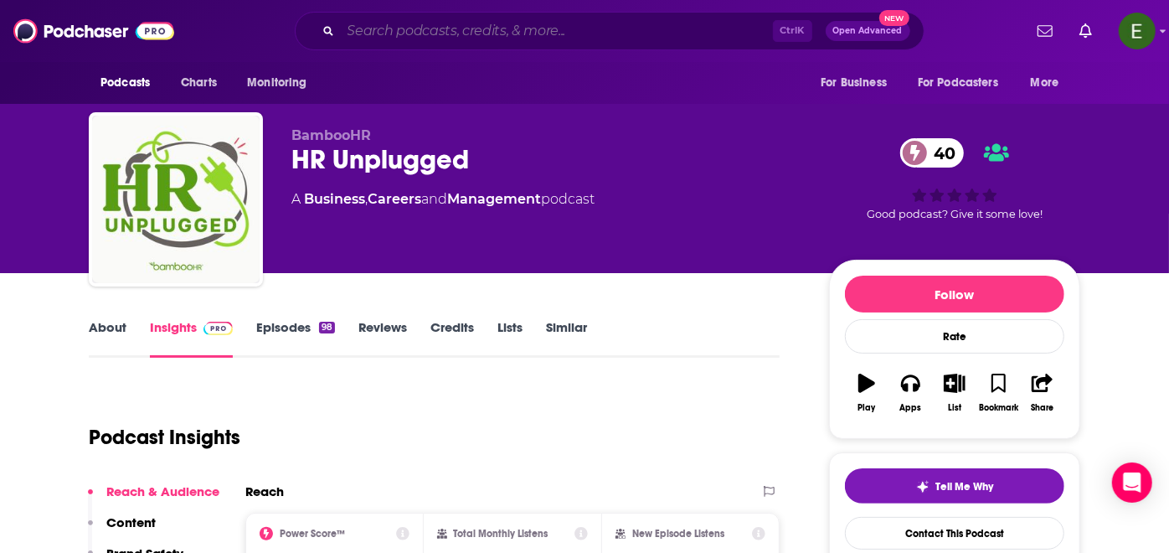
click at [538, 26] on input "Search podcasts, credits, & more..." at bounding box center [557, 31] width 432 height 27
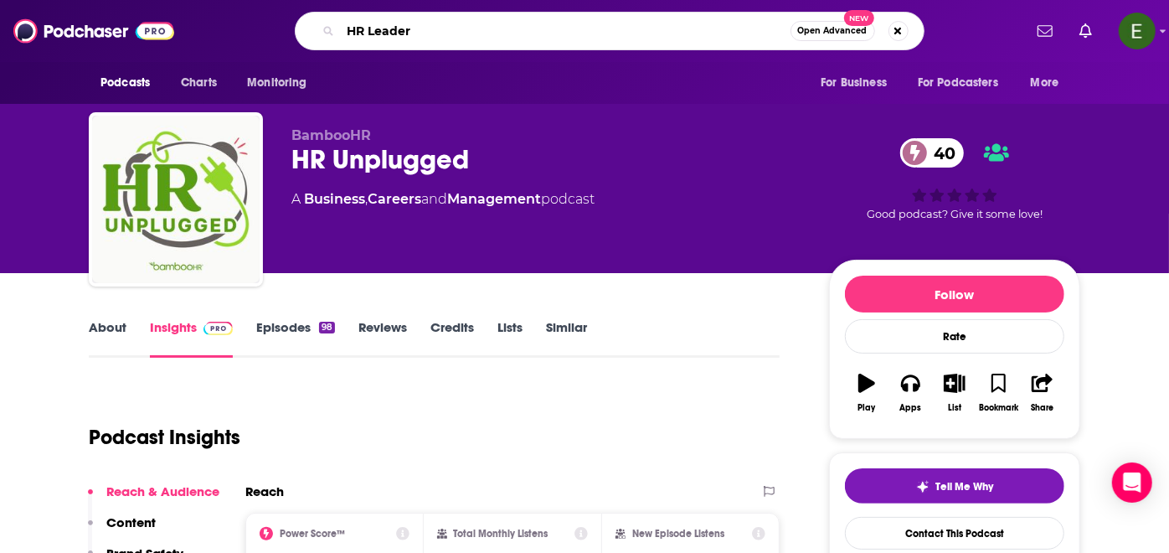
type input "HR Leaders"
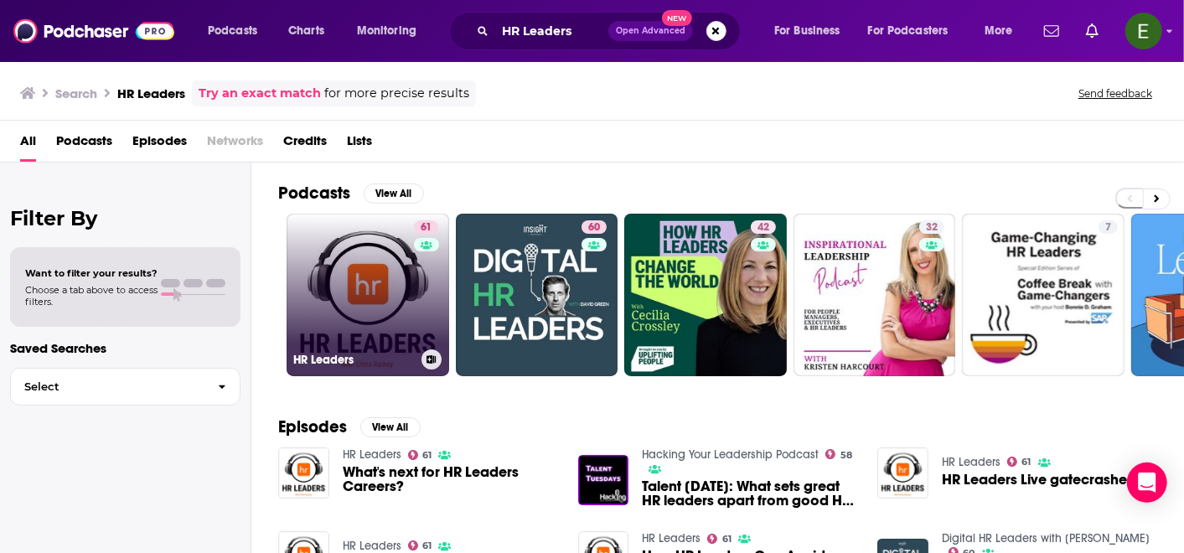
click at [384, 293] on link "61 HR Leaders" at bounding box center [367, 295] width 163 height 163
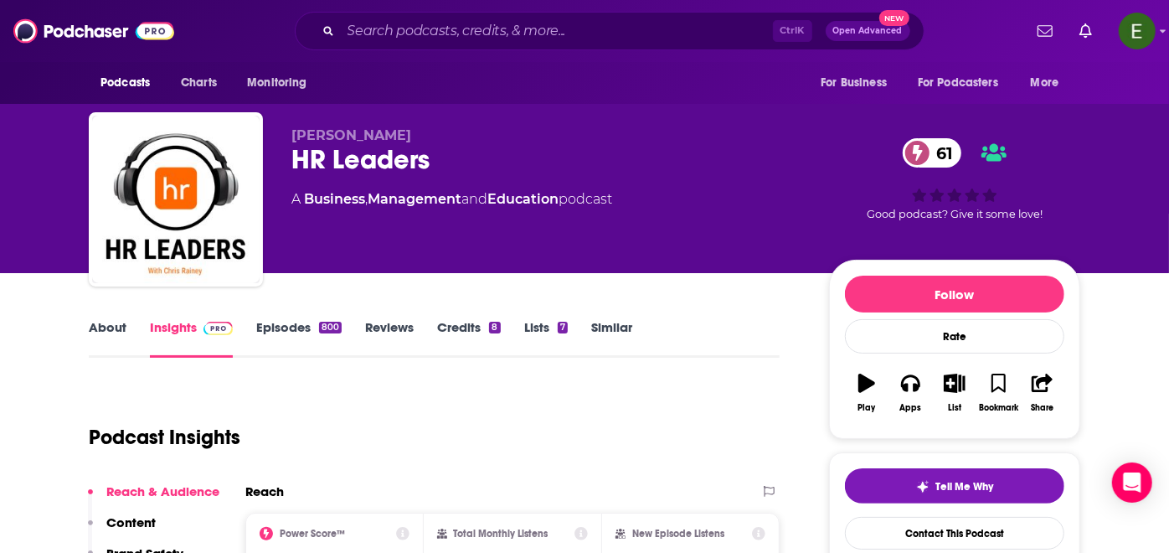
click at [105, 334] on link "About" at bounding box center [108, 338] width 38 height 39
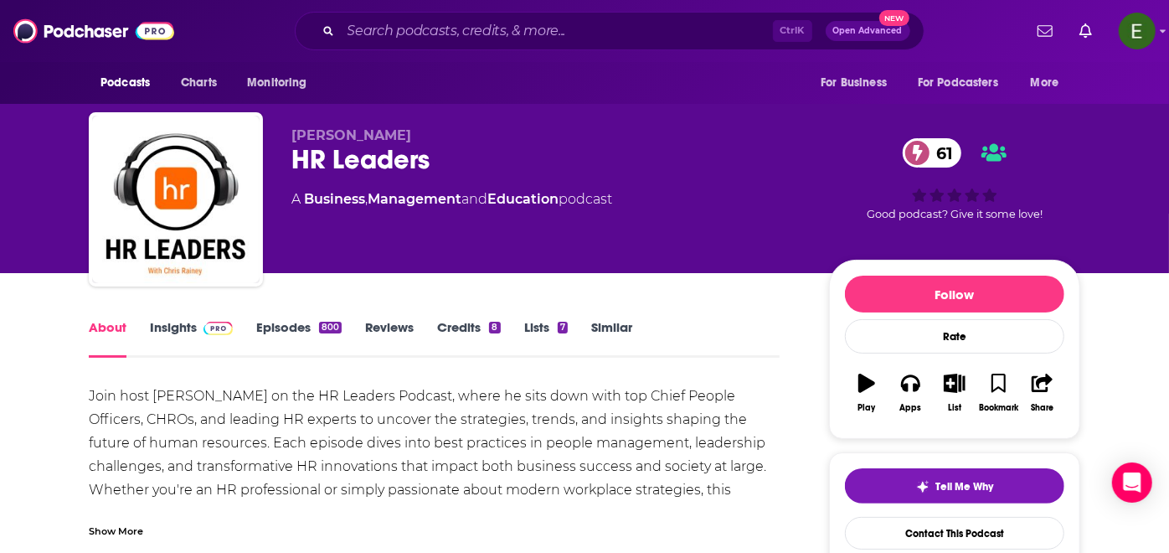
scroll to position [124, 0]
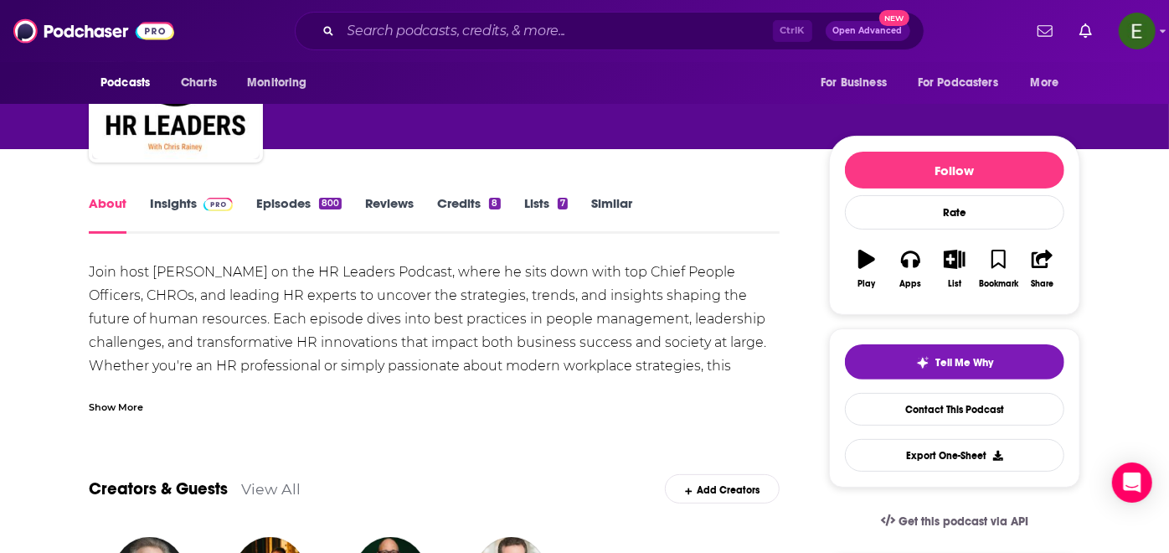
click at [149, 268] on div "Join host [PERSON_NAME] on the HR Leaders Podcast, where he sits down with top …" at bounding box center [434, 343] width 691 height 164
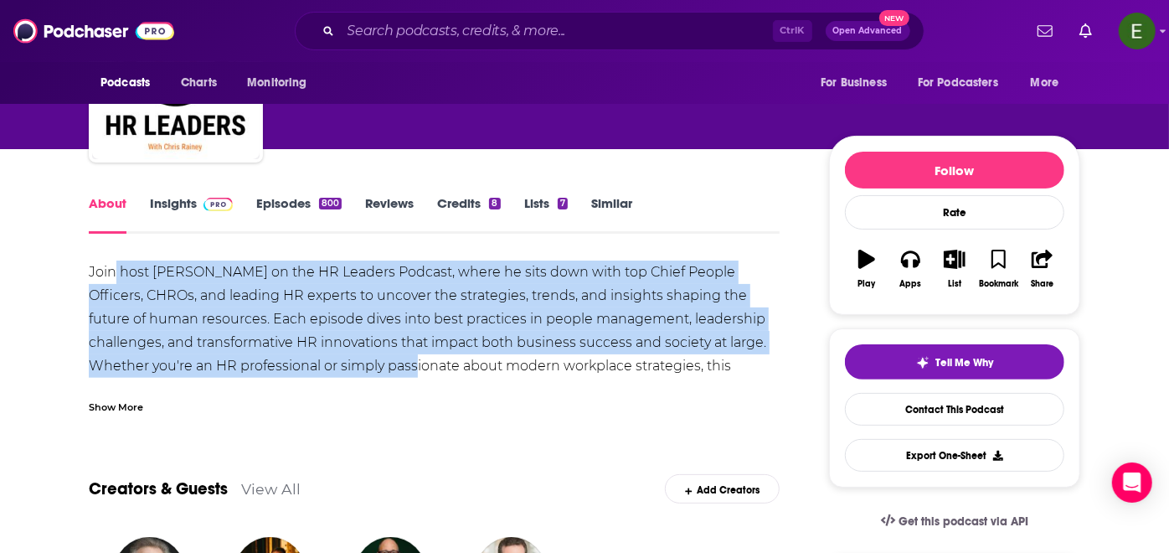
drag, startPoint x: 117, startPoint y: 270, endPoint x: 359, endPoint y: 377, distance: 264.0
click at [359, 377] on div "Join host [PERSON_NAME] on the HR Leaders Podcast, where he sits down with top …" at bounding box center [434, 343] width 691 height 164
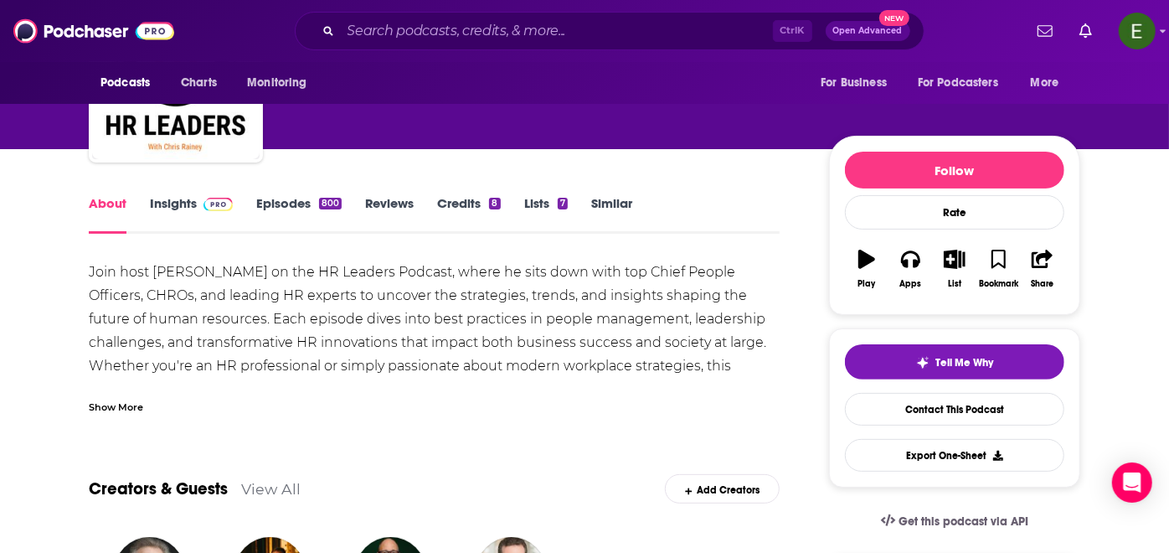
drag, startPoint x: 132, startPoint y: 409, endPoint x: 132, endPoint y: 383, distance: 26.0
click at [132, 409] on div "Show More" at bounding box center [116, 406] width 54 height 16
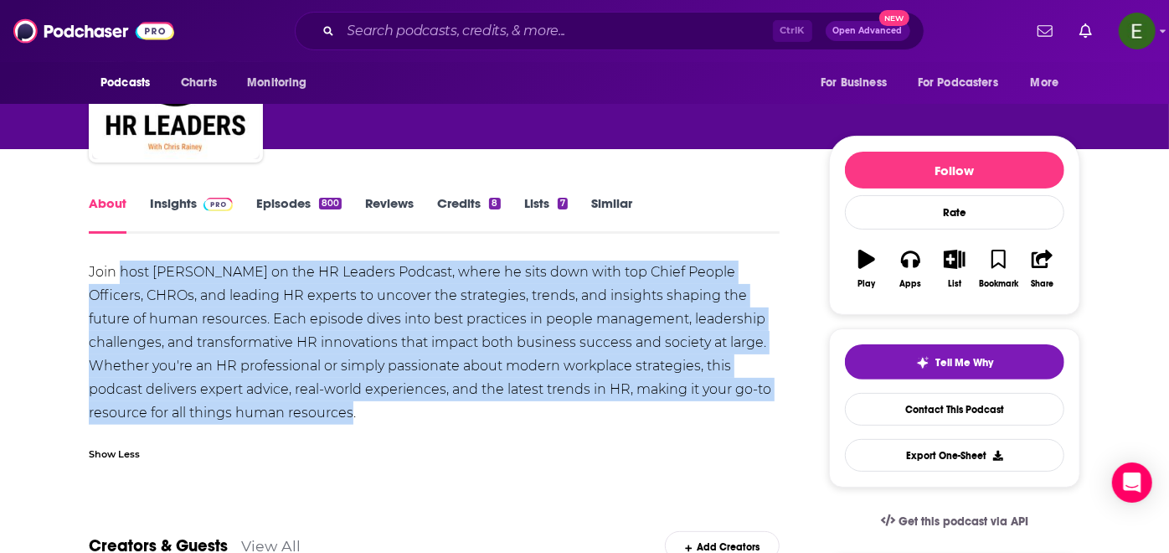
drag, startPoint x: 121, startPoint y: 271, endPoint x: 283, endPoint y: 416, distance: 217.7
click at [283, 416] on div "Join host [PERSON_NAME] on the HR Leaders Podcast, where he sits down with top …" at bounding box center [434, 343] width 691 height 164
copy div "host [PERSON_NAME] on the HR Leaders Podcast, where he sits down with top Chief…"
click at [174, 205] on link "Insights" at bounding box center [191, 214] width 83 height 39
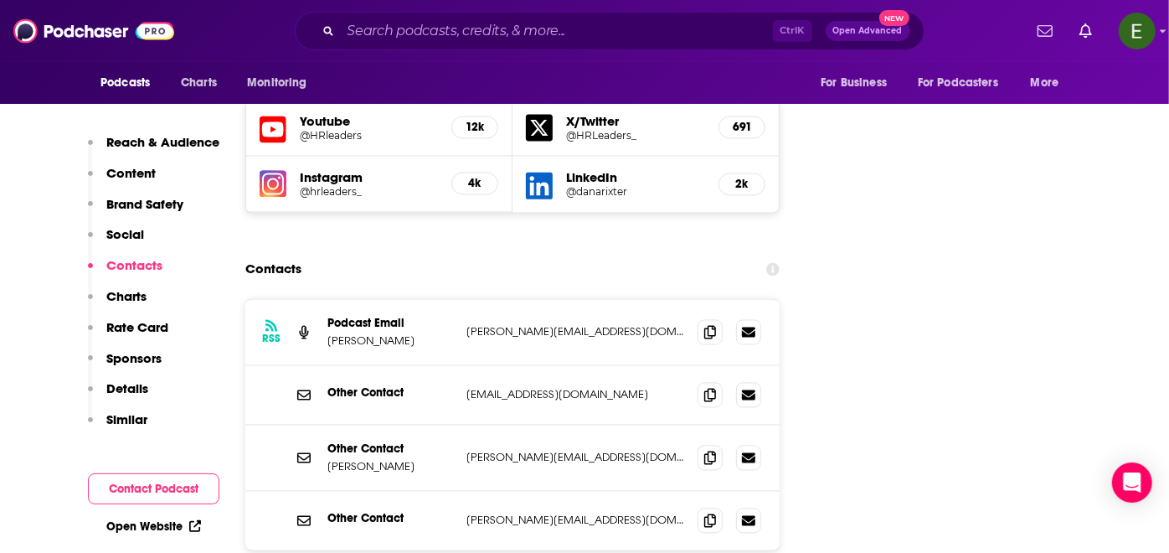
scroll to position [1923, 0]
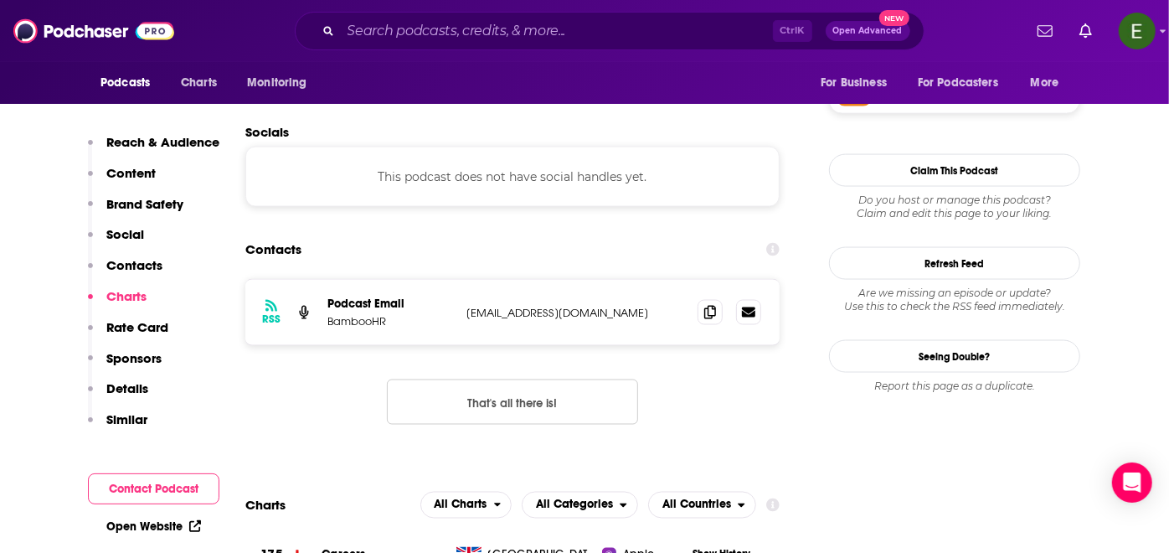
scroll to position [1551, 0]
